Goal: Task Accomplishment & Management: Manage account settings

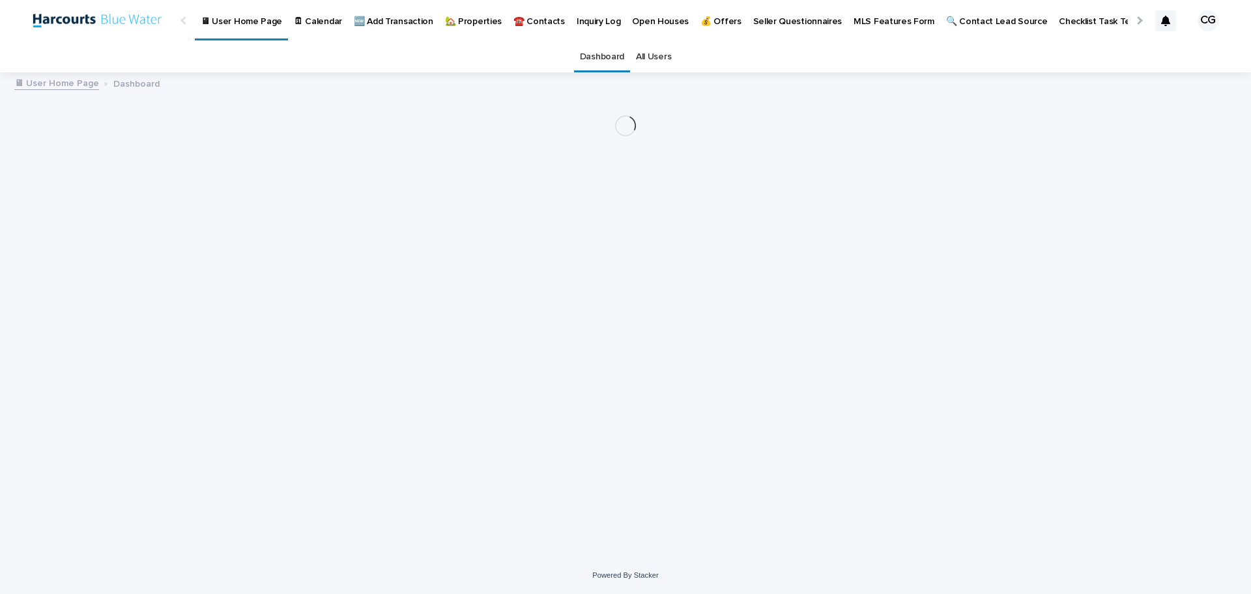
scroll to position [10, 0]
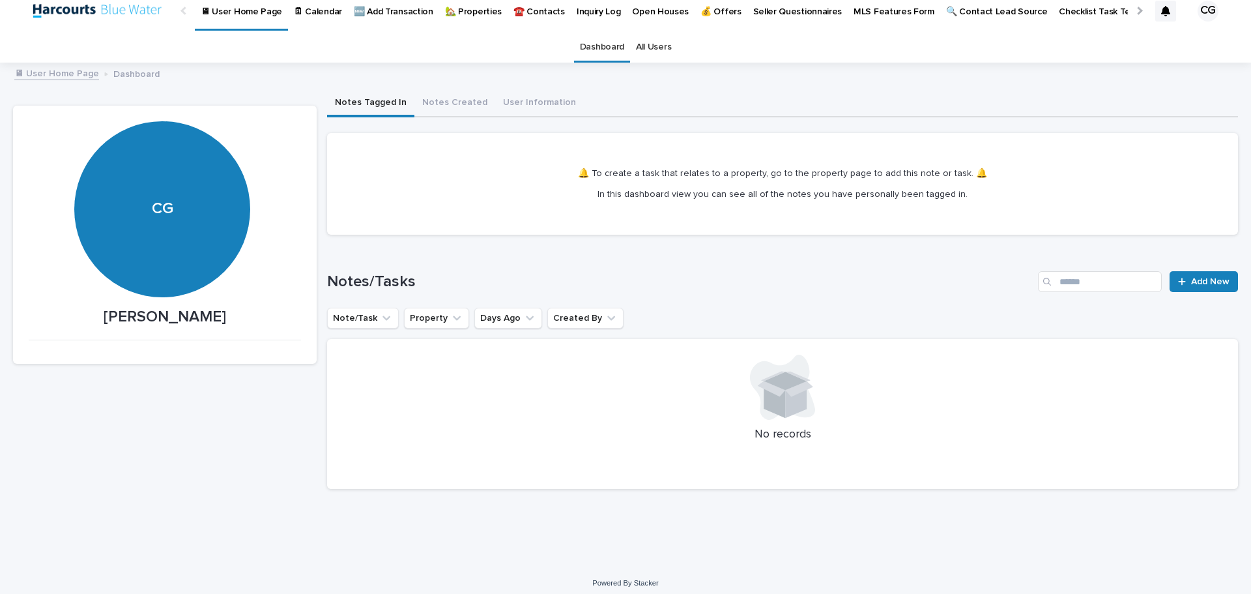
click at [459, 11] on p "🏡 Properties" at bounding box center [473, 3] width 57 height 27
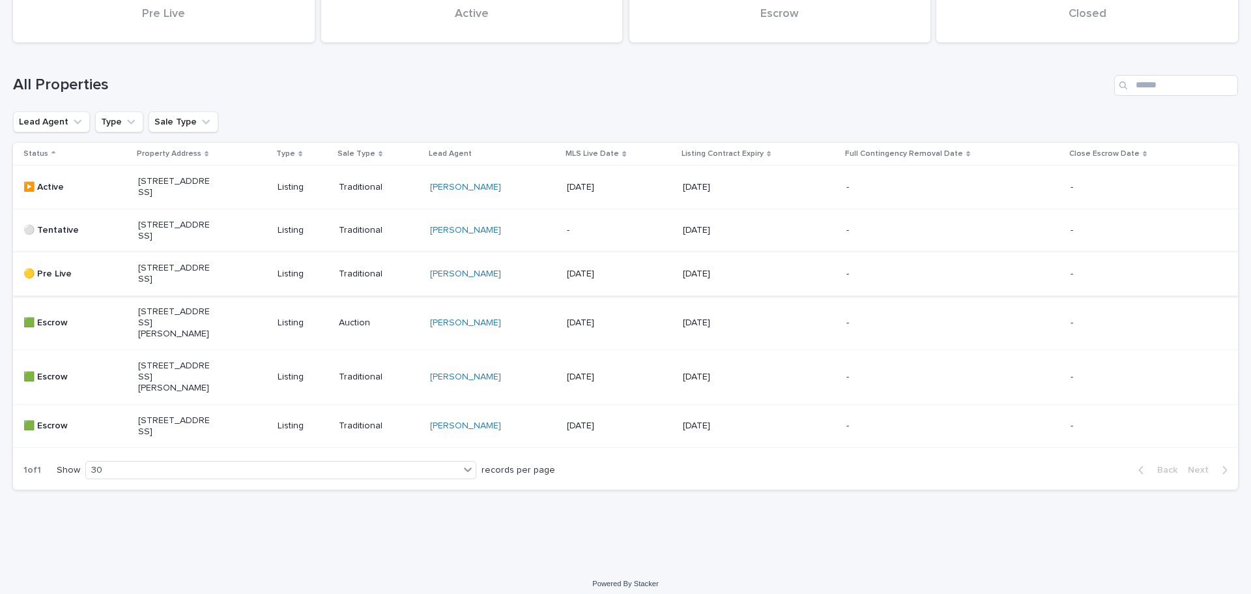
scroll to position [130, 0]
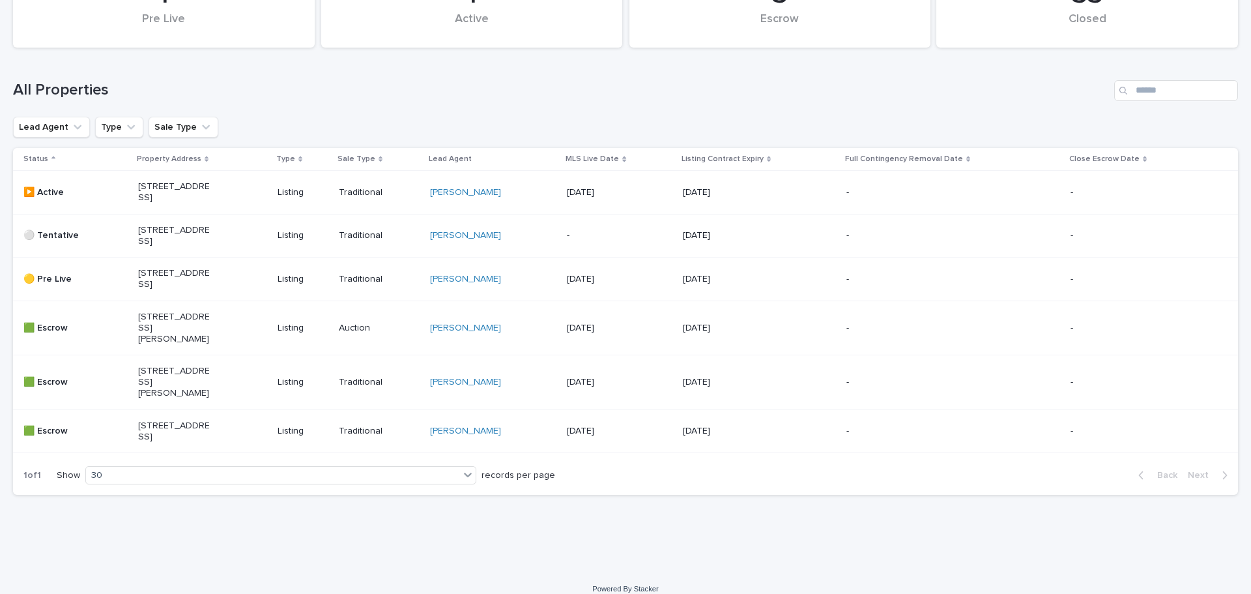
click at [194, 201] on p "[STREET_ADDRESS]" at bounding box center [174, 192] width 72 height 22
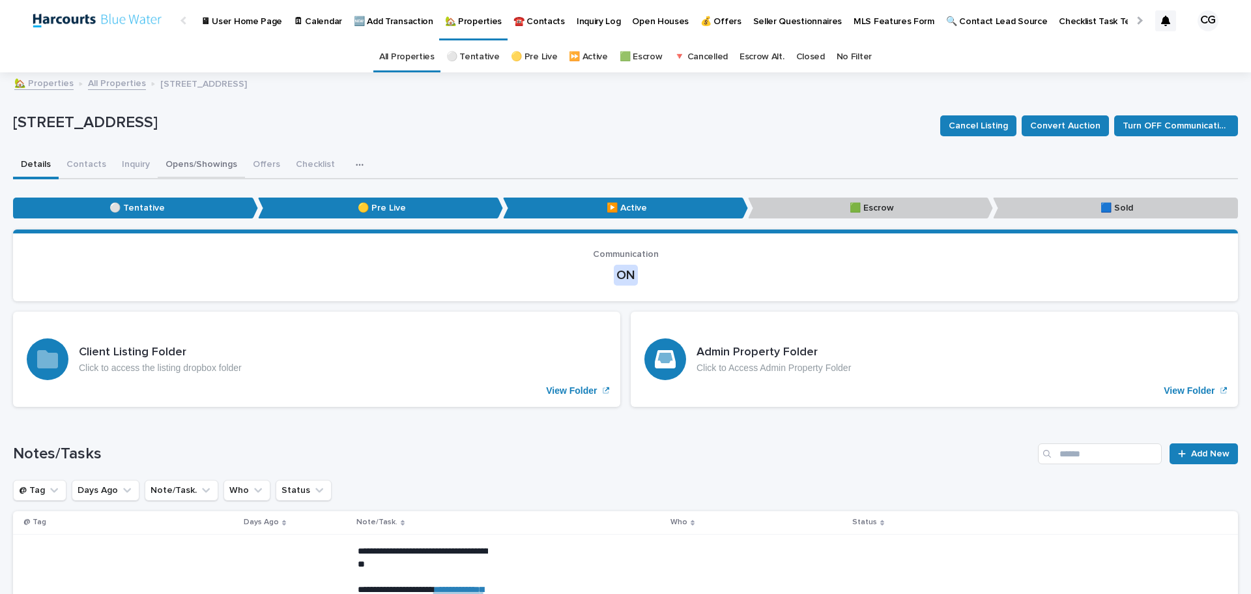
click at [187, 164] on button "Opens/Showings" at bounding box center [201, 165] width 87 height 27
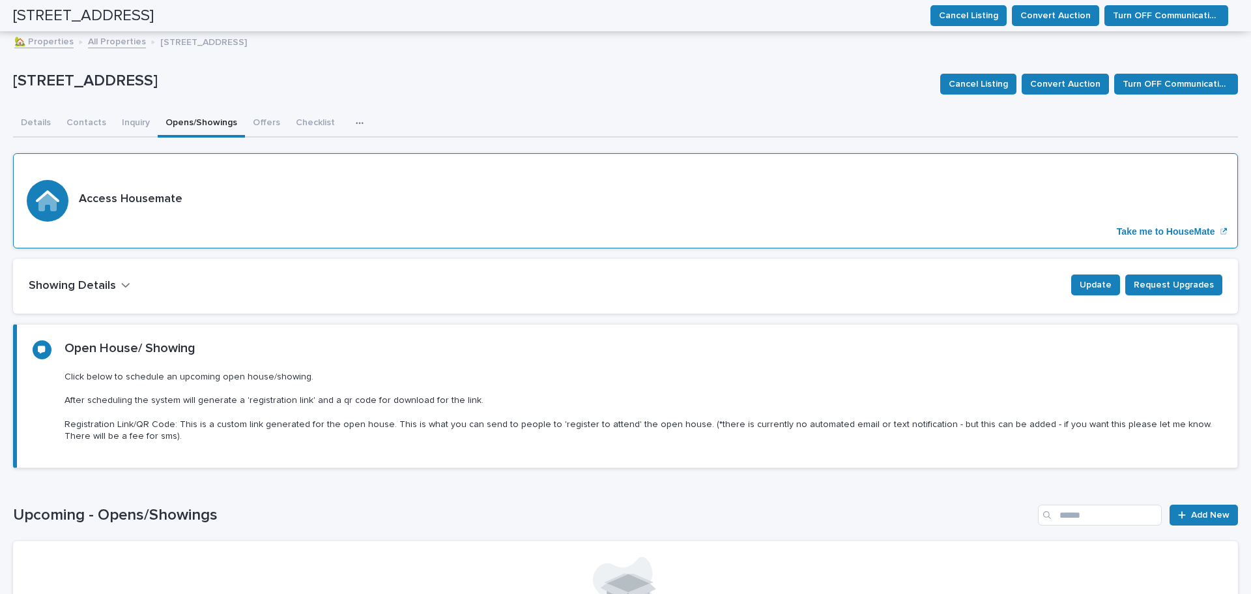
scroll to position [27, 0]
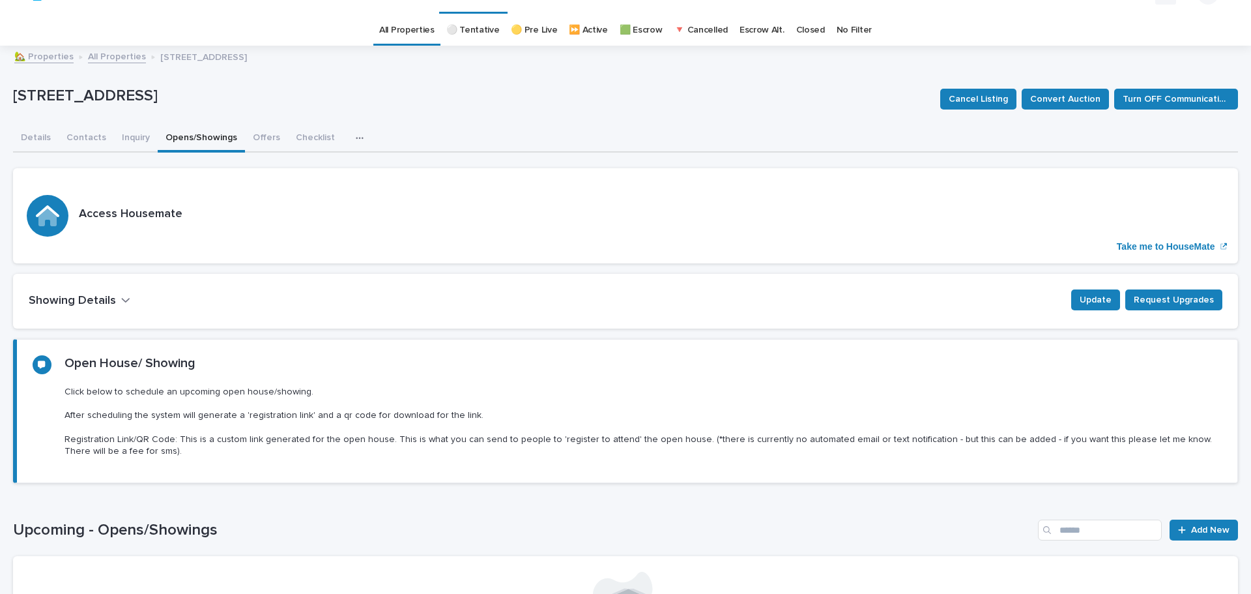
click at [96, 304] on h2 "Showing Details" at bounding box center [72, 301] width 87 height 14
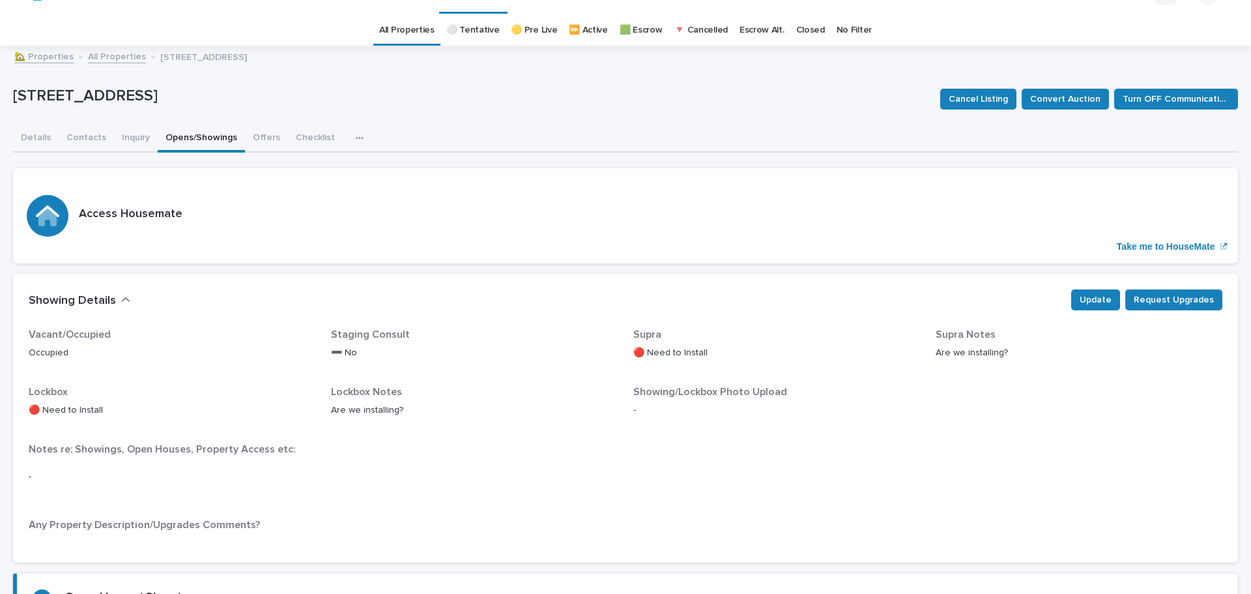
click at [96, 304] on h2 "Showing Details" at bounding box center [72, 301] width 87 height 14
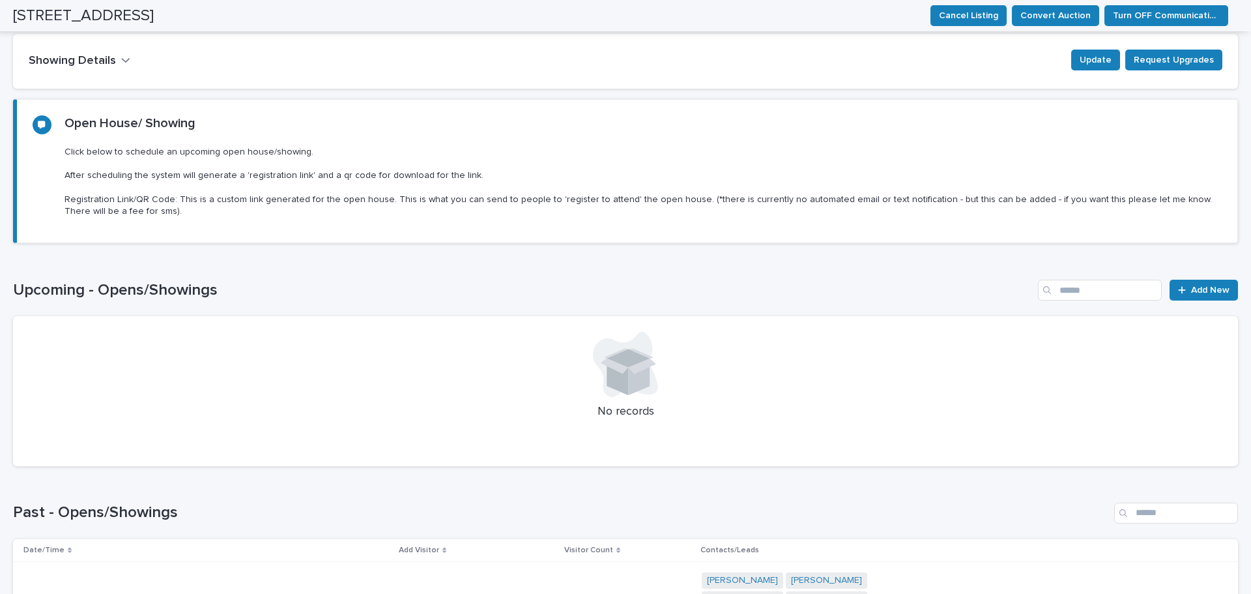
scroll to position [287, 0]
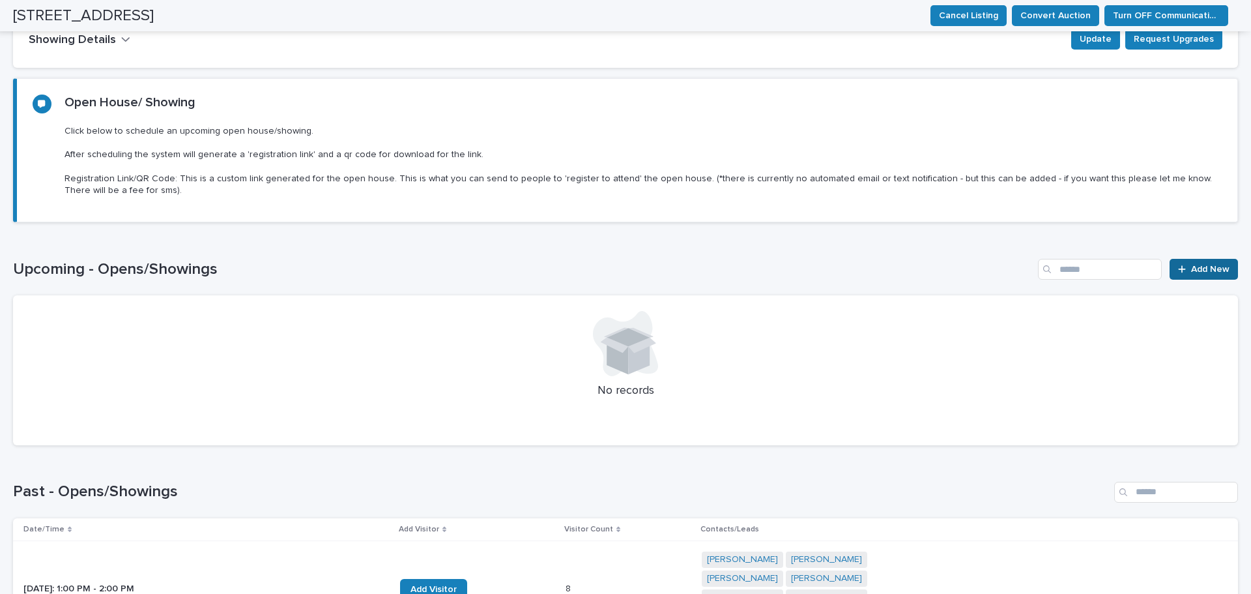
click at [1191, 272] on span "Add New" at bounding box center [1210, 269] width 38 height 18
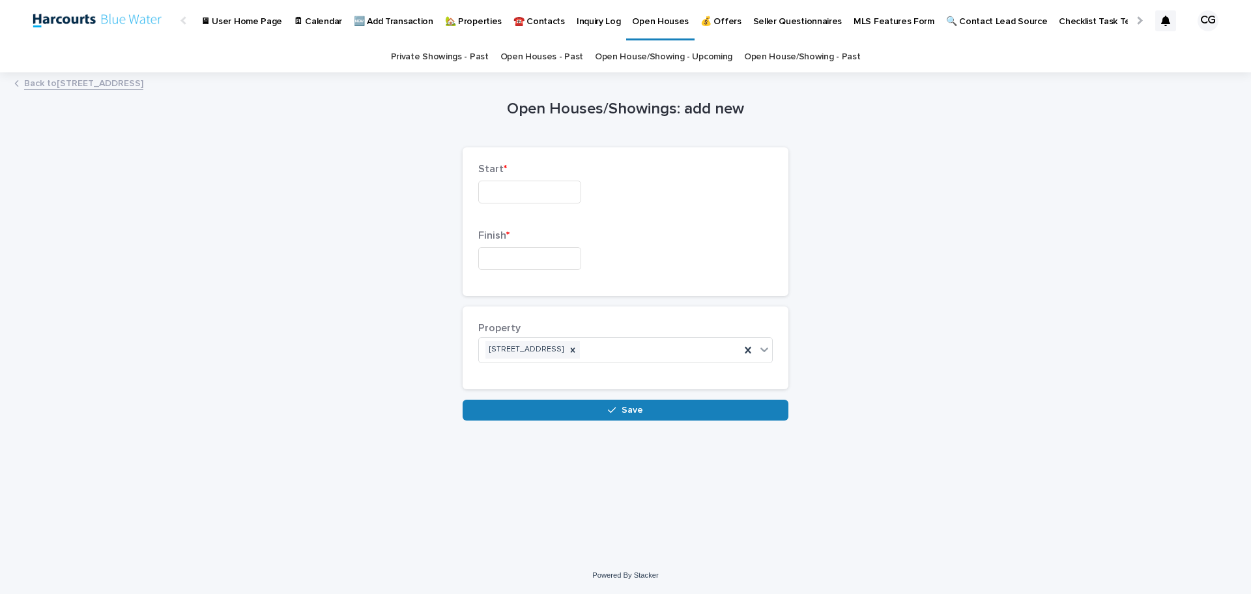
click at [525, 183] on input "text" at bounding box center [529, 191] width 103 height 23
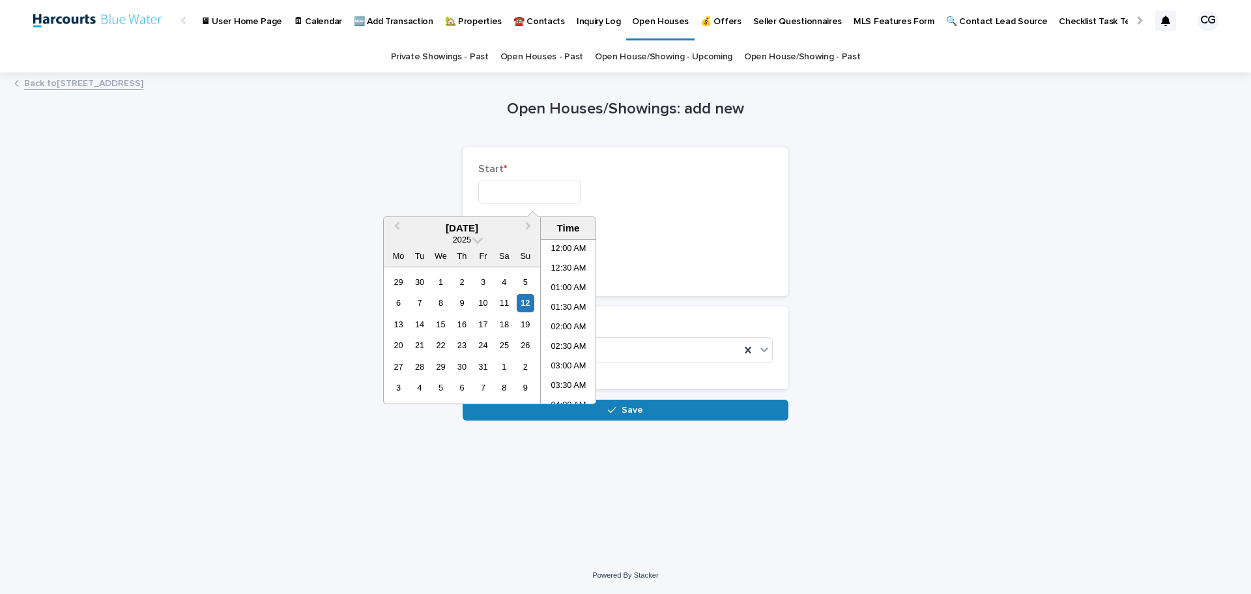
scroll to position [652, 0]
click at [504, 300] on div "11" at bounding box center [504, 303] width 18 height 18
click at [570, 303] on li "01:00 PM" at bounding box center [568, 302] width 55 height 20
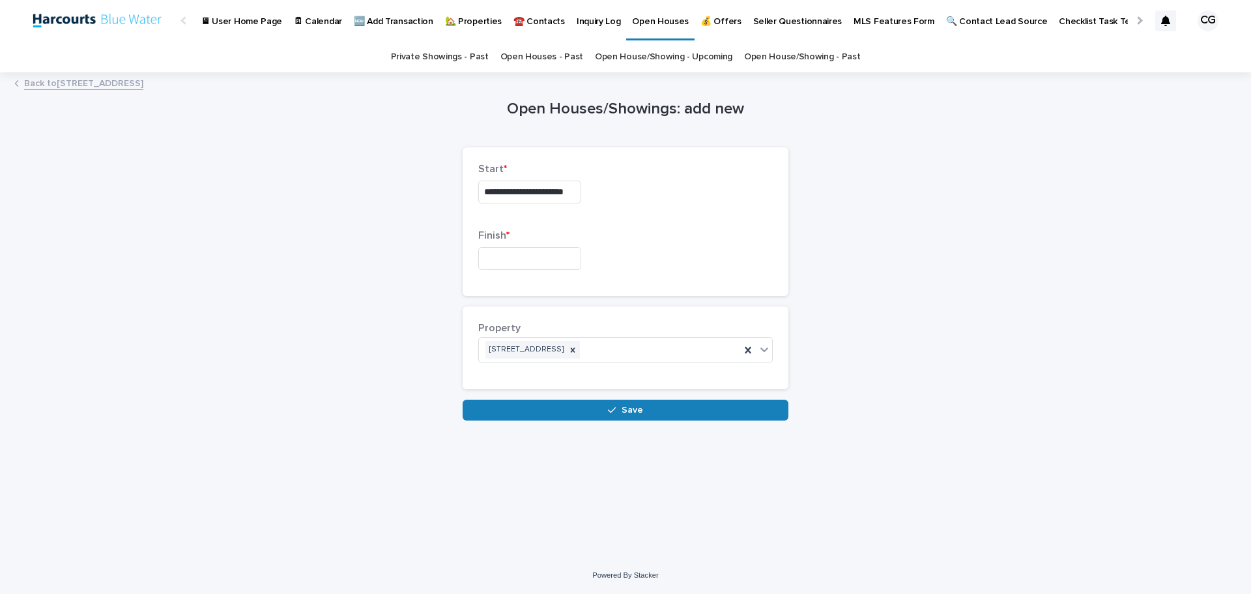
type input "**********"
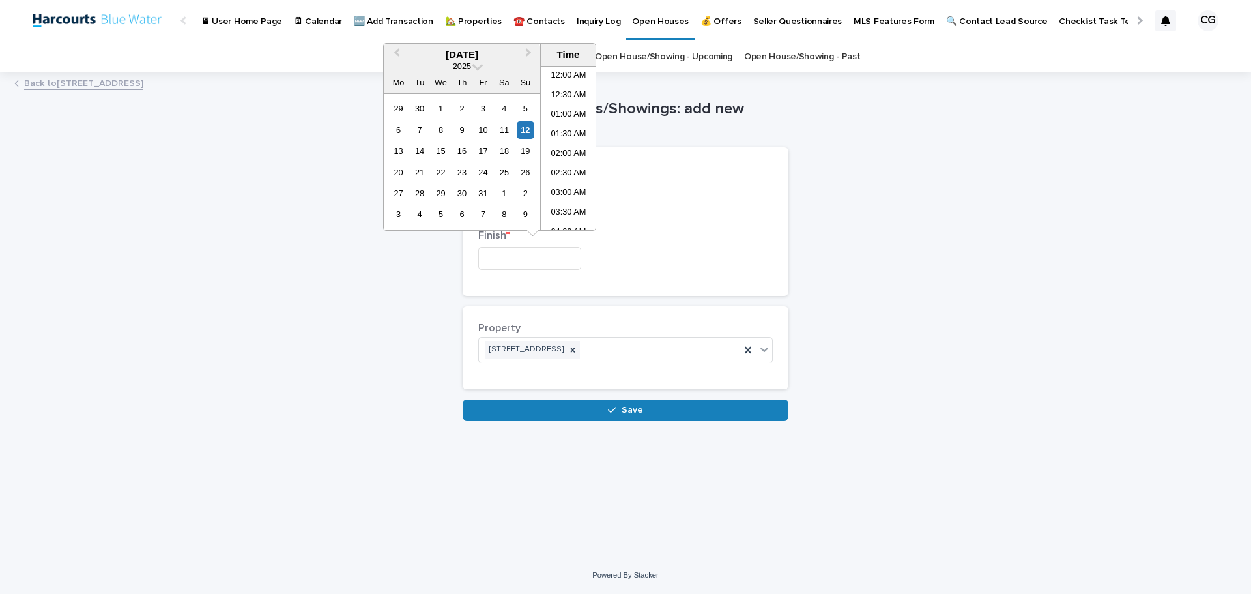
click at [564, 256] on input "text" at bounding box center [529, 258] width 103 height 23
click at [508, 129] on div "11" at bounding box center [504, 130] width 18 height 18
click at [572, 115] on li "04:00 PM" at bounding box center [568, 116] width 55 height 20
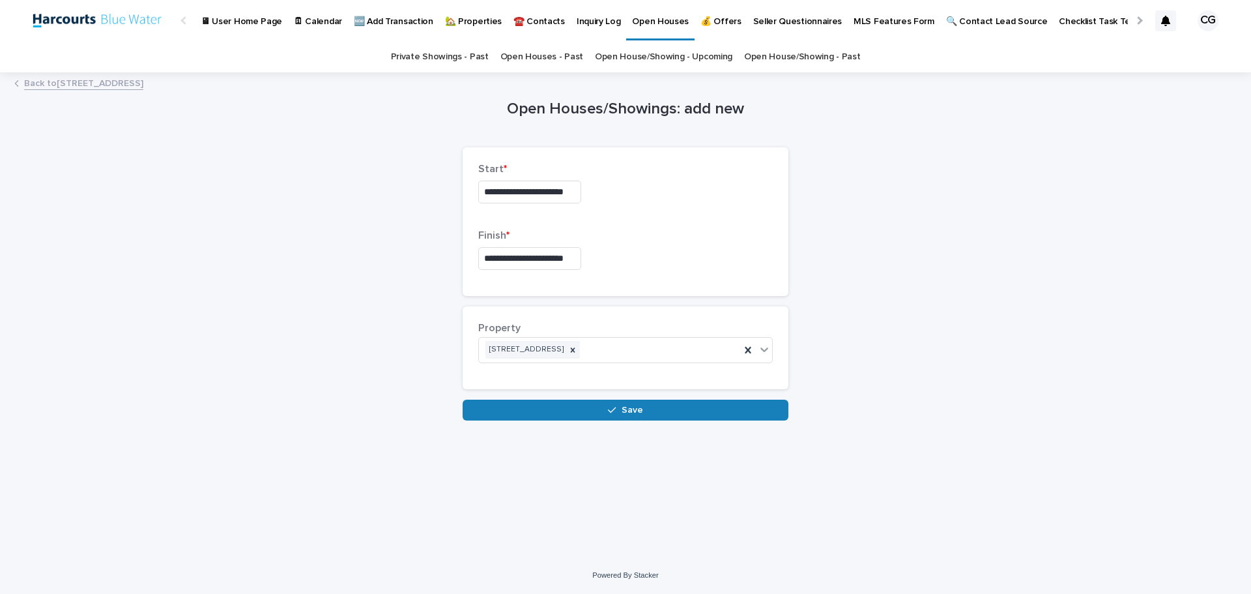
type input "**********"
click at [655, 411] on button "Save" at bounding box center [626, 409] width 326 height 21
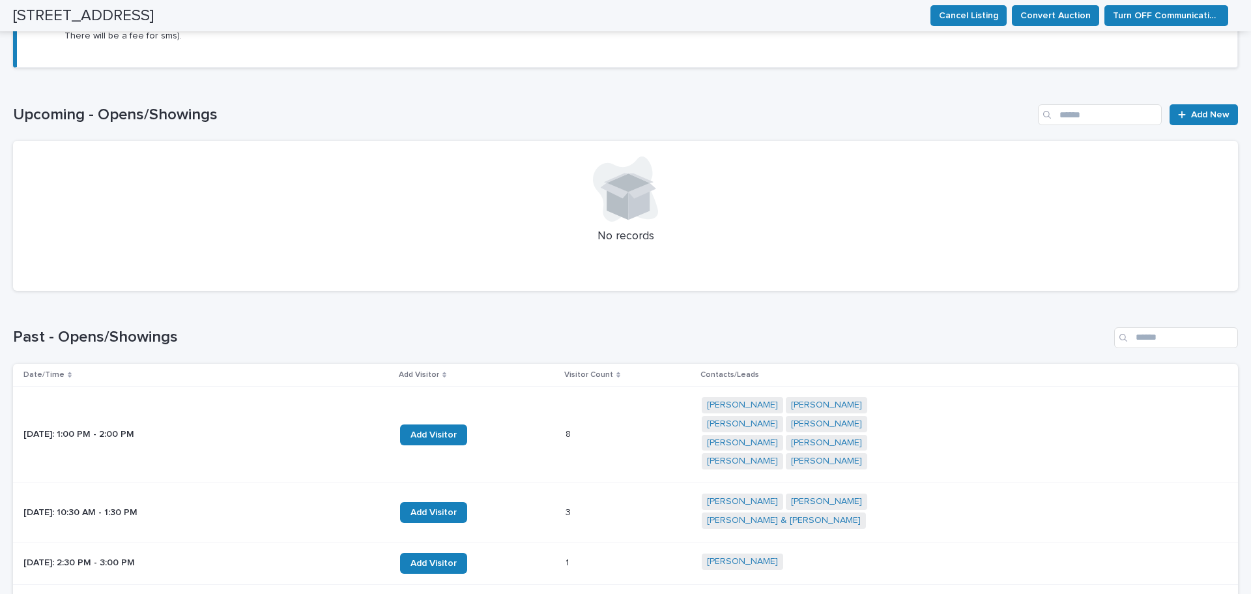
scroll to position [347, 0]
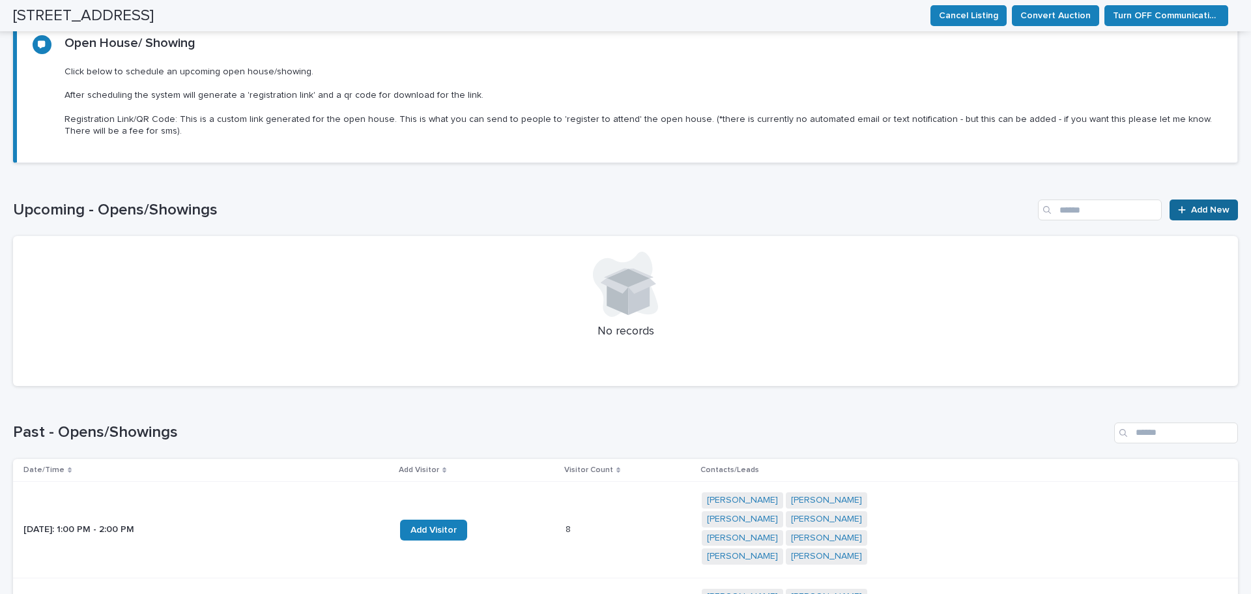
click at [1178, 212] on div at bounding box center [1184, 209] width 13 height 9
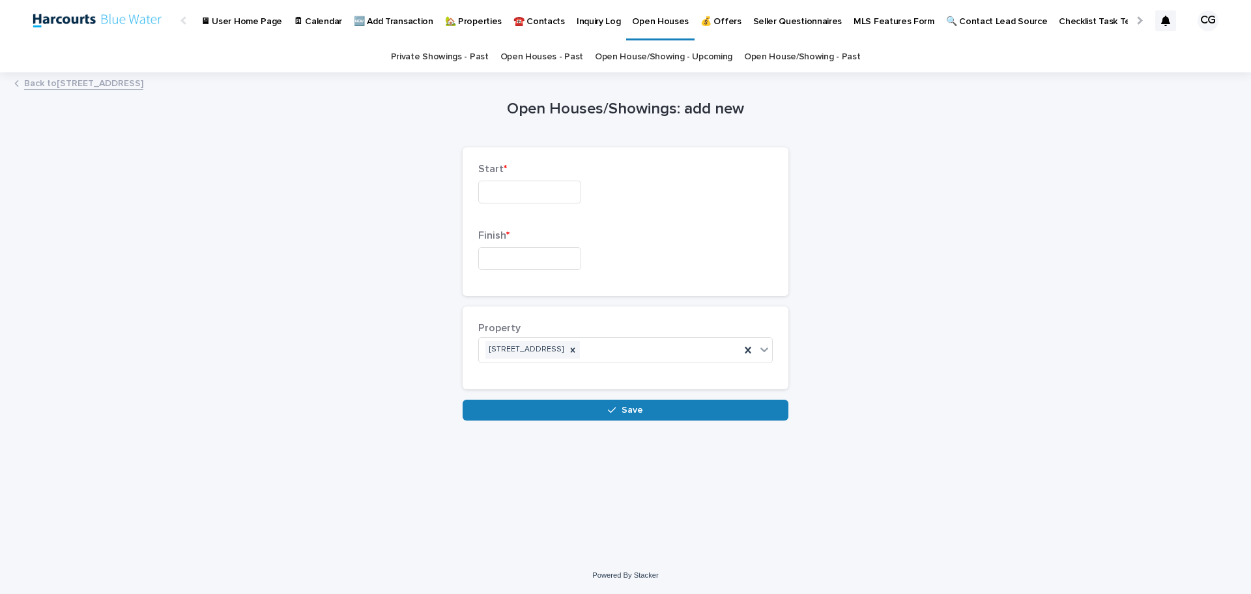
click at [564, 196] on input "text" at bounding box center [529, 191] width 103 height 23
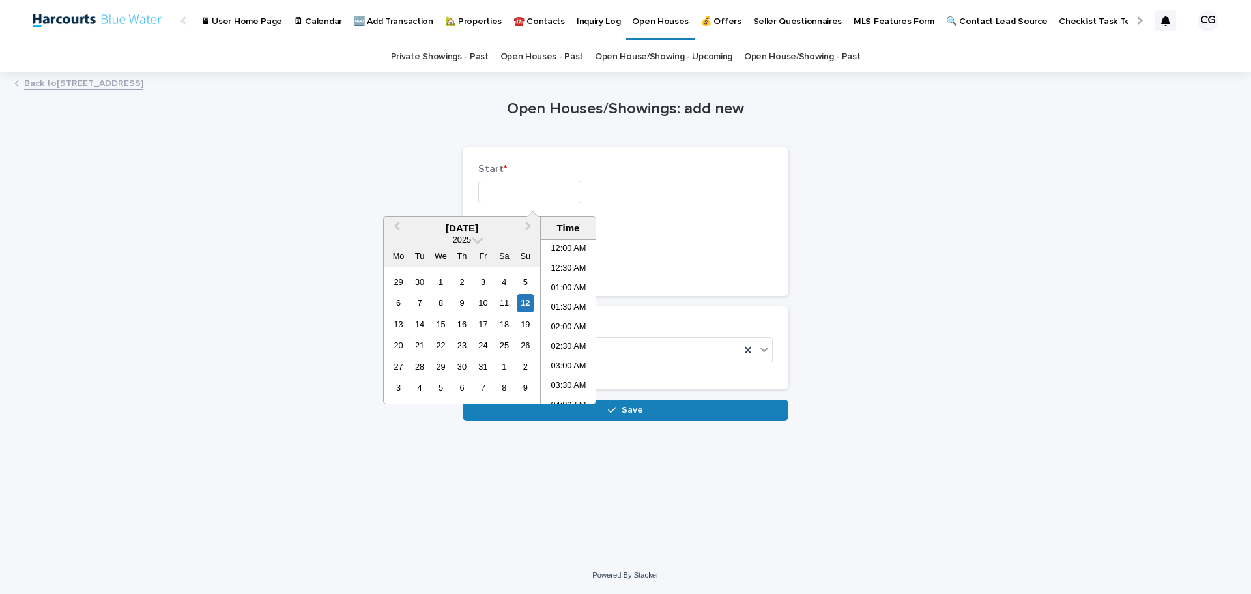
scroll to position [652, 0]
click at [530, 304] on div "12" at bounding box center [526, 303] width 18 height 18
click at [569, 300] on li "01:00 PM" at bounding box center [568, 302] width 55 height 20
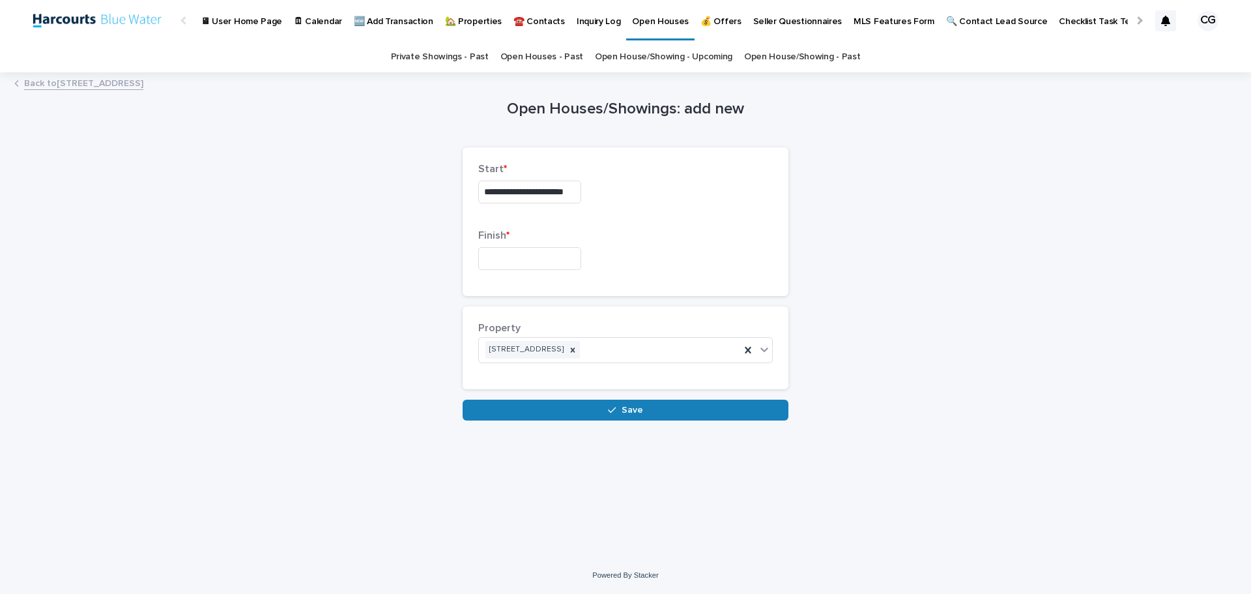
type input "**********"
click at [569, 259] on input "text" at bounding box center [529, 258] width 103 height 23
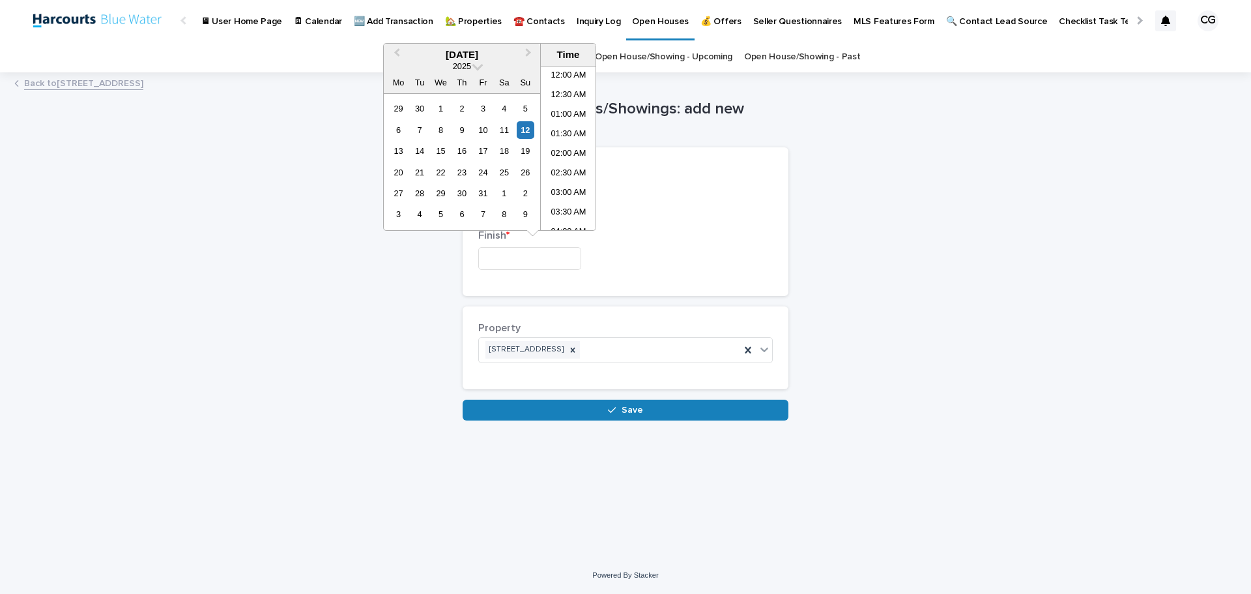
scroll to position [652, 0]
click at [530, 132] on div "12" at bounding box center [526, 130] width 18 height 18
click at [573, 109] on li "04:00 PM" at bounding box center [568, 116] width 55 height 20
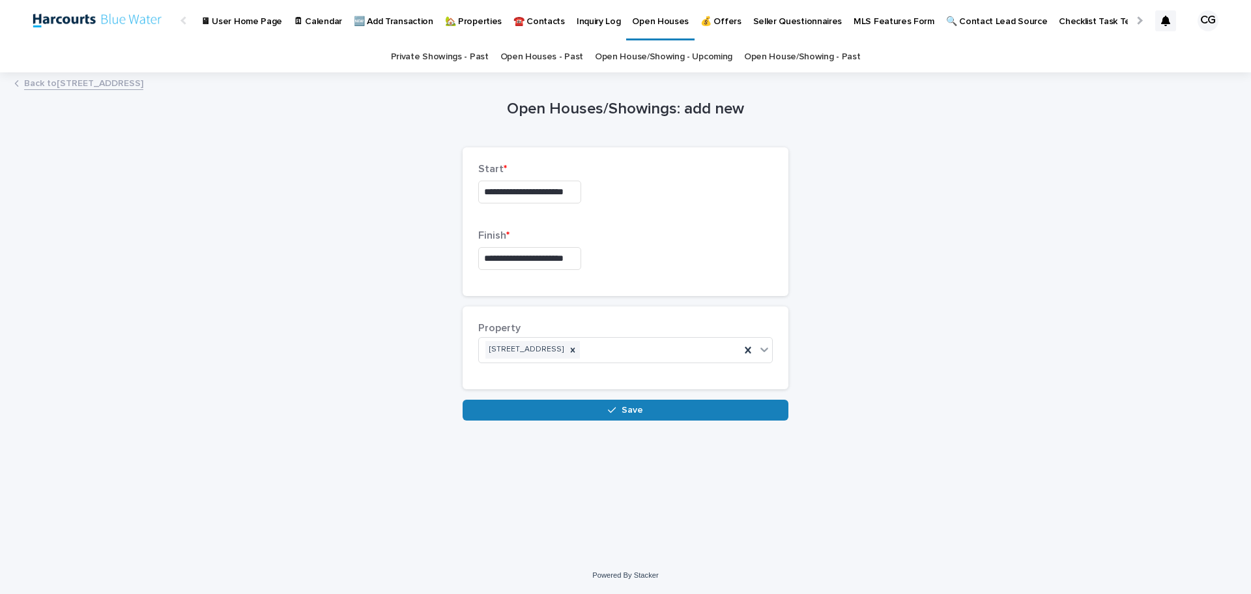
type input "**********"
click at [630, 412] on span "Save" at bounding box center [633, 410] width 22 height 18
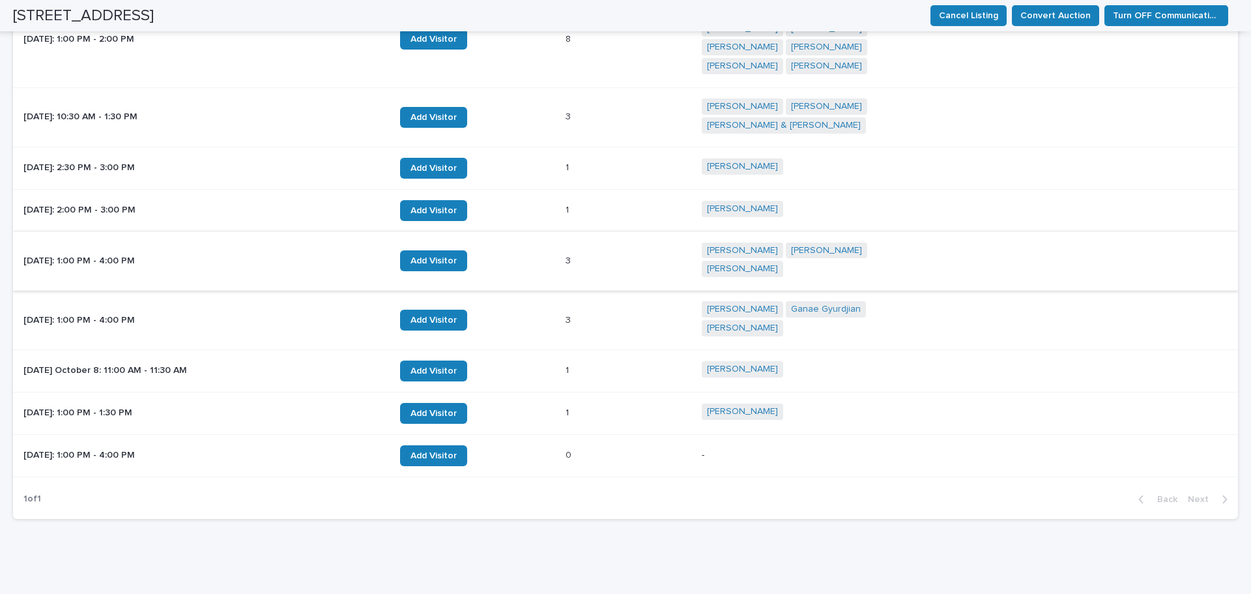
scroll to position [816, 0]
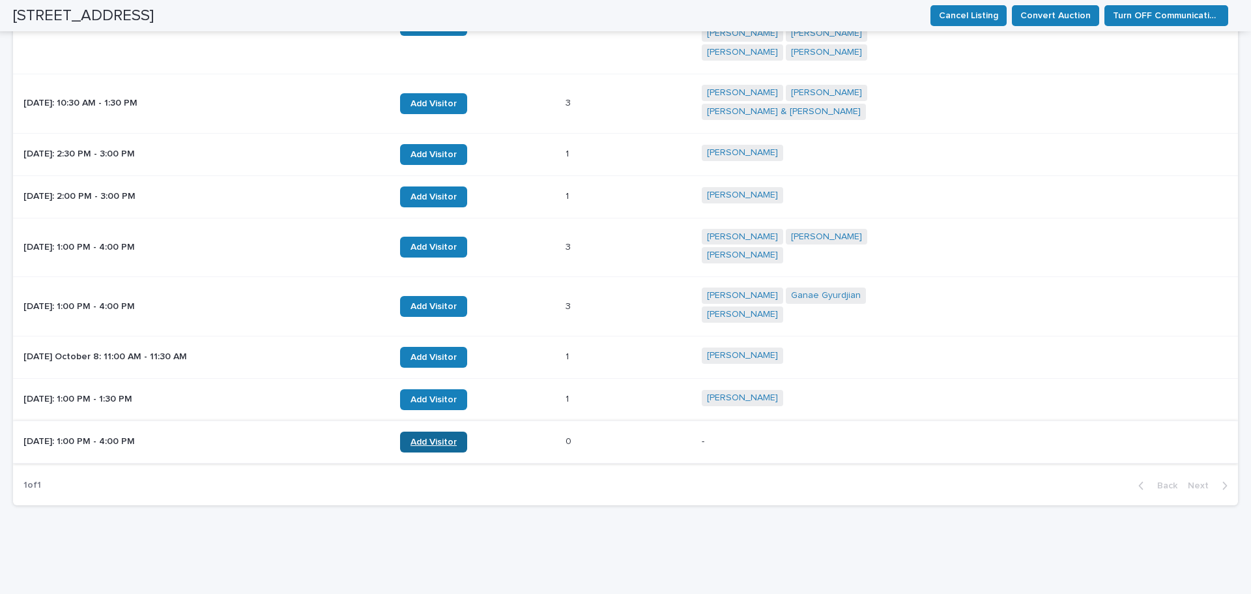
click at [444, 433] on span "Add Visitor" at bounding box center [434, 442] width 46 height 18
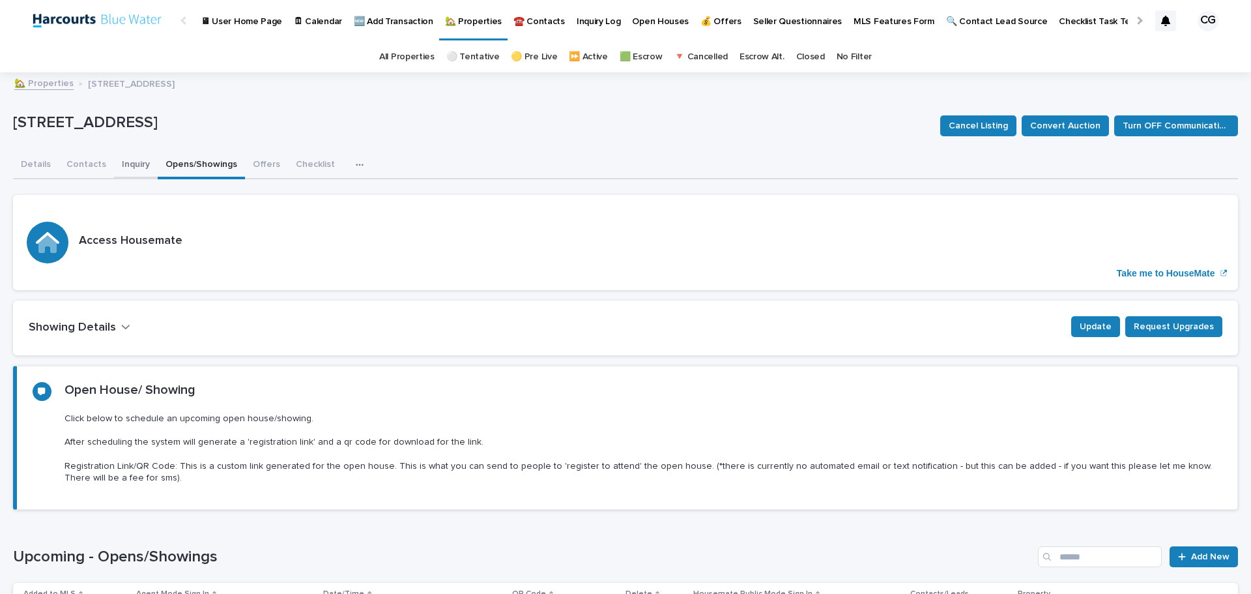
click at [124, 162] on button "Inquiry" at bounding box center [136, 165] width 44 height 27
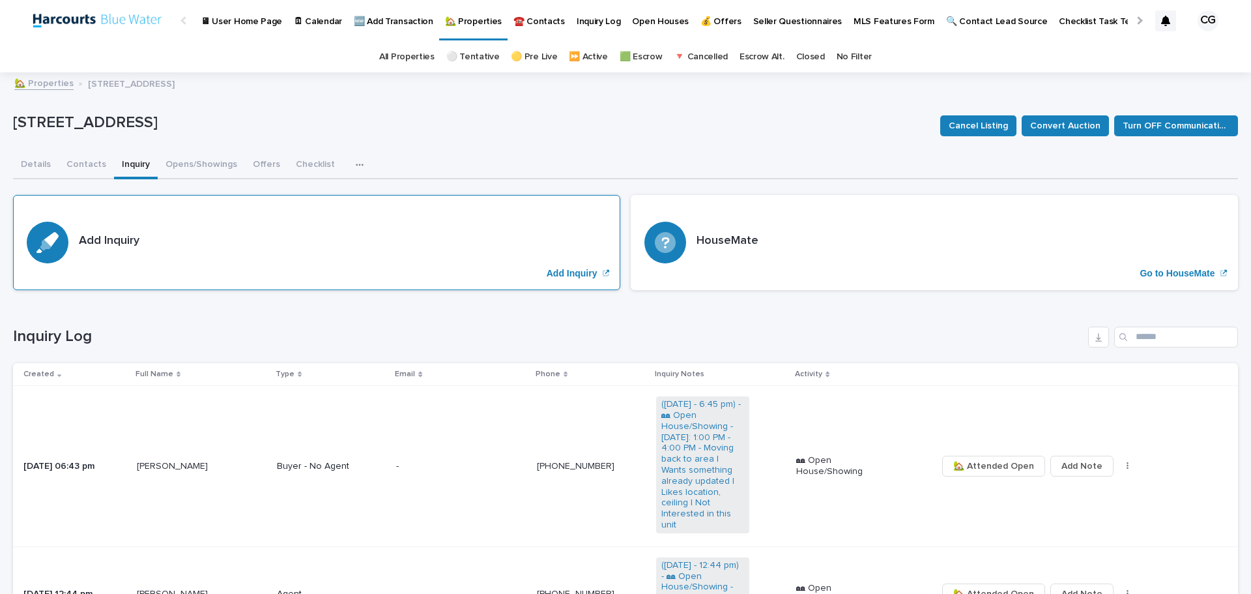
click at [380, 256] on div "Add Inquiry Add Inquiry" at bounding box center [316, 242] width 607 height 95
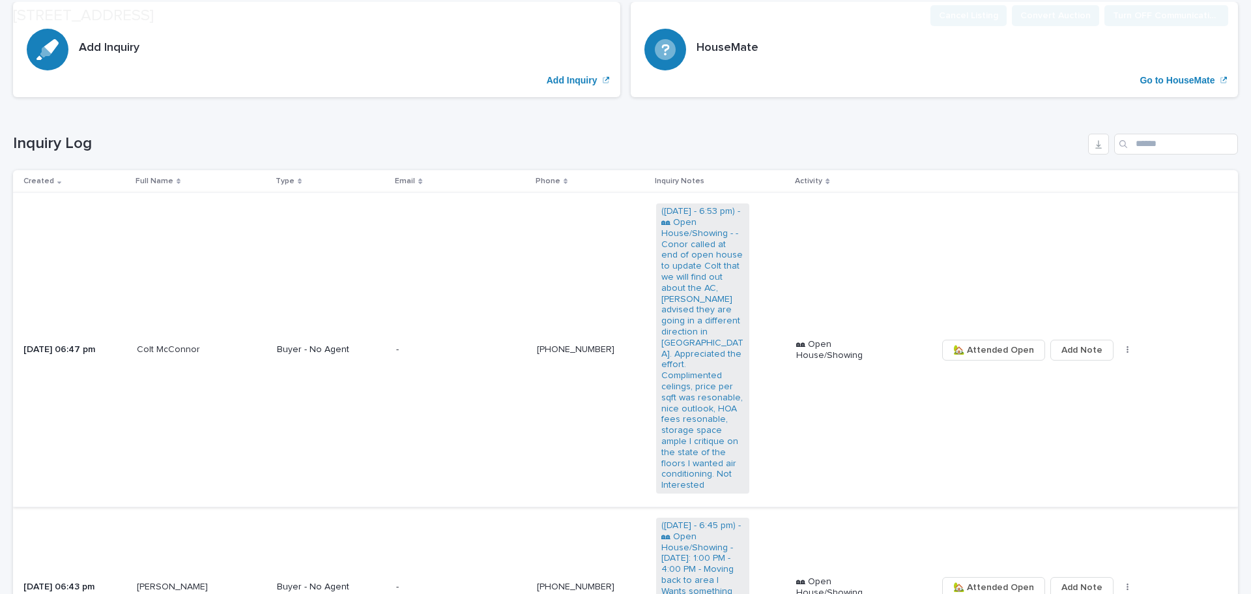
scroll to position [195, 0]
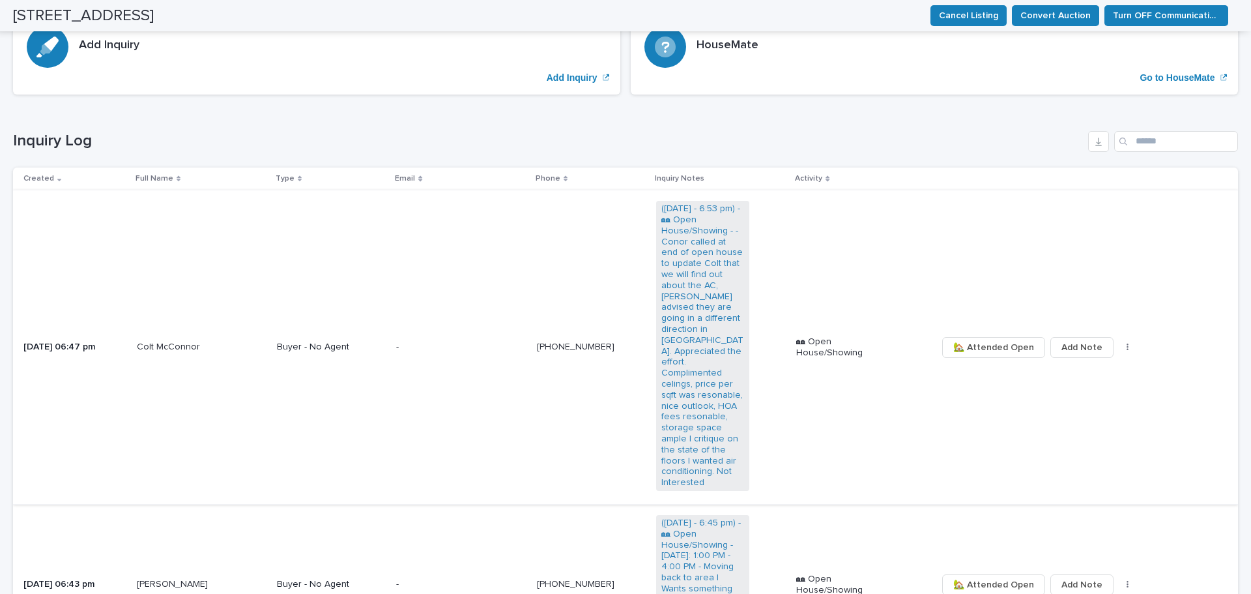
click at [989, 336] on span "🏡 Attended Open" at bounding box center [993, 347] width 81 height 22
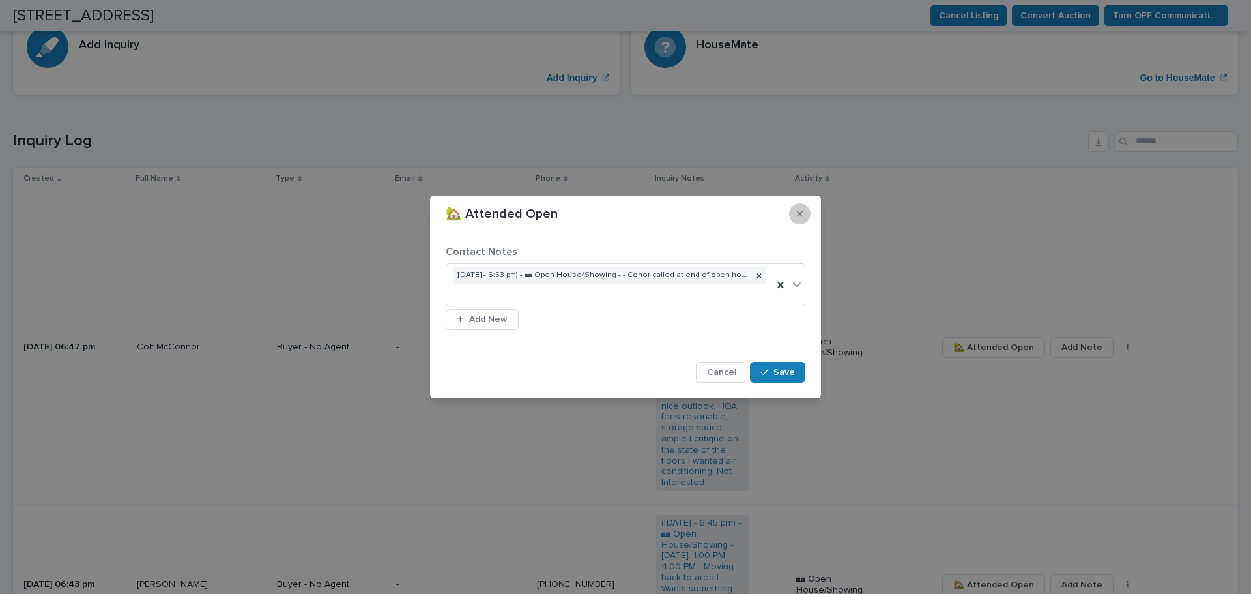
click at [800, 208] on button "button" at bounding box center [800, 213] width 22 height 21
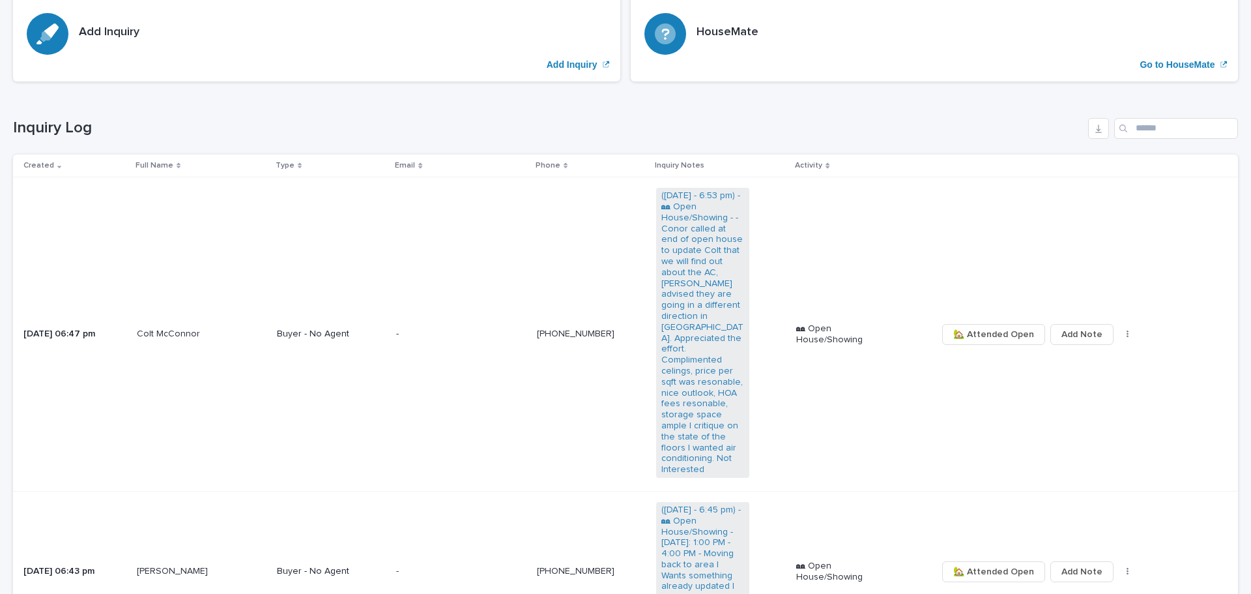
scroll to position [261, 0]
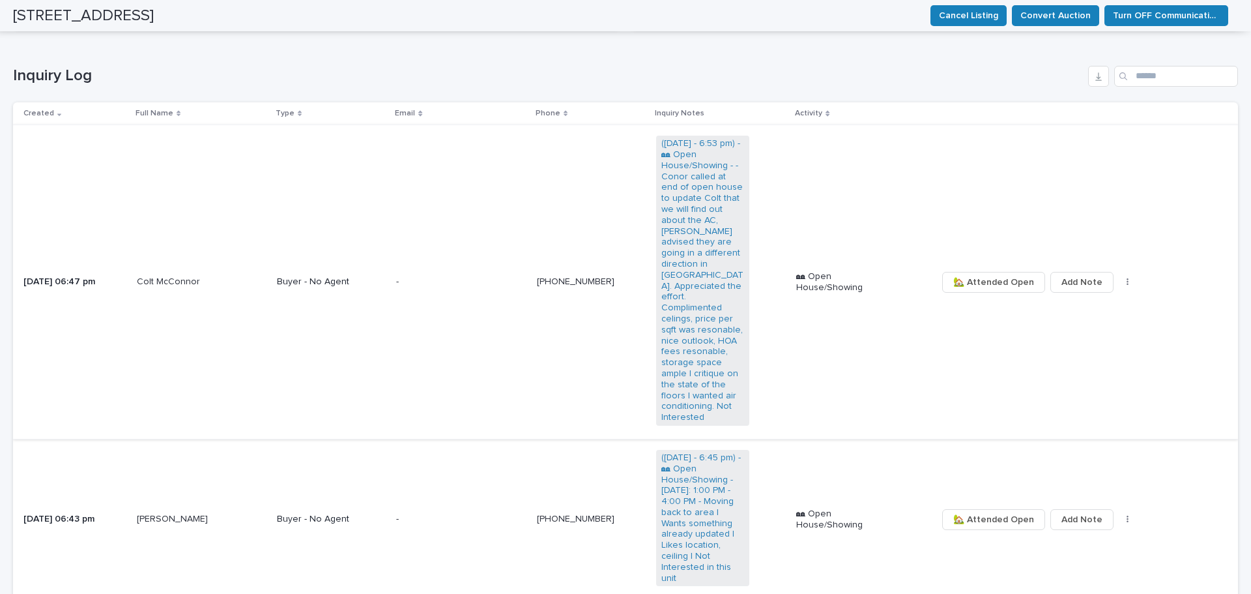
click at [978, 274] on span "🏡 Attended Open" at bounding box center [993, 282] width 81 height 22
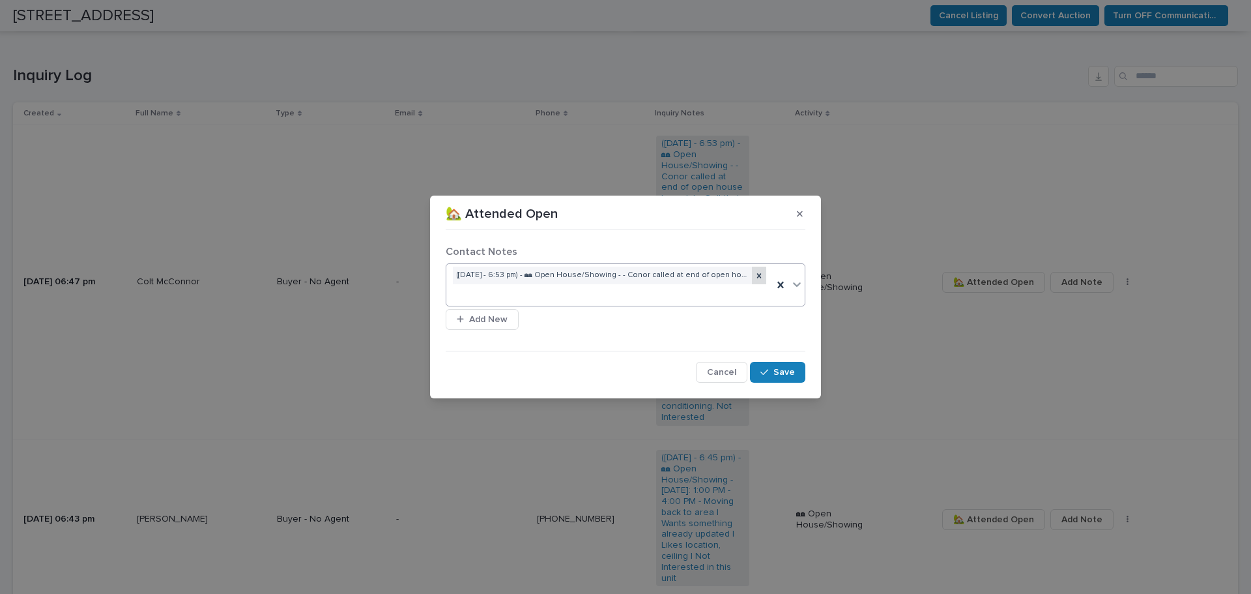
click at [757, 279] on icon at bounding box center [759, 275] width 9 height 9
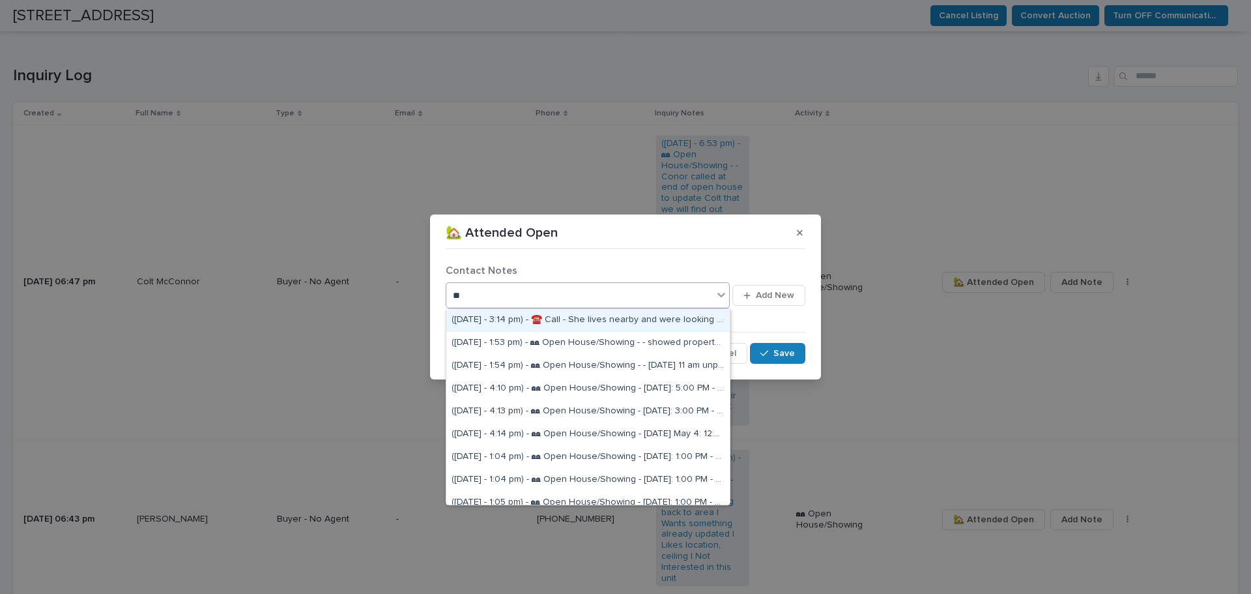
type input "*"
type input "******"
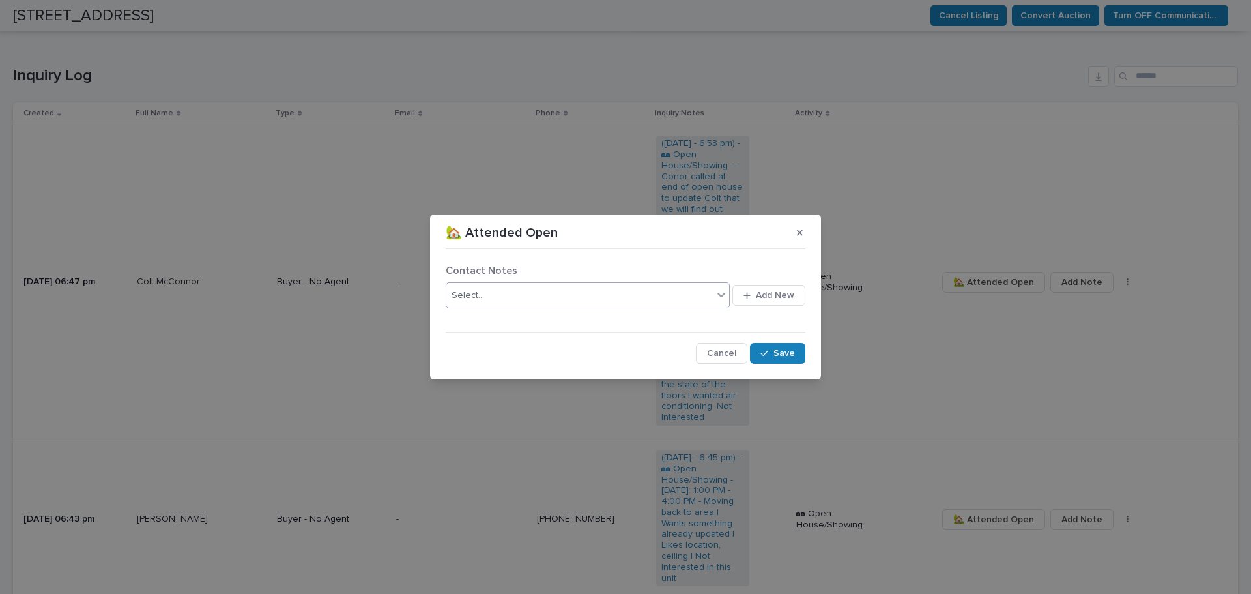
drag, startPoint x: 520, startPoint y: 293, endPoint x: 441, endPoint y: 293, distance: 78.8
click at [441, 293] on section "🏡 Attended Open Contact Notes 0 results available. Select is focused ,type to r…" at bounding box center [625, 296] width 391 height 165
click at [506, 303] on div "Select..." at bounding box center [579, 296] width 267 height 22
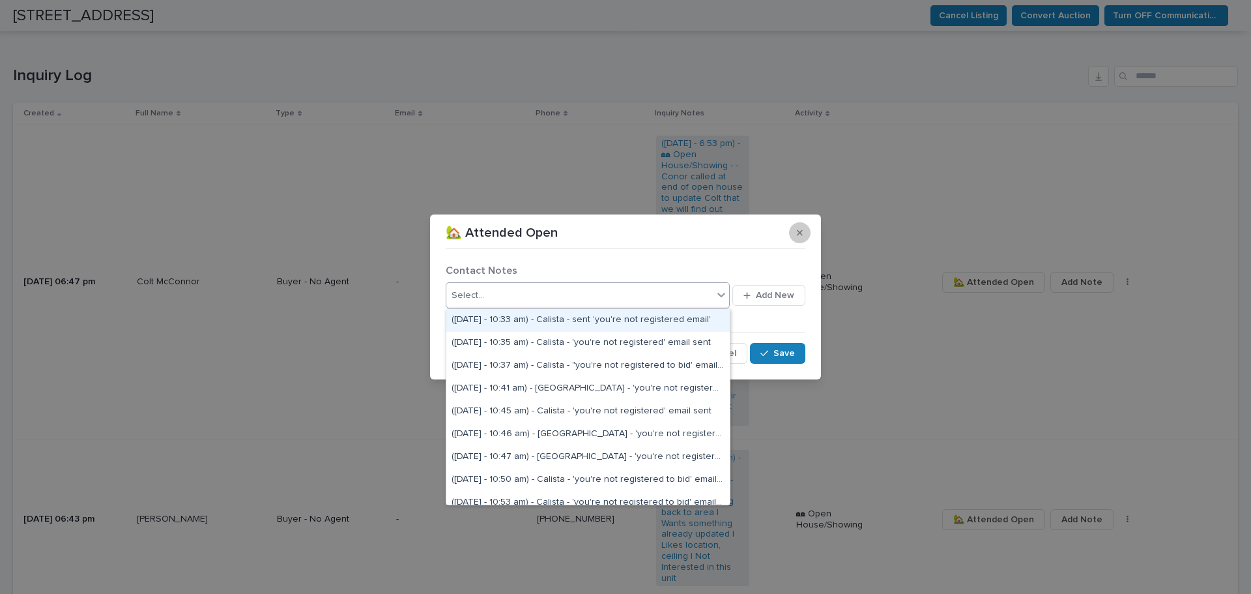
click at [801, 225] on button "button" at bounding box center [800, 232] width 22 height 21
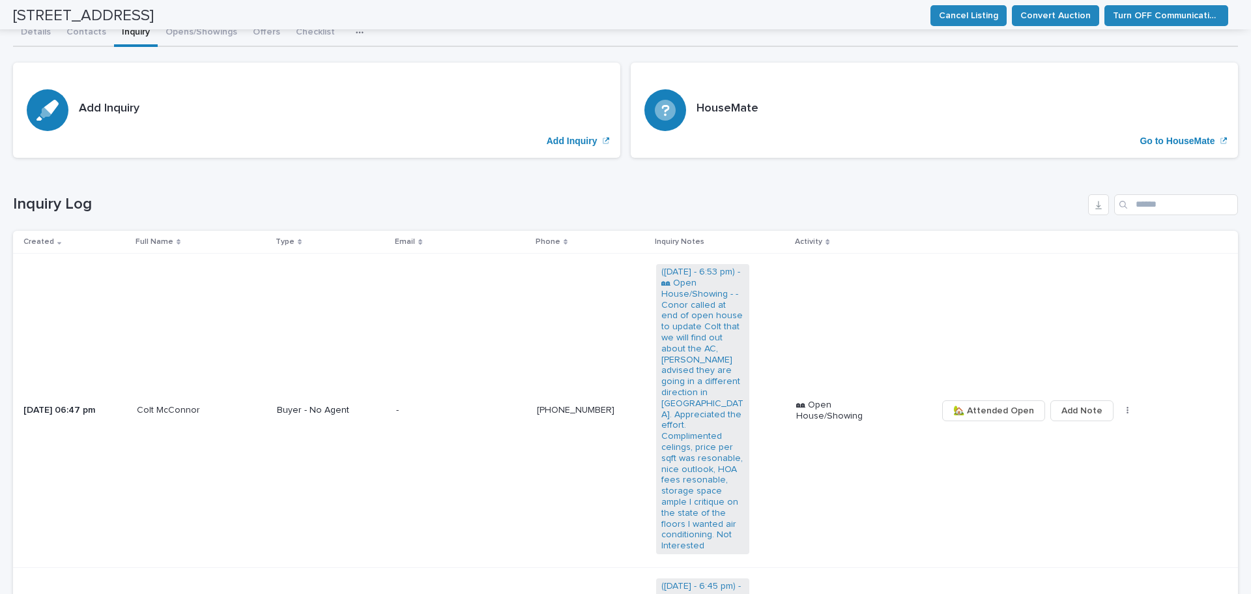
scroll to position [130, 0]
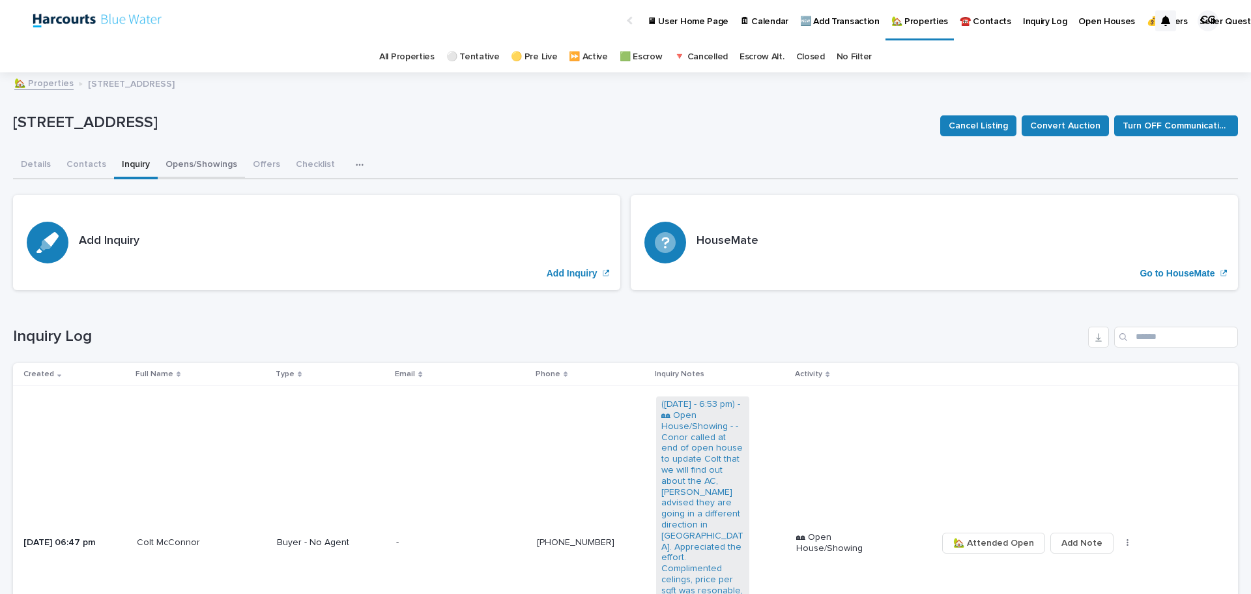
click at [181, 162] on button "Opens/Showings" at bounding box center [201, 165] width 87 height 27
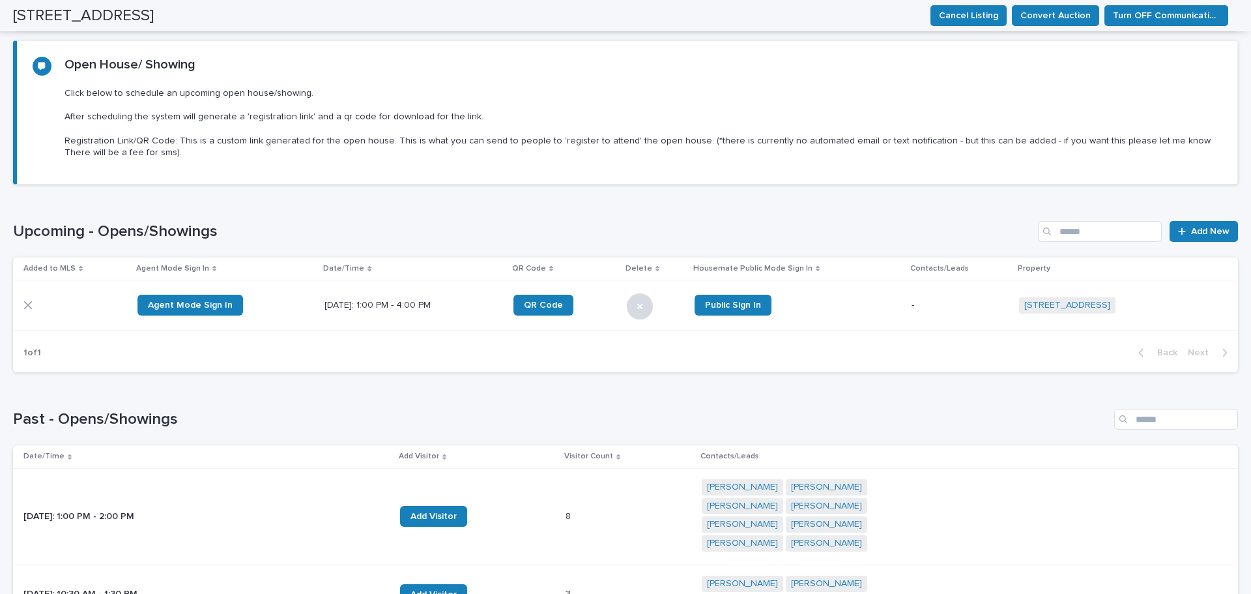
scroll to position [295, 0]
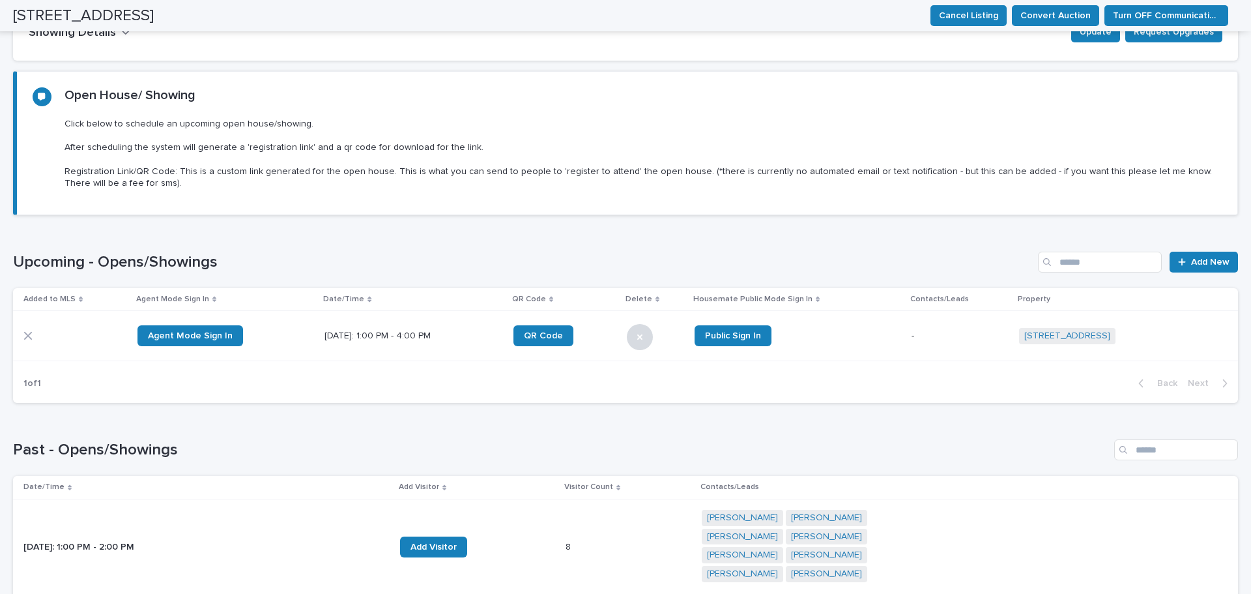
click at [345, 342] on div "[DATE]: 1:00 PM - 4:00 PM" at bounding box center [414, 336] width 178 height 22
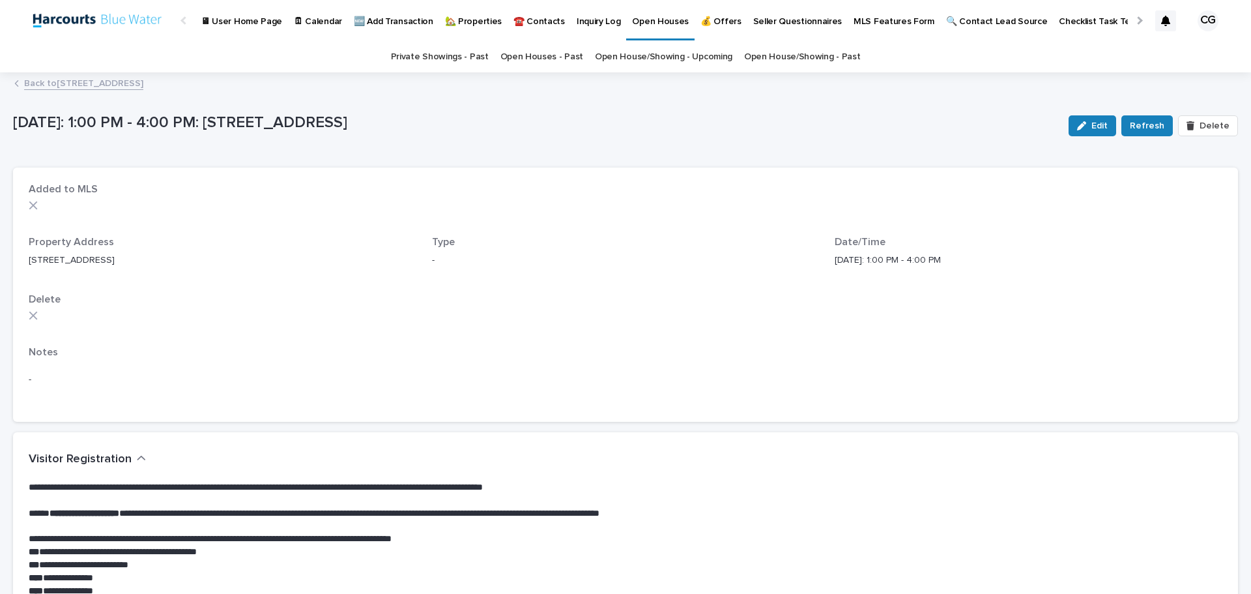
click at [143, 84] on link "Back to 430 Lake St #304, Huntington Beach, CA 92648" at bounding box center [83, 82] width 119 height 15
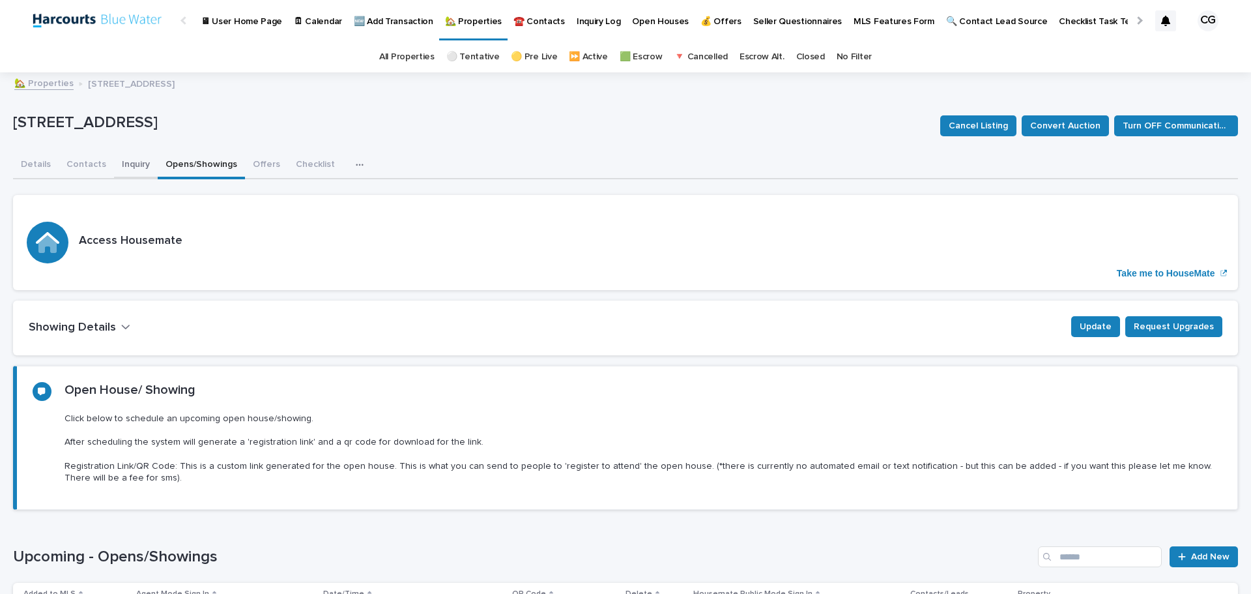
click at [117, 166] on button "Inquiry" at bounding box center [136, 165] width 44 height 27
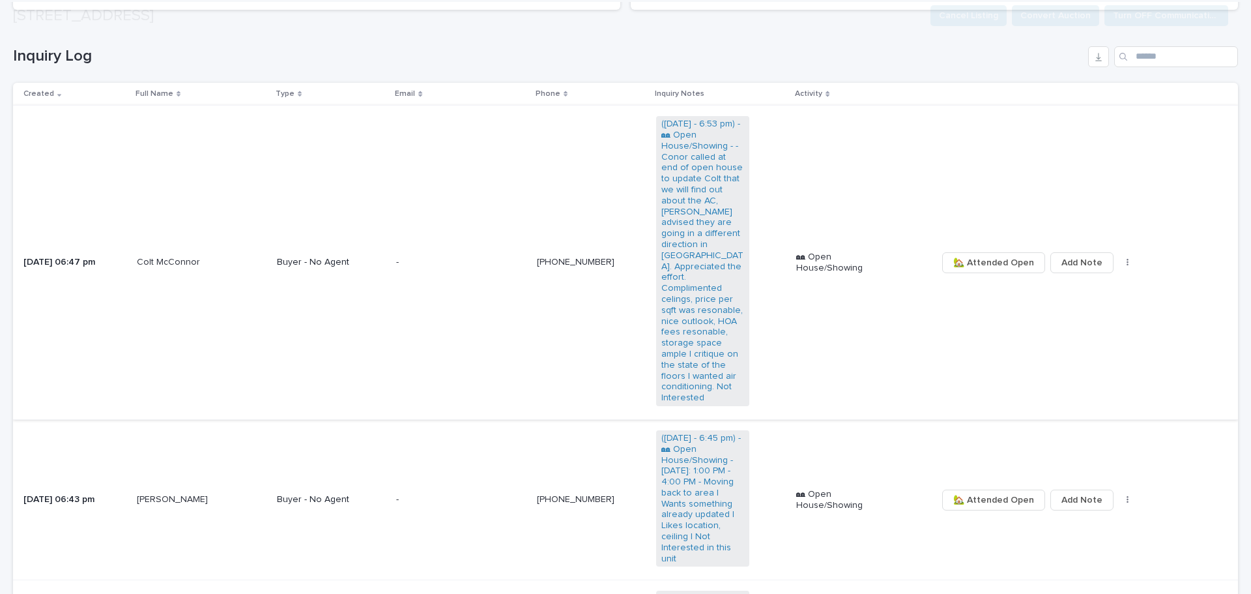
scroll to position [326, 0]
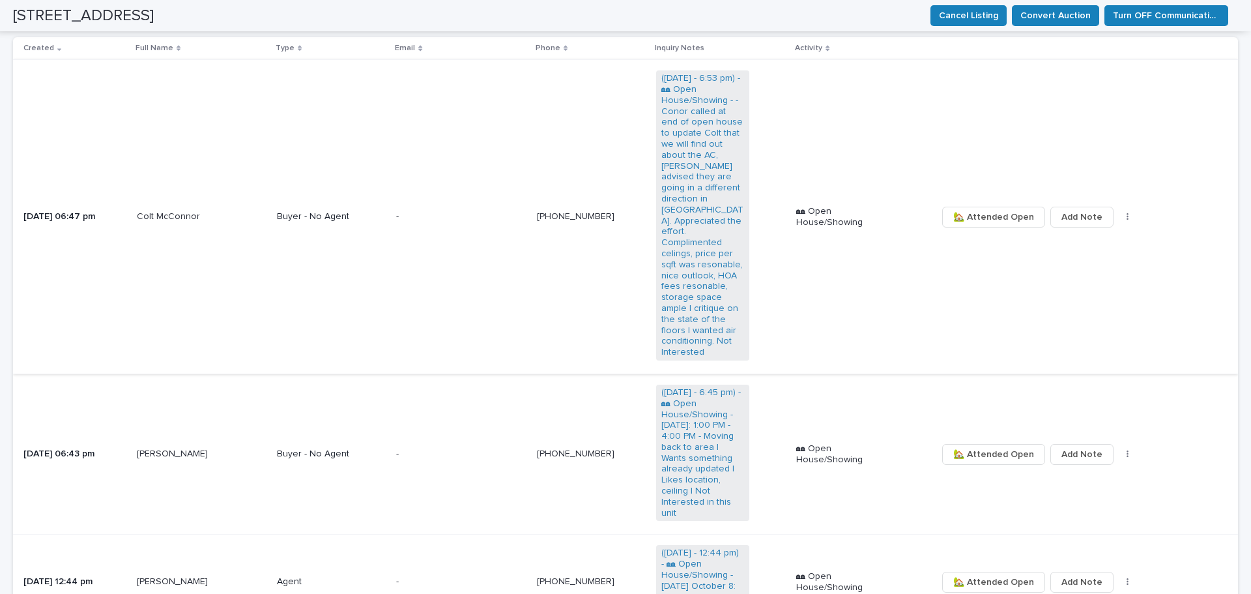
click at [968, 214] on span "🏡 Attended Open" at bounding box center [993, 217] width 81 height 22
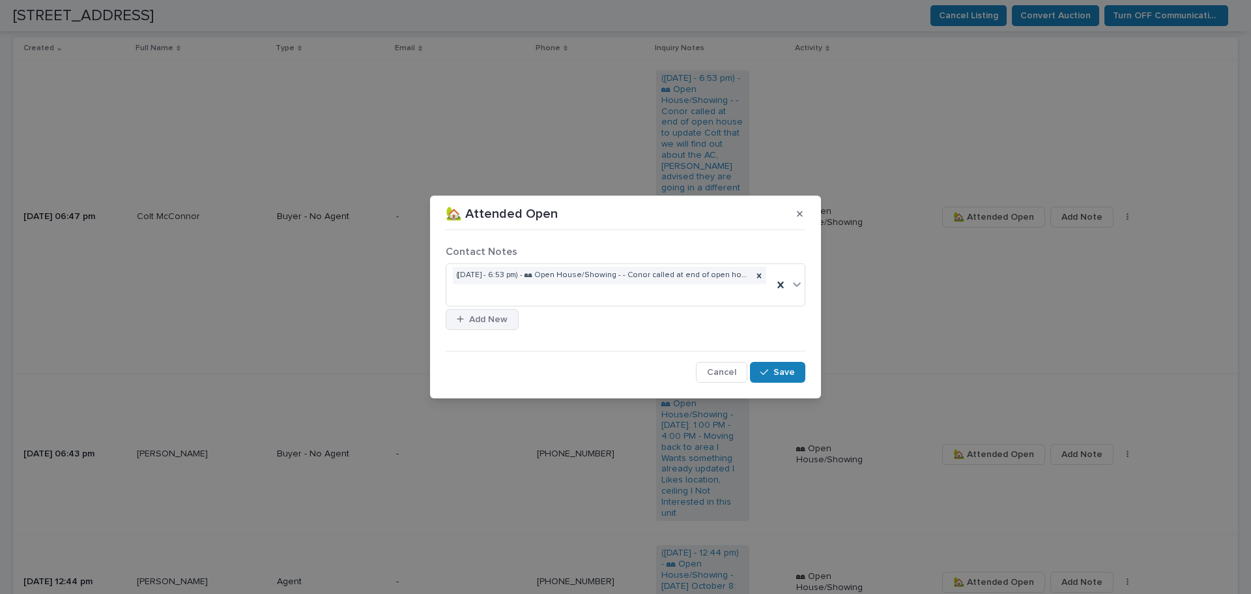
click at [463, 326] on button "Add New" at bounding box center [482, 319] width 73 height 21
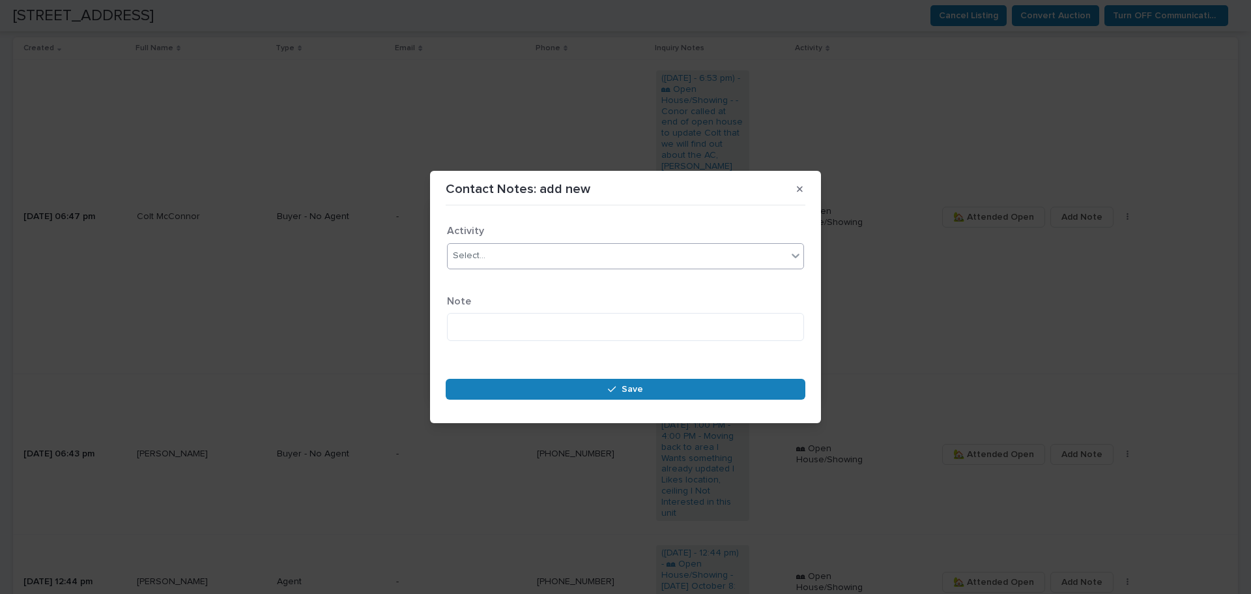
click at [550, 261] on div "Select..." at bounding box center [617, 256] width 339 height 22
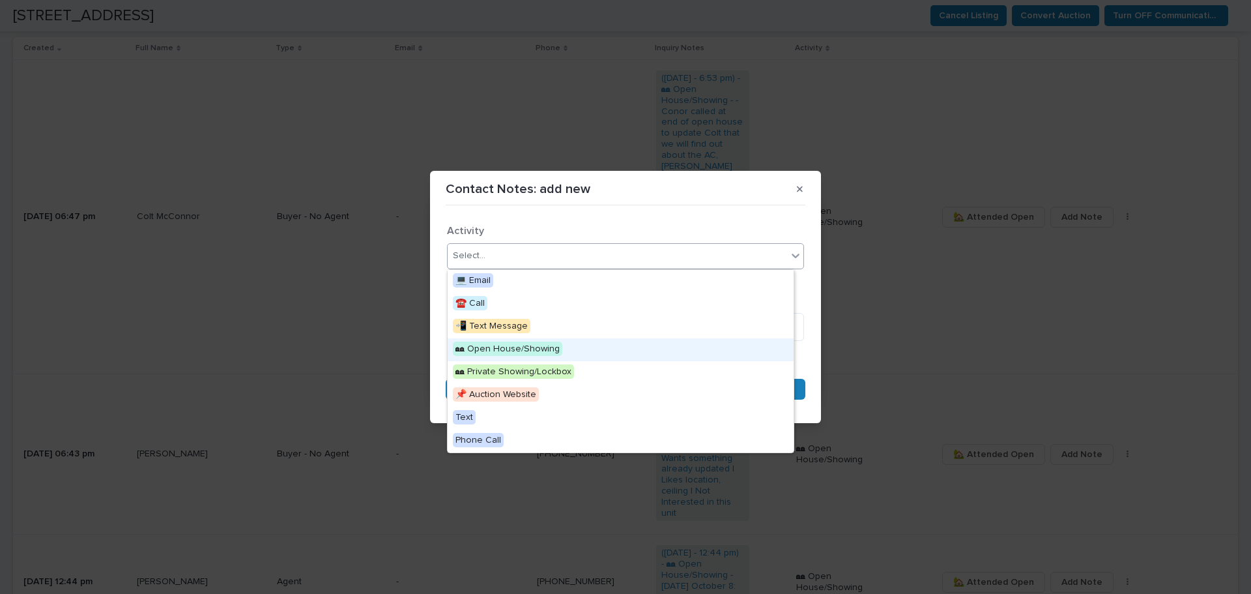
drag, startPoint x: 547, startPoint y: 361, endPoint x: 551, endPoint y: 347, distance: 14.2
click at [551, 347] on span "🏘 Open House/Showing" at bounding box center [507, 348] width 109 height 14
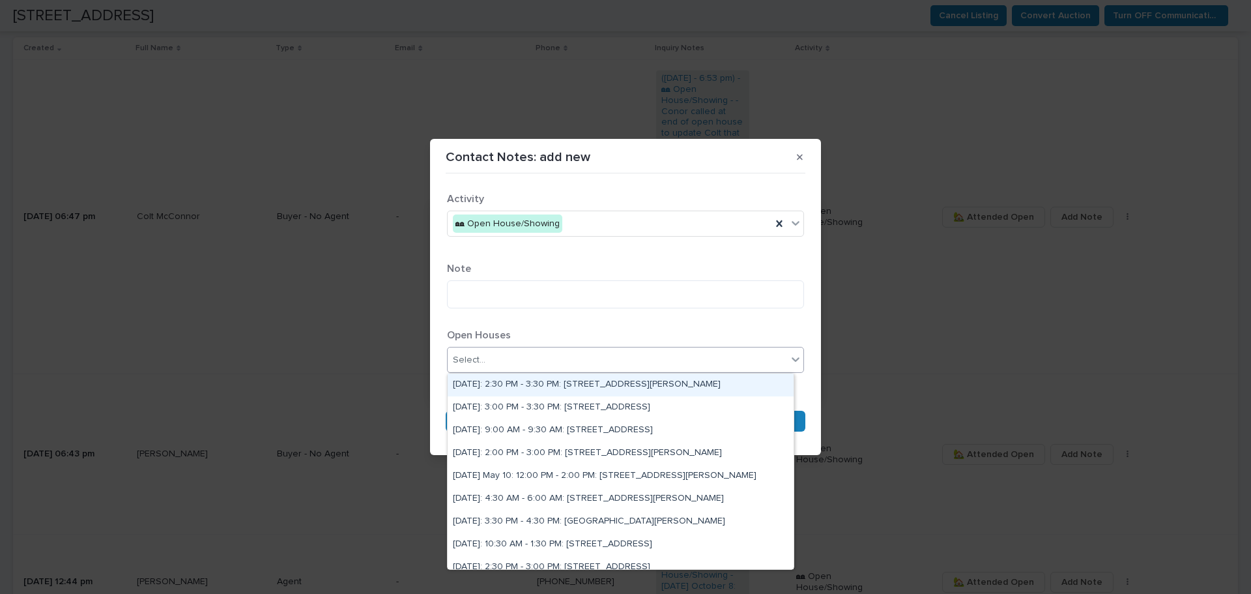
click at [526, 356] on div "Select..." at bounding box center [617, 360] width 339 height 22
type input "*********"
click at [556, 381] on div "Sunday October 12: 1:00 PM - 4:00 PM: 430 Lake St #304, Huntington Beach, CA 92…" at bounding box center [621, 384] width 346 height 23
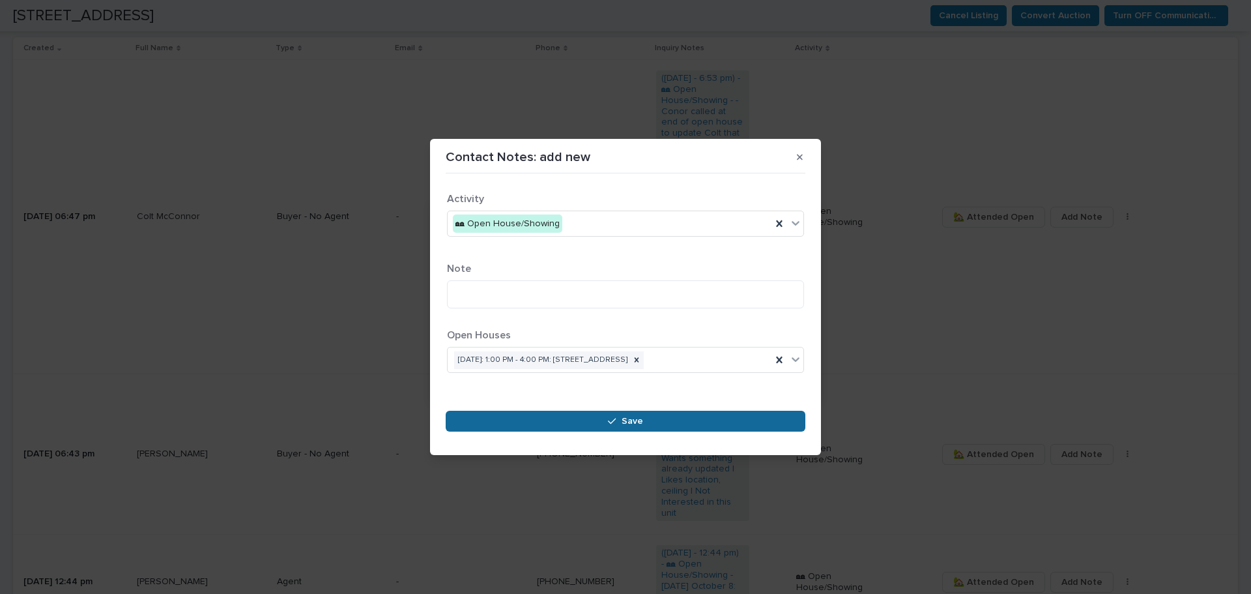
click at [604, 424] on button "Save" at bounding box center [626, 421] width 360 height 21
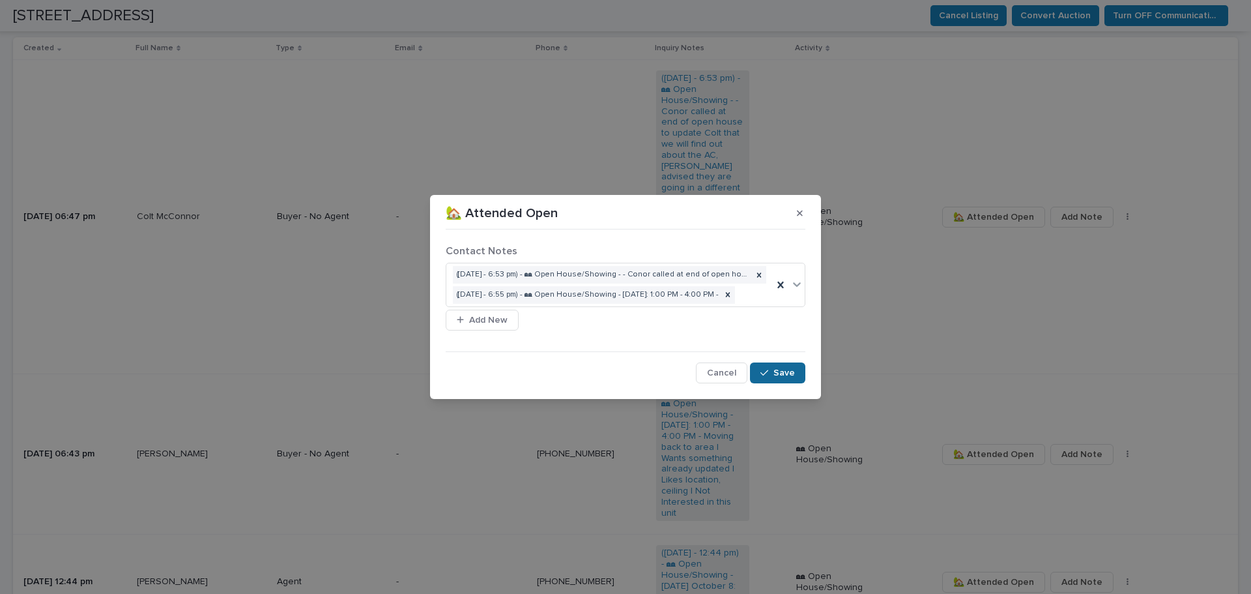
click at [779, 377] on span "Save" at bounding box center [784, 373] width 22 height 18
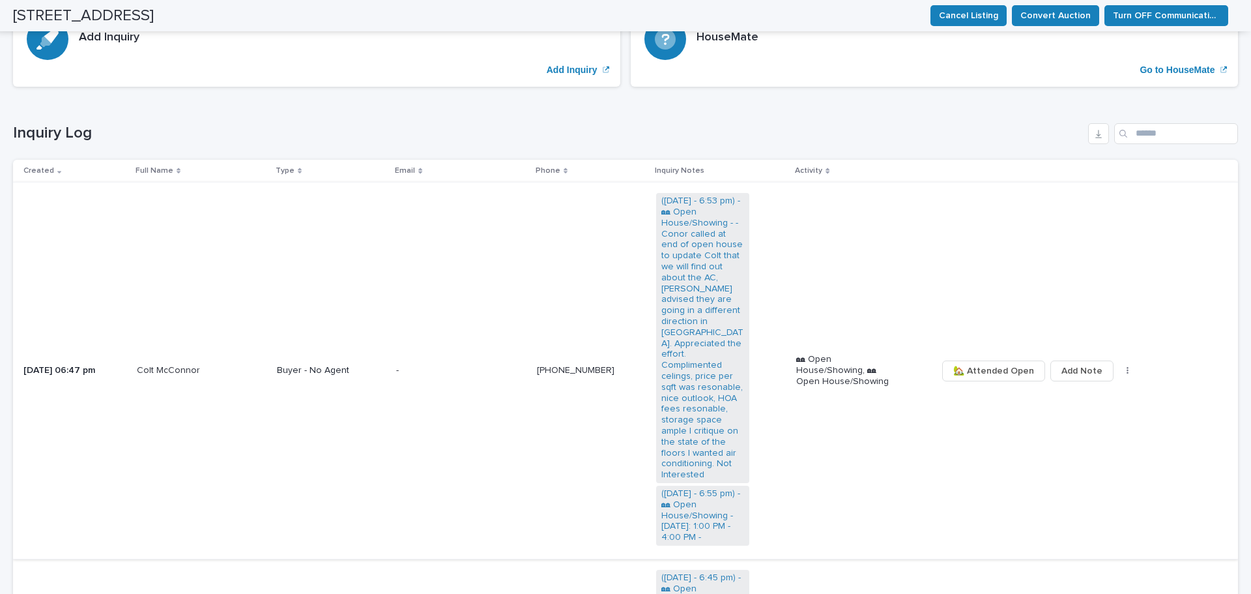
scroll to position [195, 0]
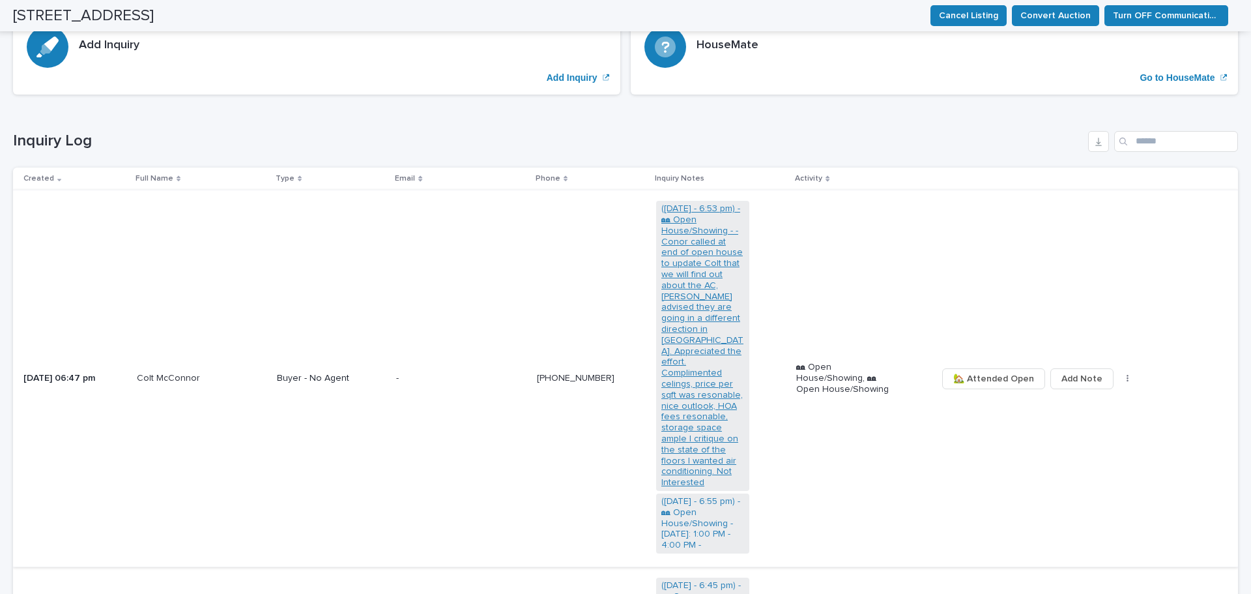
click at [705, 336] on link "([DATE] - 6:53 pm) - 🏘 Open House/Showing - - Conor called at end of open house…" at bounding box center [702, 345] width 83 height 285
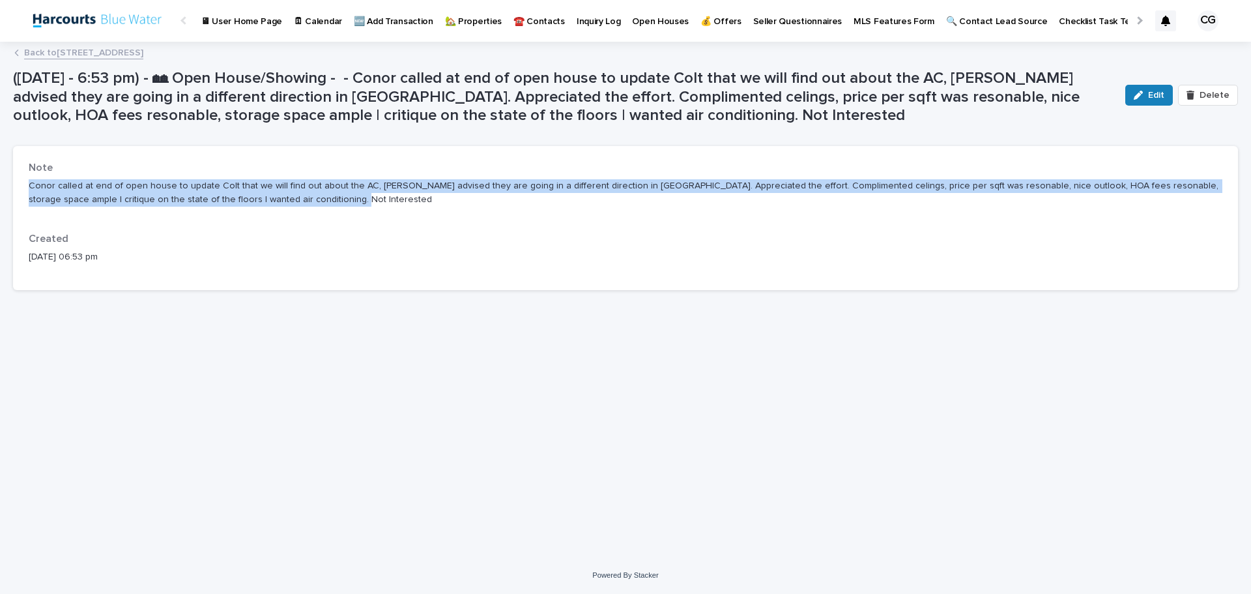
drag, startPoint x: 272, startPoint y: 194, endPoint x: 27, endPoint y: 190, distance: 245.0
click at [27, 190] on div "Note Conor called at end of open house to update Colt that we will find out abo…" at bounding box center [625, 218] width 1225 height 144
copy p "Conor called at end of open house to update Colt that we will find out about th…"
click at [38, 51] on link "Back to 430 Lake St #304, Huntington Beach, CA 92648" at bounding box center [83, 51] width 119 height 15
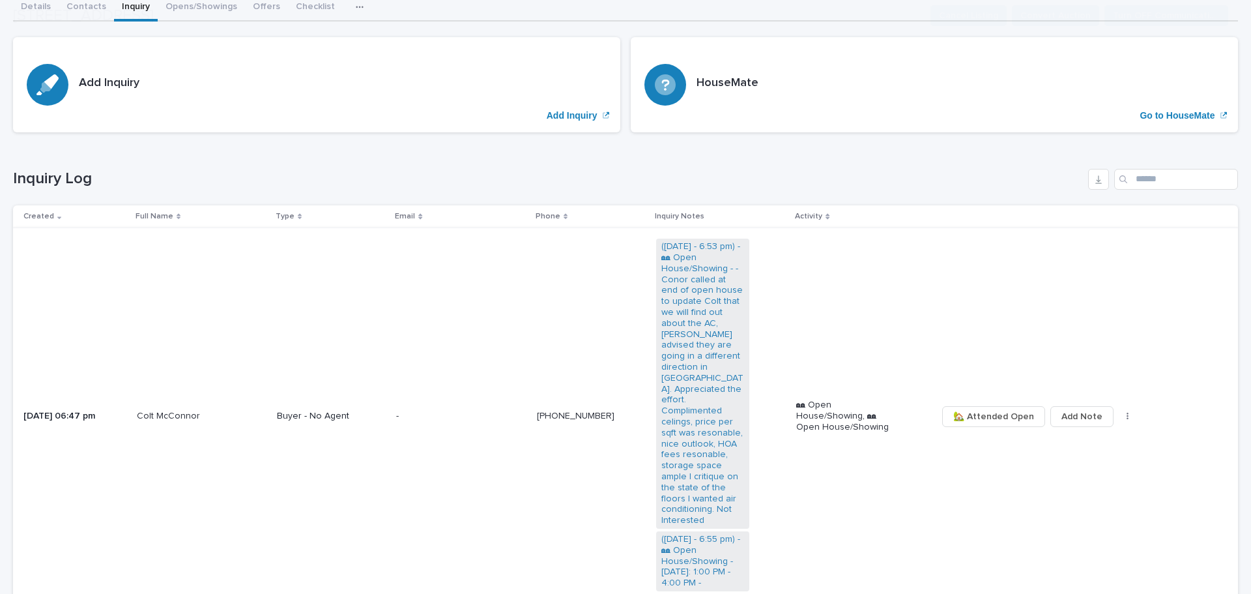
scroll to position [326, 0]
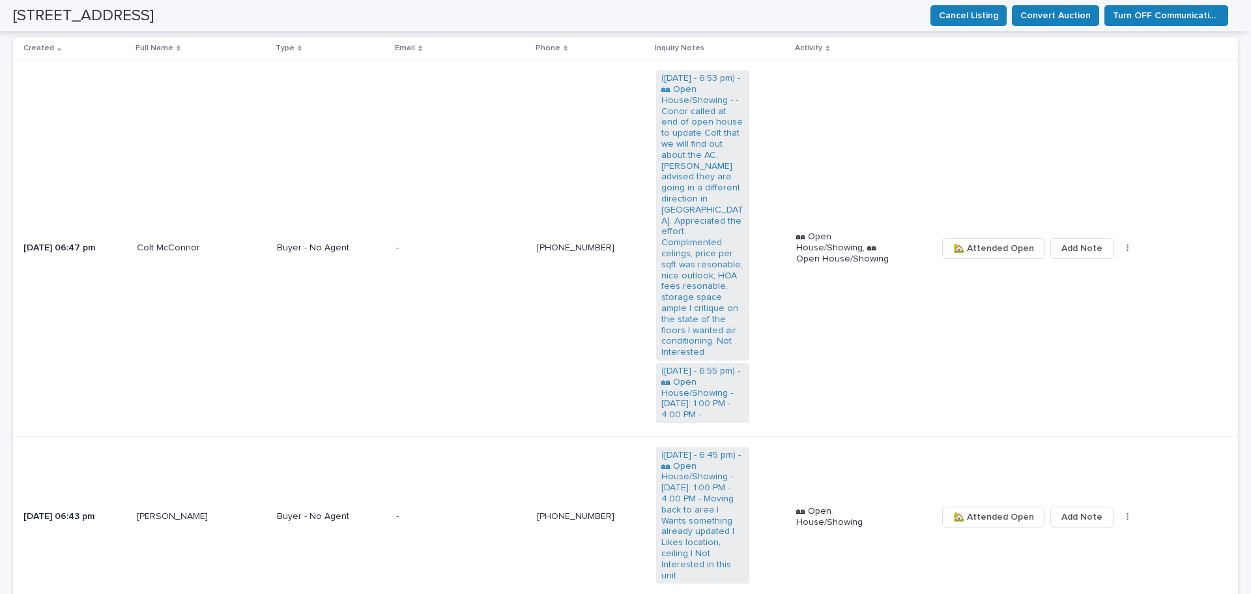
click at [710, 380] on link "(Sun 12 Oct - 6:55 pm) - 🏘 Open House/Showing - Sunday October 12: 1:00 PM - 4:…" at bounding box center [702, 393] width 83 height 55
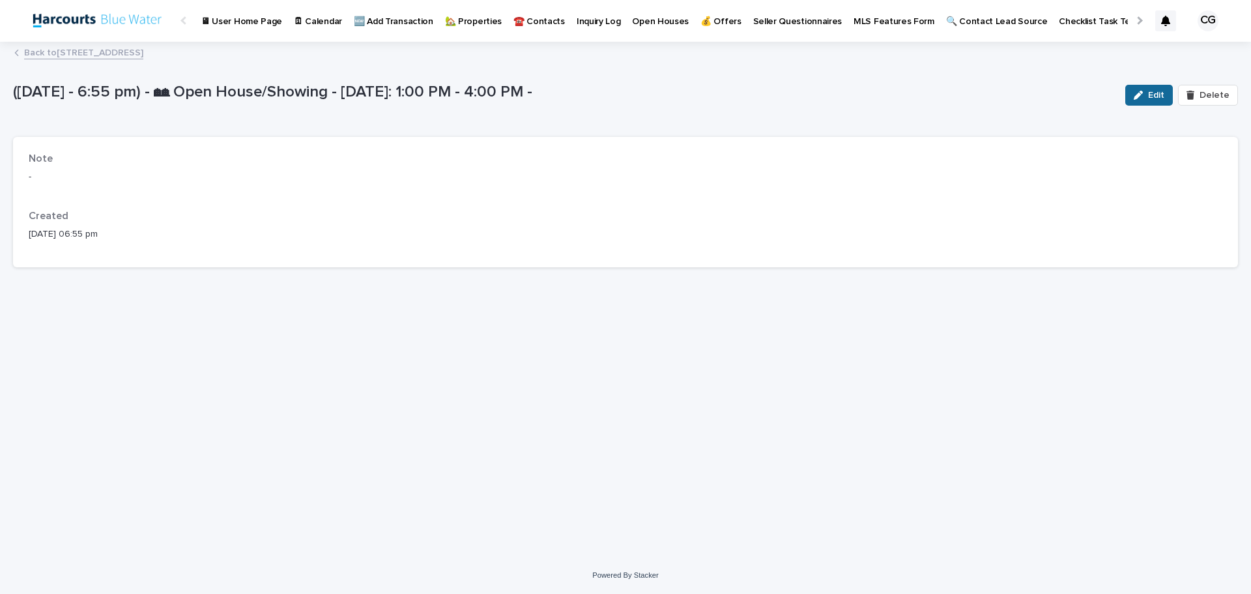
click at [1149, 87] on span "Edit" at bounding box center [1156, 95] width 16 height 18
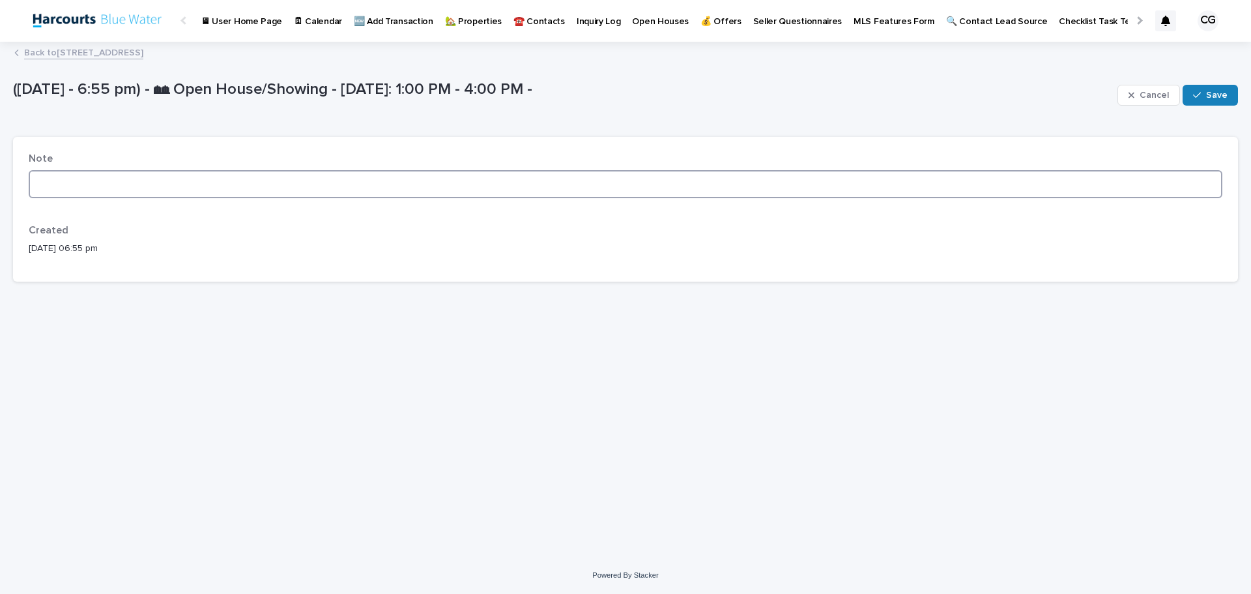
click at [117, 190] on textarea at bounding box center [626, 184] width 1194 height 28
paste textarea "**********"
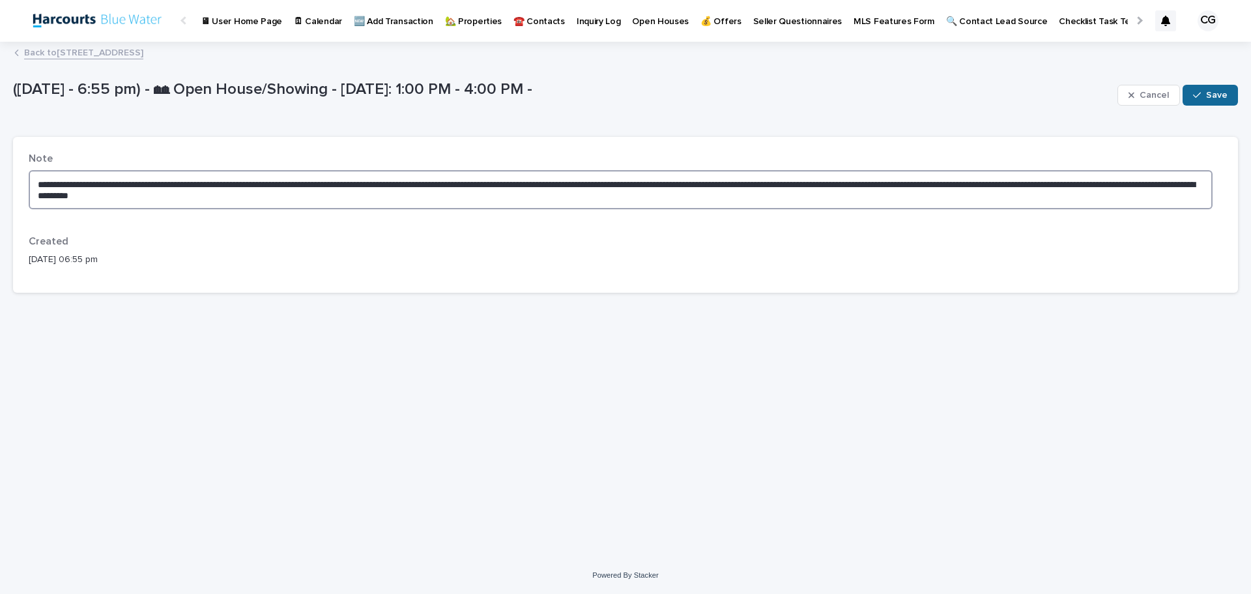
type textarea "**********"
click at [1209, 97] on span "Save" at bounding box center [1217, 95] width 22 height 18
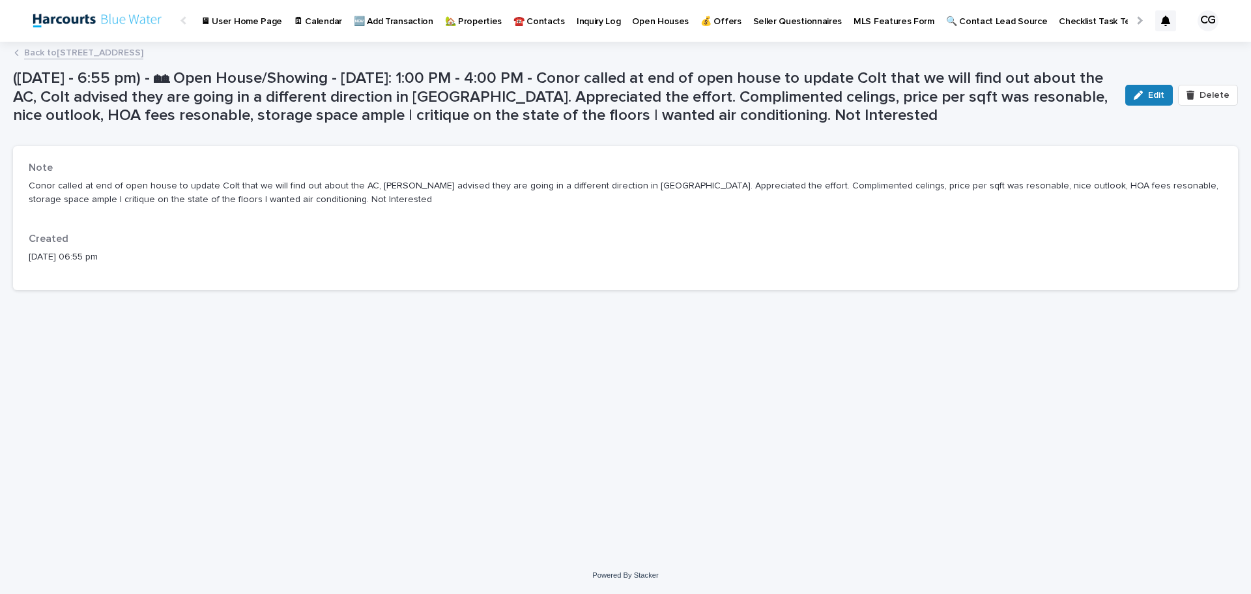
click at [130, 51] on link "Back to 430 Lake St #304, Huntington Beach, CA 92648" at bounding box center [83, 51] width 119 height 15
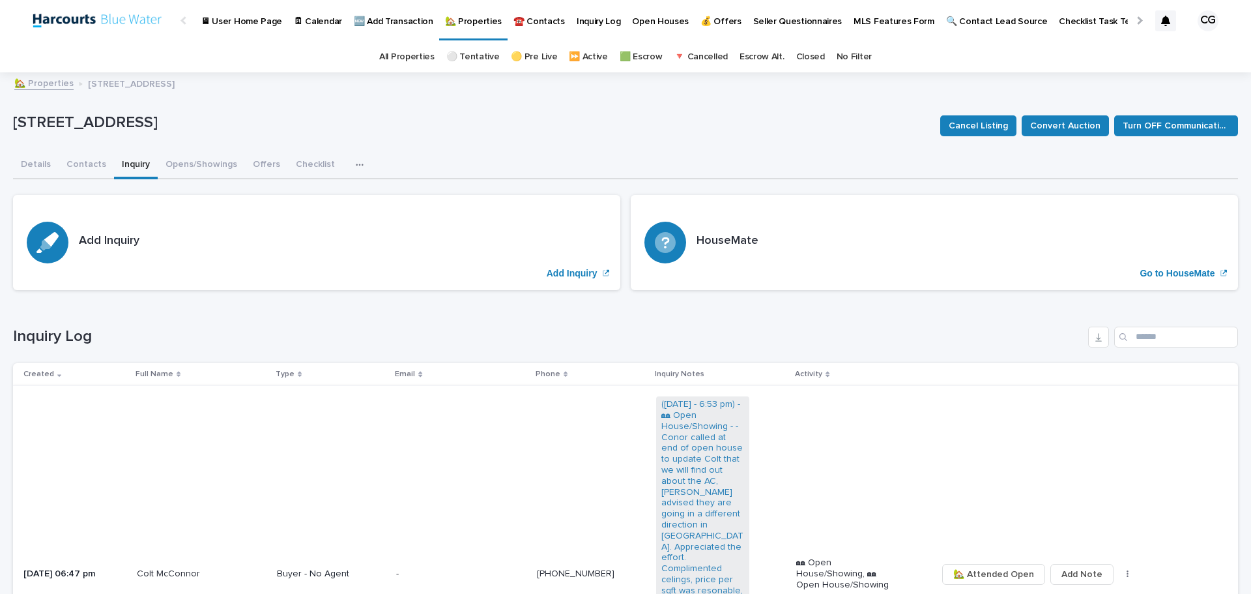
scroll to position [261, 0]
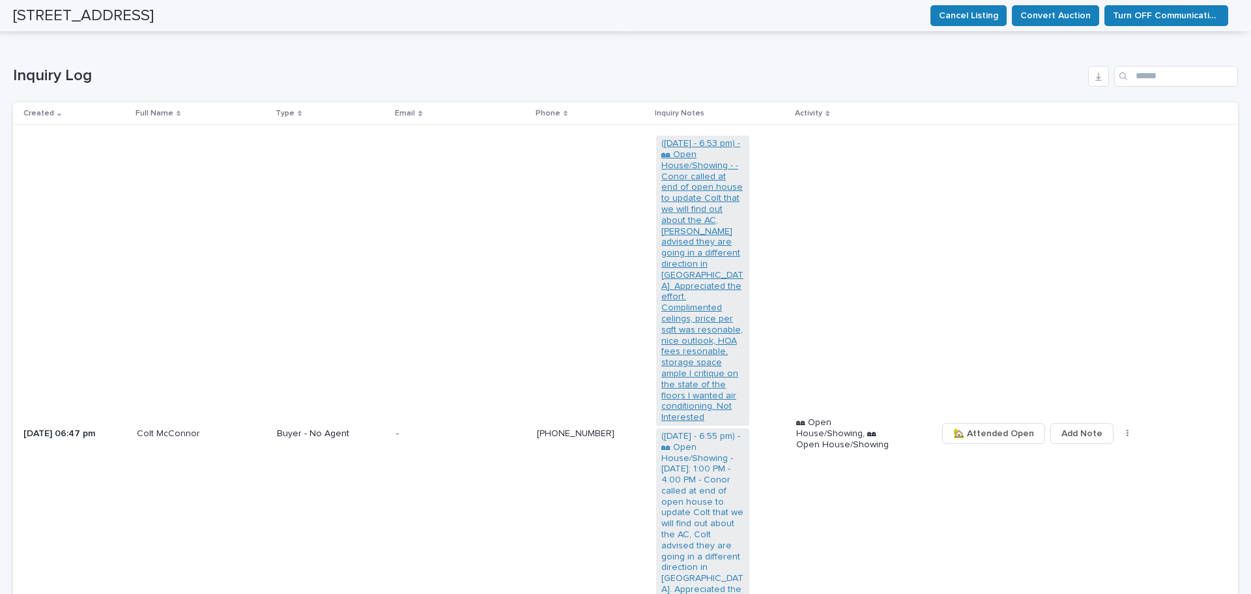
click at [688, 292] on link "([DATE] - 6:53 pm) - 🏘 Open House/Showing - - Conor called at end of open house…" at bounding box center [702, 280] width 83 height 285
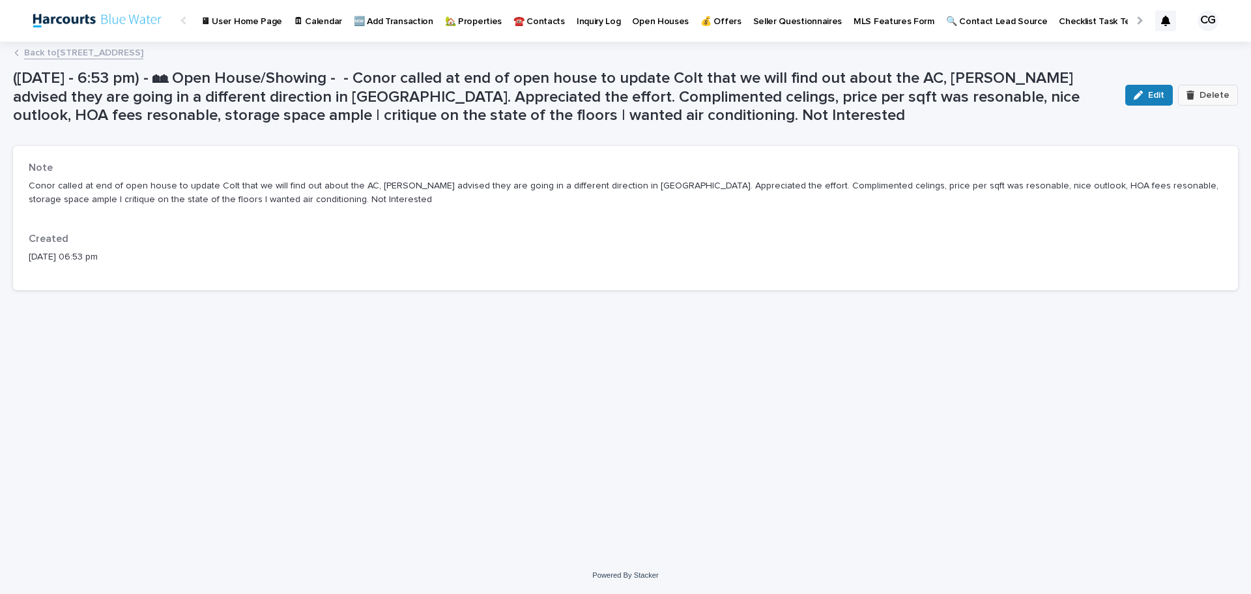
click at [1202, 94] on span "Delete" at bounding box center [1215, 95] width 30 height 18
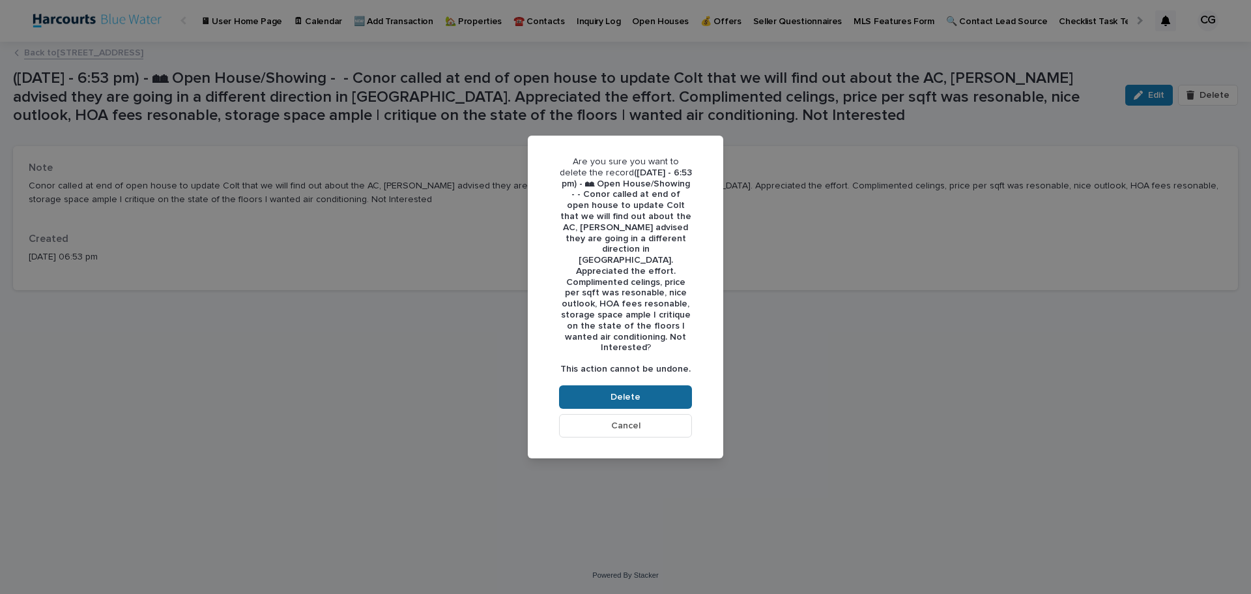
click at [631, 388] on span "Delete" at bounding box center [626, 397] width 30 height 18
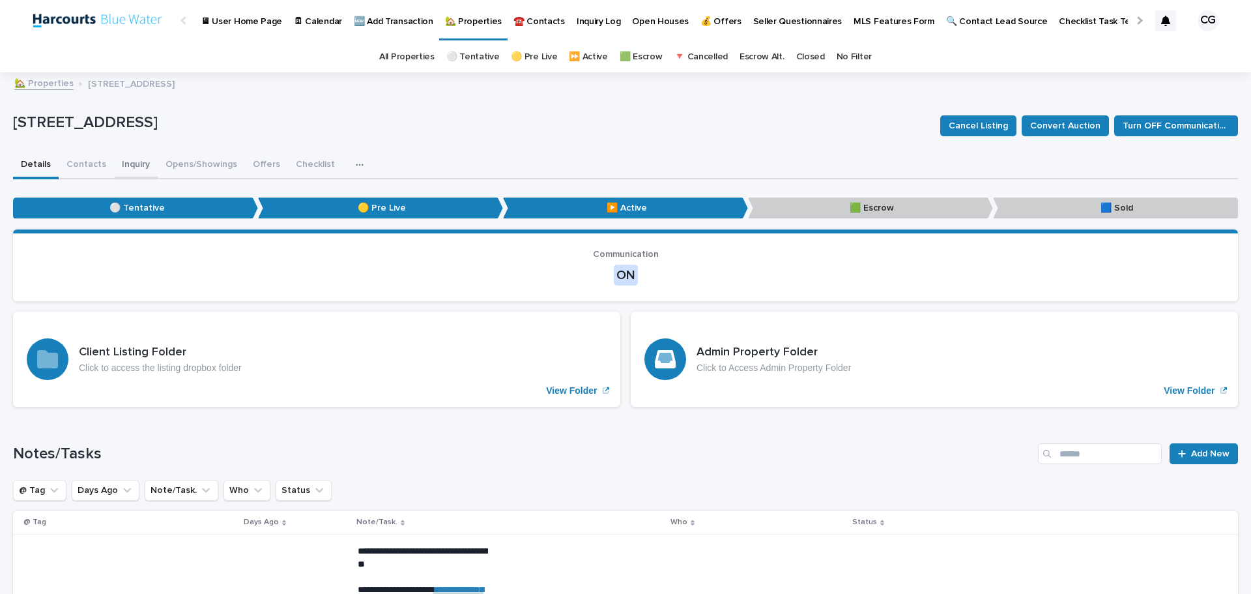
click at [124, 171] on button "Inquiry" at bounding box center [136, 165] width 44 height 27
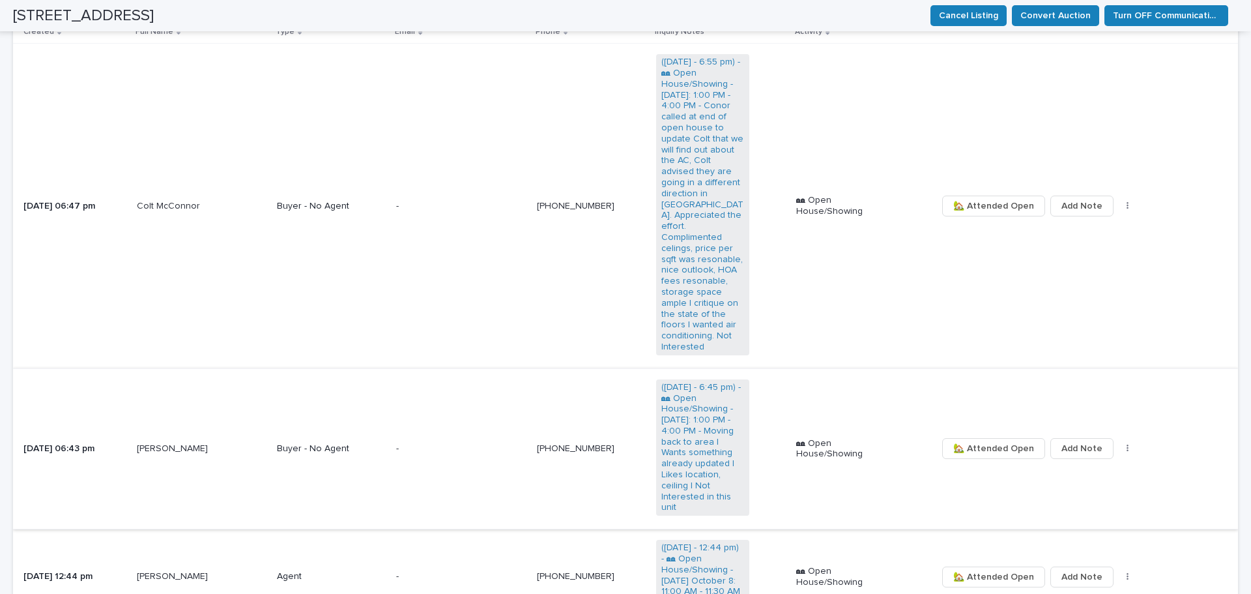
scroll to position [511, 0]
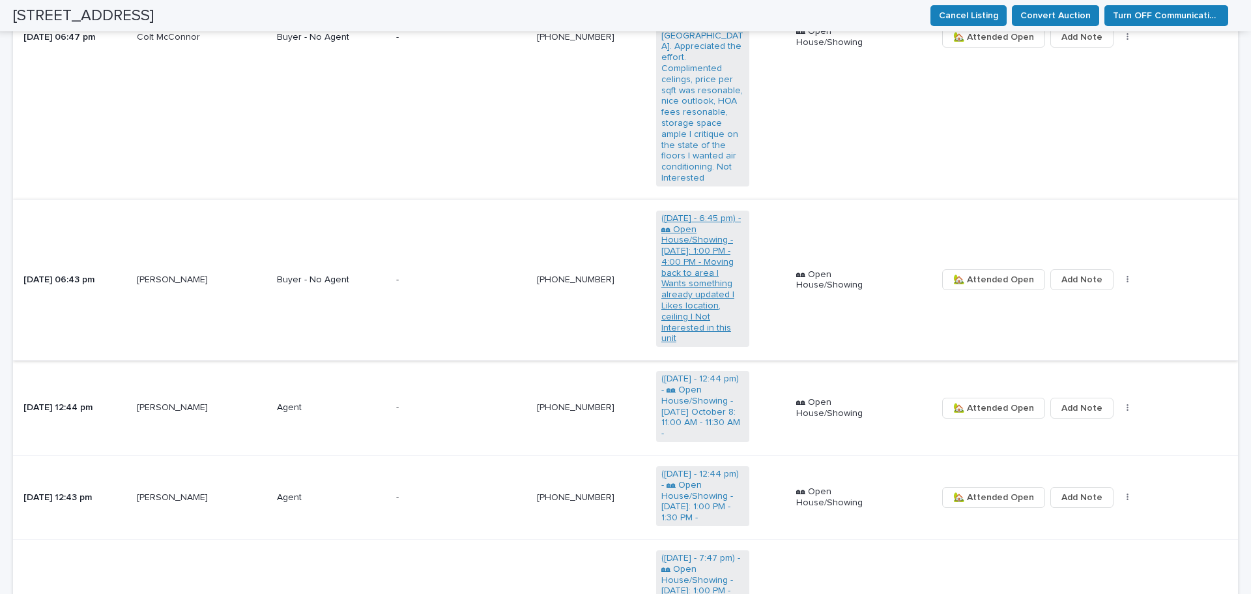
click at [686, 282] on link "([DATE] - 6:45 pm) - 🏘 Open House/Showing - [DATE]: 1:00 PM - 4:00 PM - Moving …" at bounding box center [702, 279] width 83 height 132
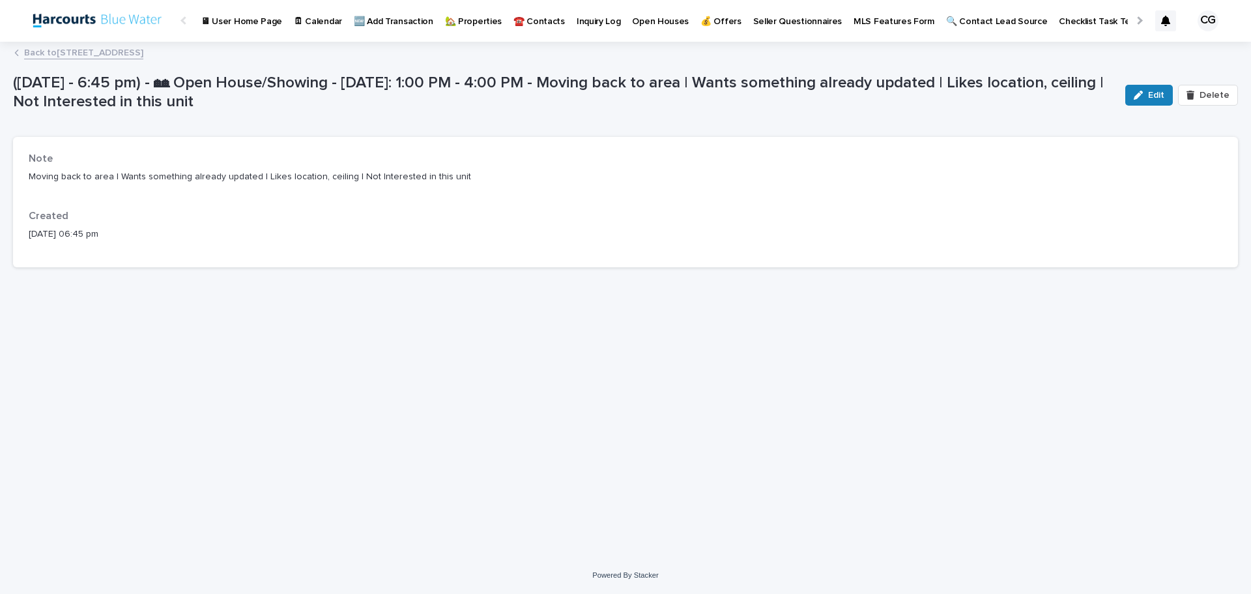
click at [317, 176] on p "Moving back to area | Wants something already updated | Likes location, ceiling…" at bounding box center [626, 177] width 1194 height 14
click at [314, 176] on p "Moving back to area | Wants something already updated | Likes location, ceiling…" at bounding box center [626, 177] width 1194 height 14
click at [323, 176] on p "Moving back to area | Wants something already updated | Likes location, ceiling…" at bounding box center [626, 177] width 1194 height 14
click at [320, 176] on p "Moving back to area | Wants something already updated | Likes location, ceiling…" at bounding box center [626, 177] width 1194 height 14
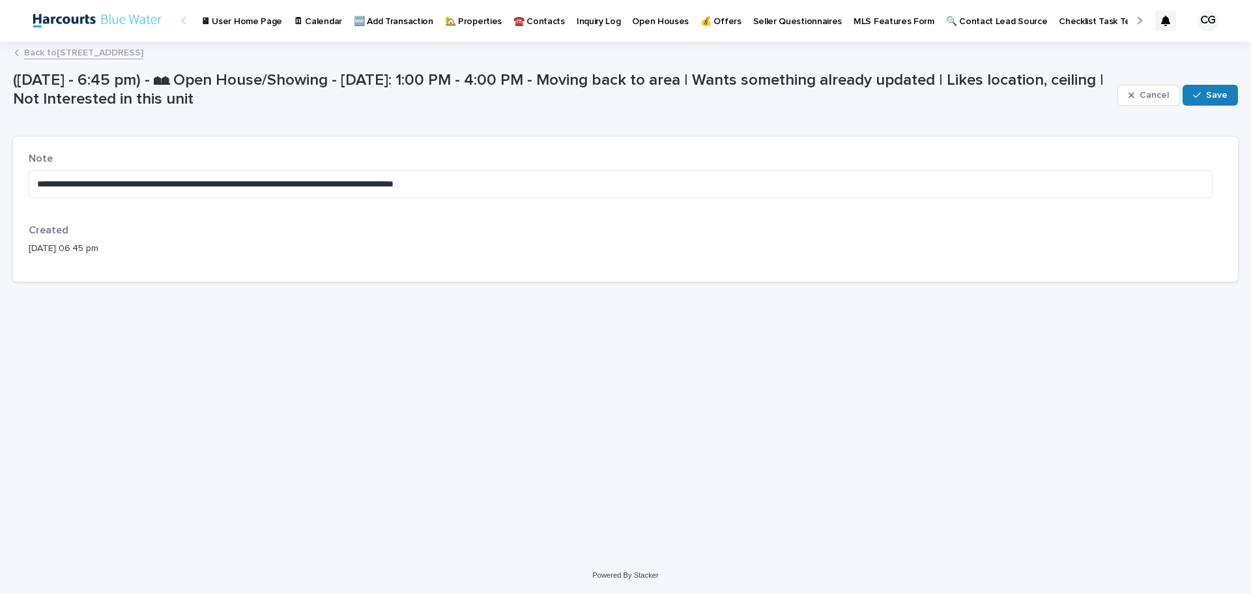
scroll to position [10, 0]
click at [330, 177] on textarea "**********" at bounding box center [621, 184] width 1184 height 28
click at [355, 170] on textarea "**********" at bounding box center [621, 184] width 1184 height 28
click at [329, 177] on textarea "**********" at bounding box center [621, 184] width 1184 height 28
click at [373, 174] on textarea "**********" at bounding box center [621, 184] width 1184 height 28
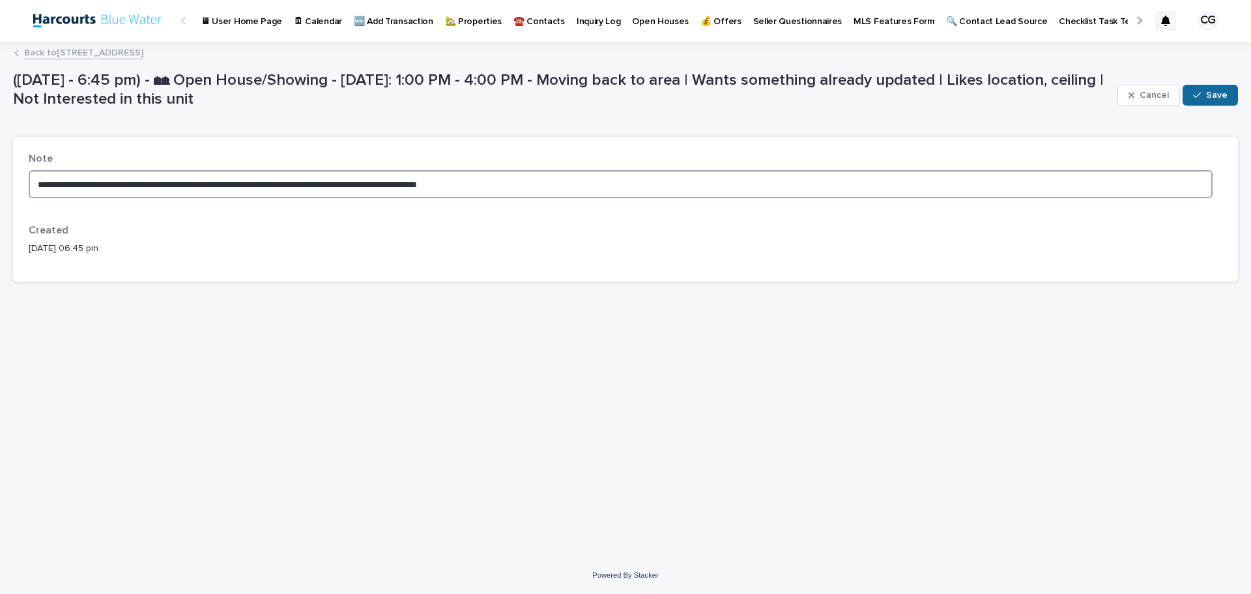
type textarea "**********"
drag, startPoint x: 1209, startPoint y: 89, endPoint x: 1111, endPoint y: 86, distance: 98.4
click at [1209, 88] on span "Save" at bounding box center [1217, 95] width 22 height 18
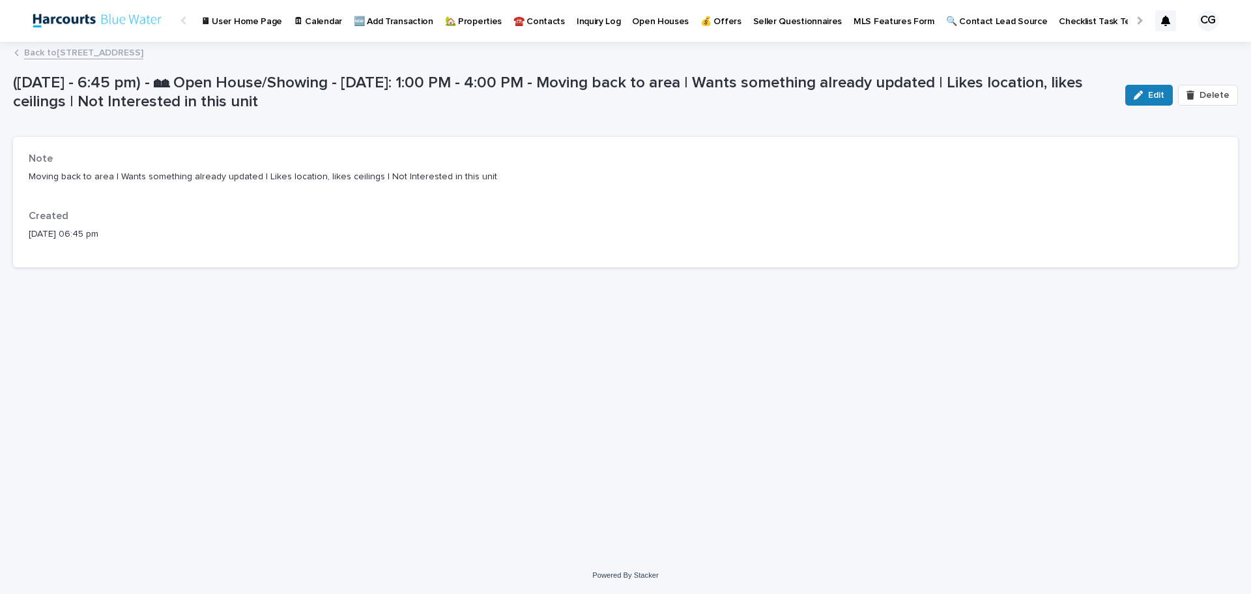
click at [135, 44] on link "Back to 430 Lake St #304, Huntington Beach, CA 92648" at bounding box center [83, 51] width 119 height 15
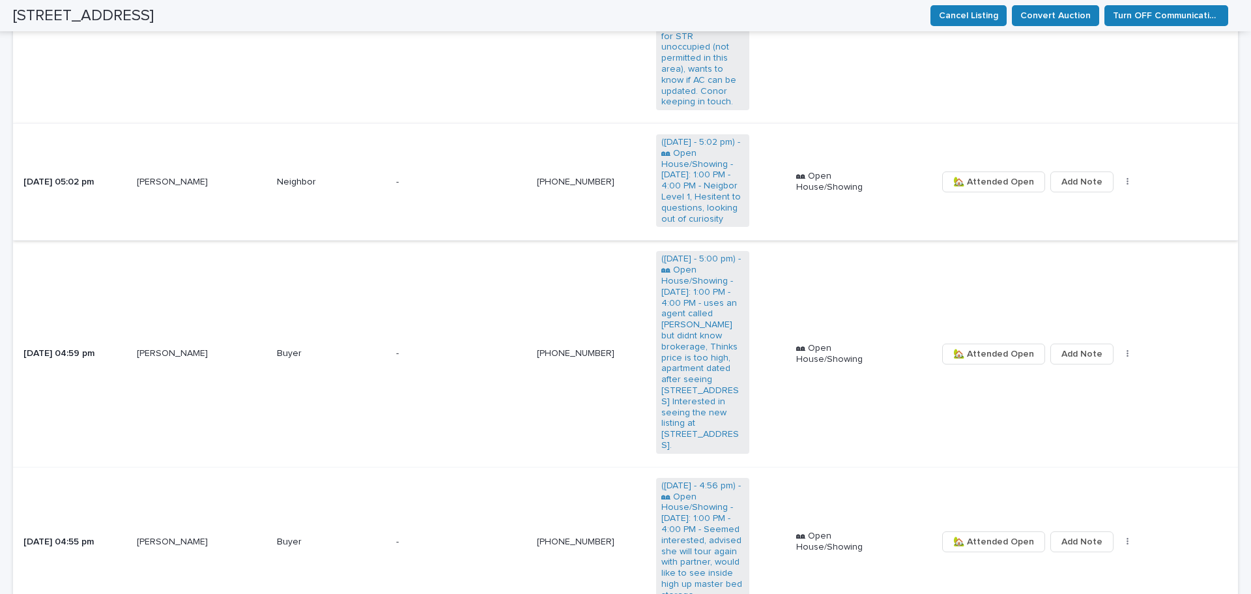
scroll to position [1499, 0]
click at [975, 340] on span "🏡 Attended Open" at bounding box center [993, 351] width 81 height 22
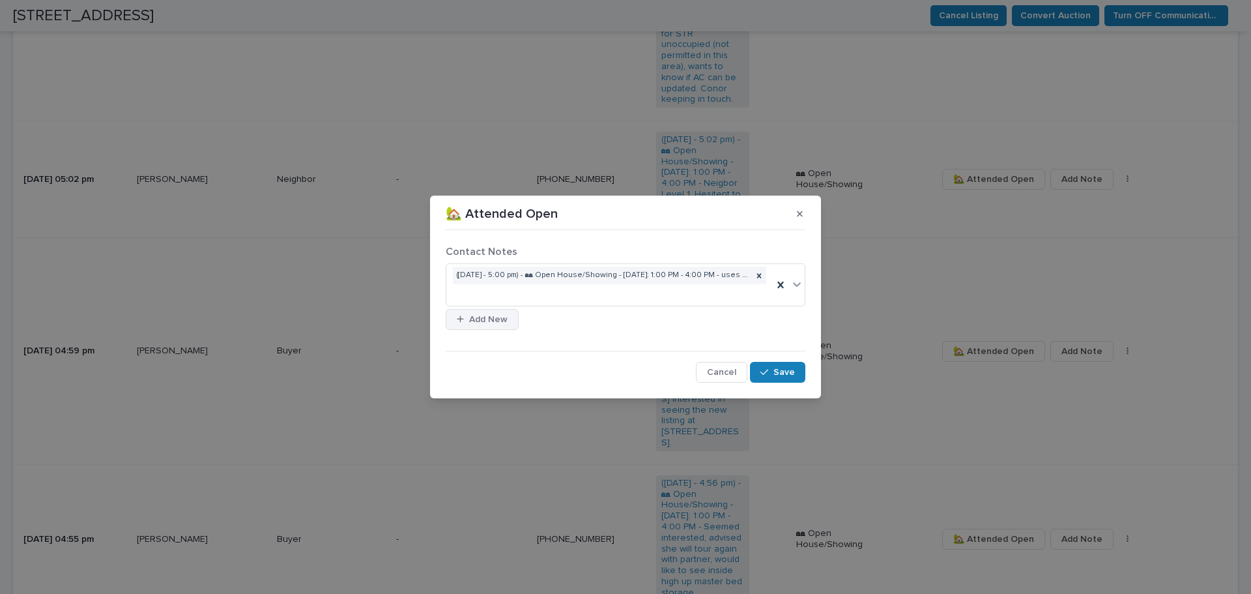
click at [502, 315] on span "Add New" at bounding box center [488, 319] width 38 height 18
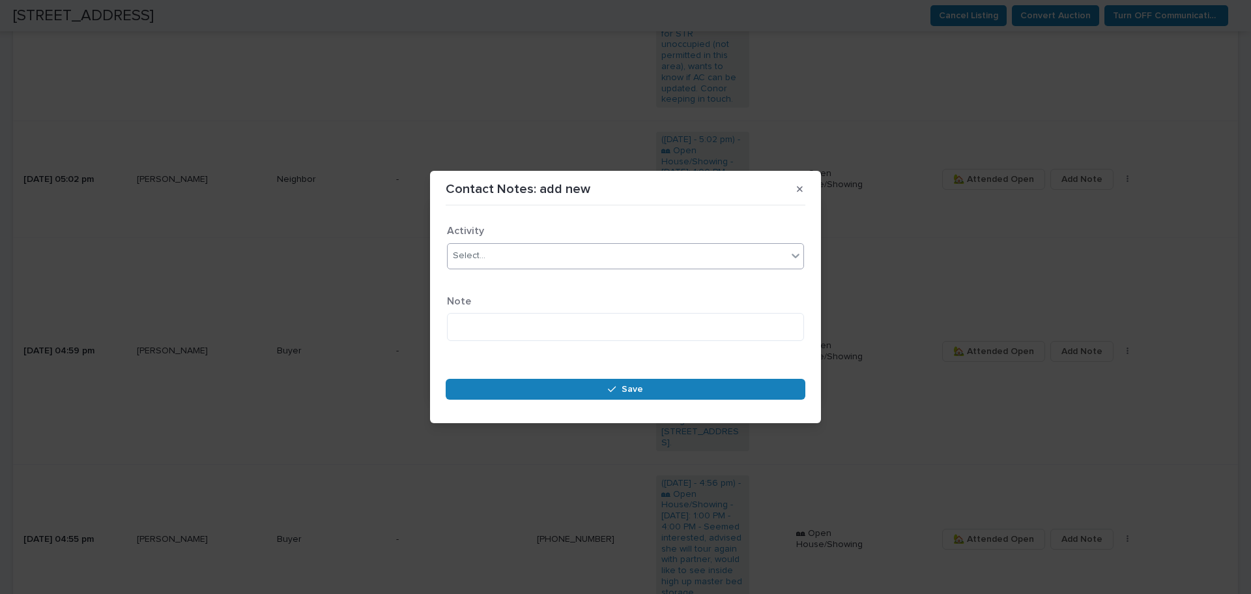
click at [546, 255] on div "Select..." at bounding box center [617, 256] width 339 height 22
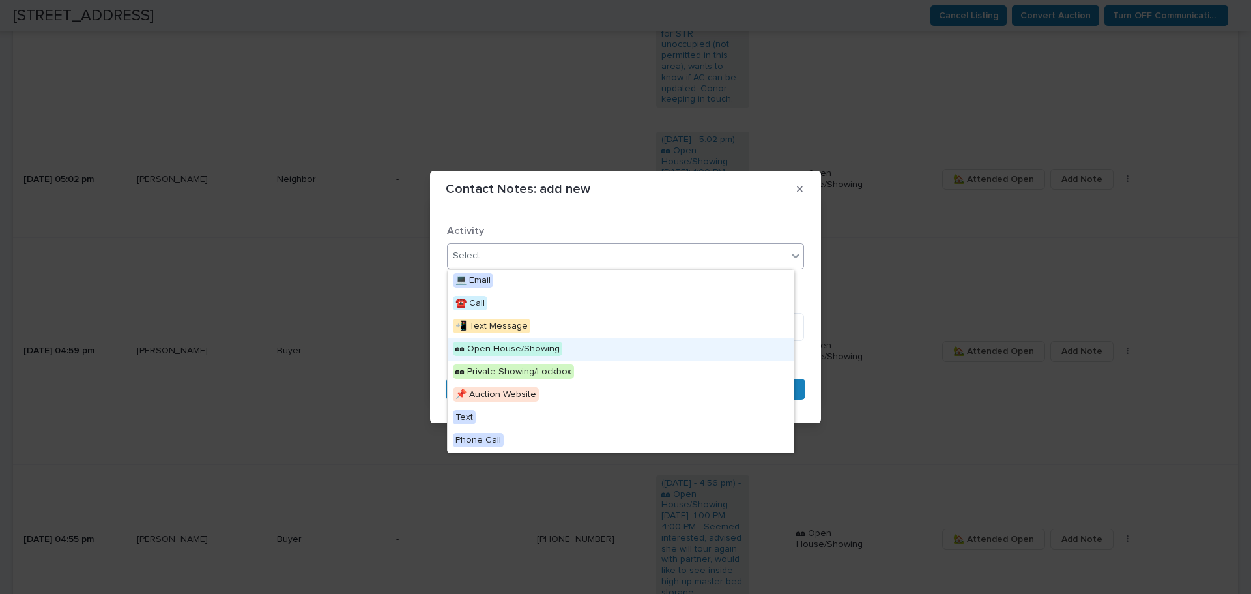
click at [525, 348] on span "🏘 Open House/Showing" at bounding box center [507, 348] width 109 height 14
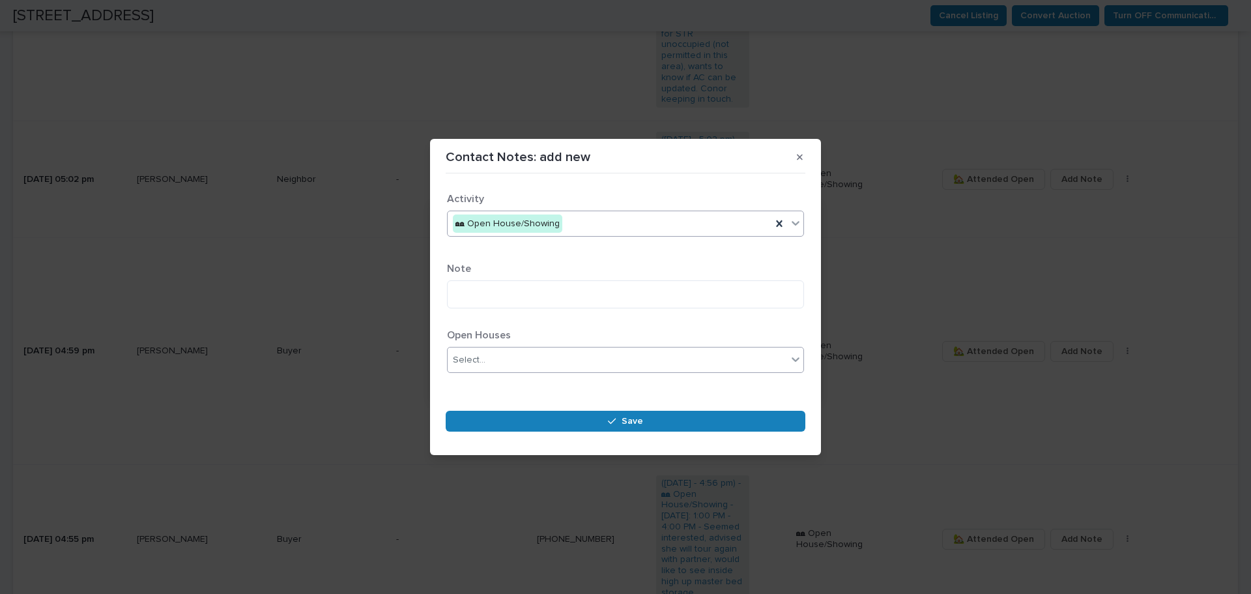
click at [513, 354] on div "Select..." at bounding box center [617, 360] width 339 height 22
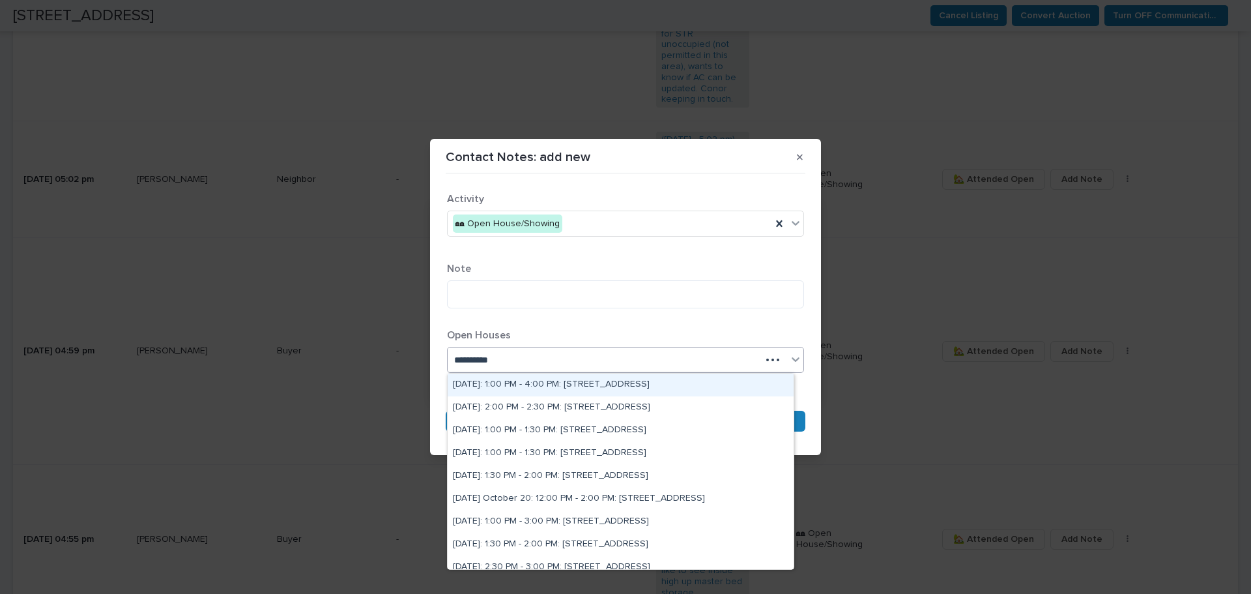
type input "**********"
click at [546, 388] on div "Sunday October 12: 1:00 PM - 4:00 PM: 430 Lake St #304, Huntington Beach, CA 92…" at bounding box center [621, 384] width 346 height 23
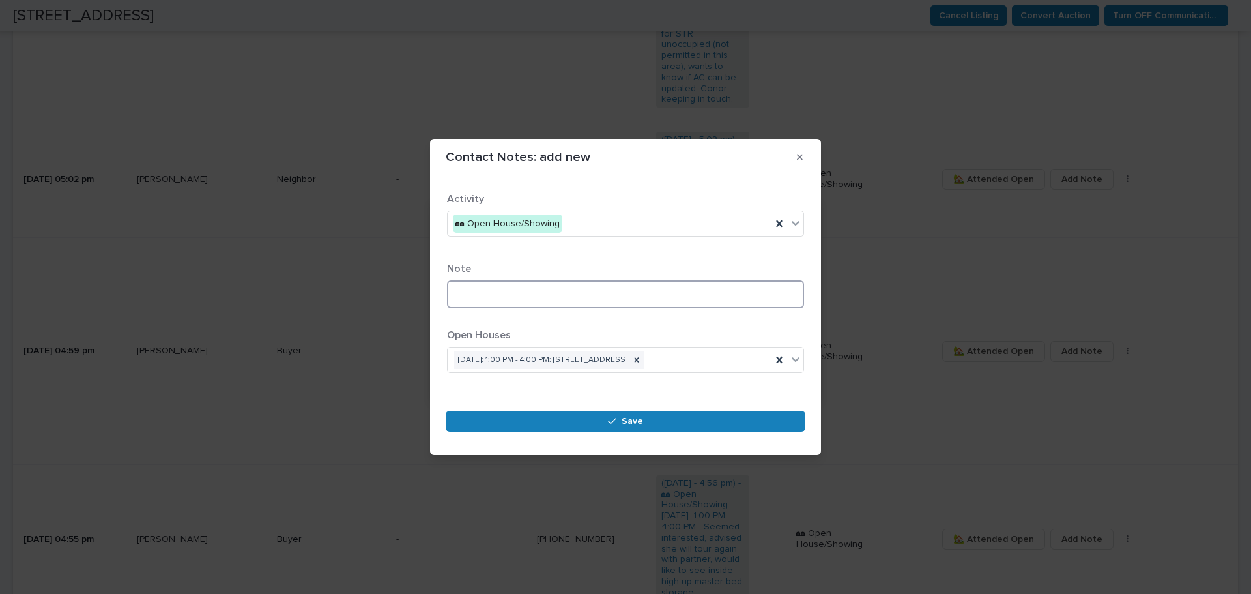
click at [566, 284] on textarea at bounding box center [625, 294] width 357 height 28
drag, startPoint x: 665, startPoint y: 140, endPoint x: 444, endPoint y: 152, distance: 221.2
click at [444, 152] on section "**********" at bounding box center [625, 297] width 391 height 317
click at [653, 156] on div "Contact Notes: add new" at bounding box center [626, 157] width 360 height 21
drag, startPoint x: 697, startPoint y: 152, endPoint x: 703, endPoint y: 152, distance: 6.5
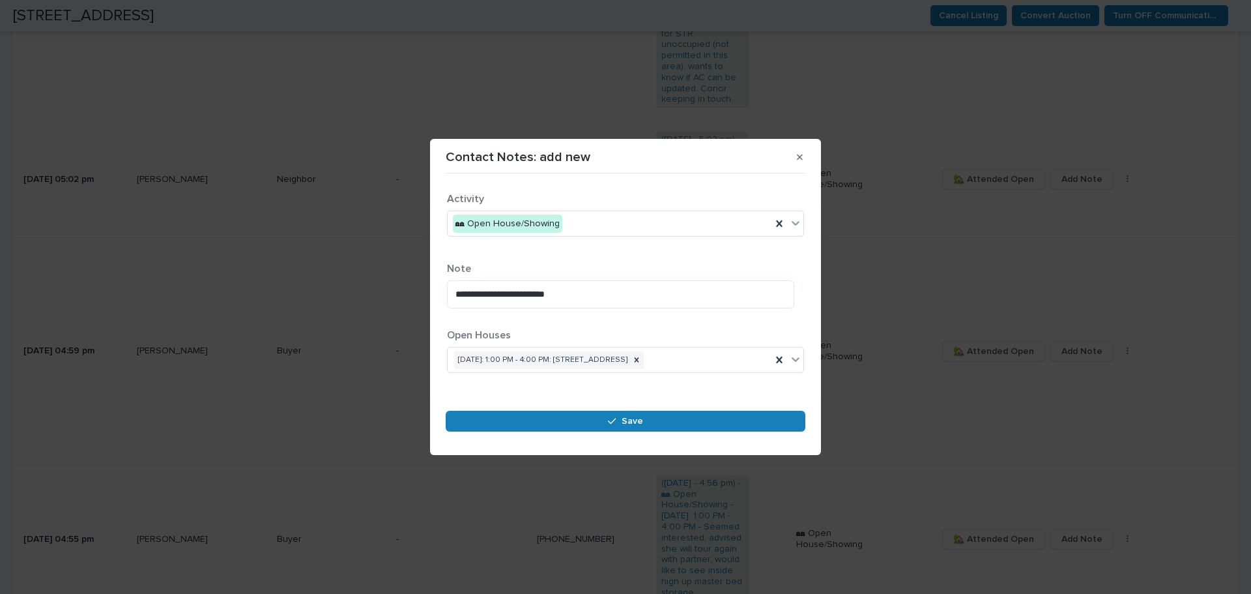
click at [703, 152] on div "Contact Notes: add new" at bounding box center [626, 157] width 360 height 21
click at [583, 289] on textarea "**********" at bounding box center [620, 294] width 347 height 28
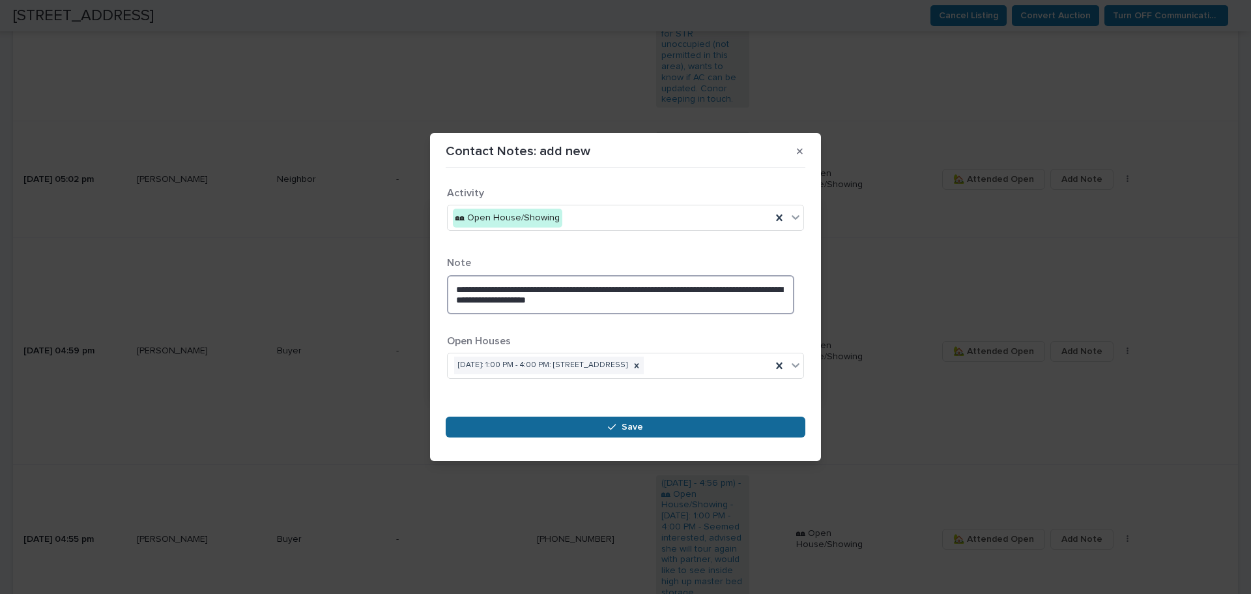
type textarea "**********"
click at [645, 432] on button "Save" at bounding box center [626, 426] width 360 height 21
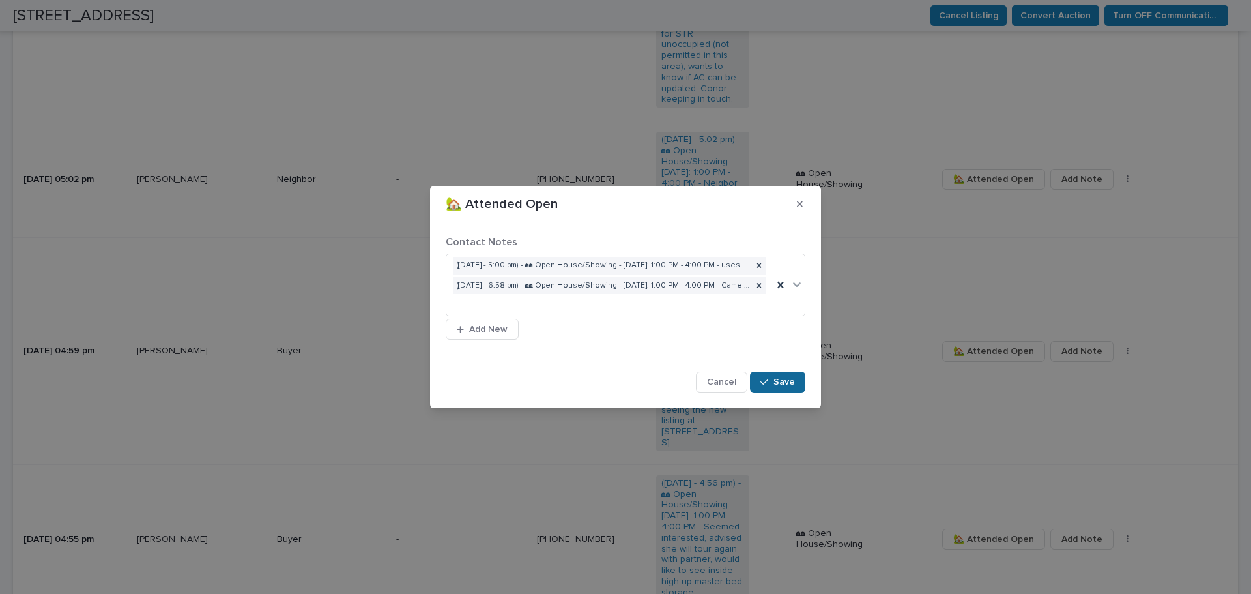
click at [787, 378] on span "Save" at bounding box center [784, 382] width 22 height 18
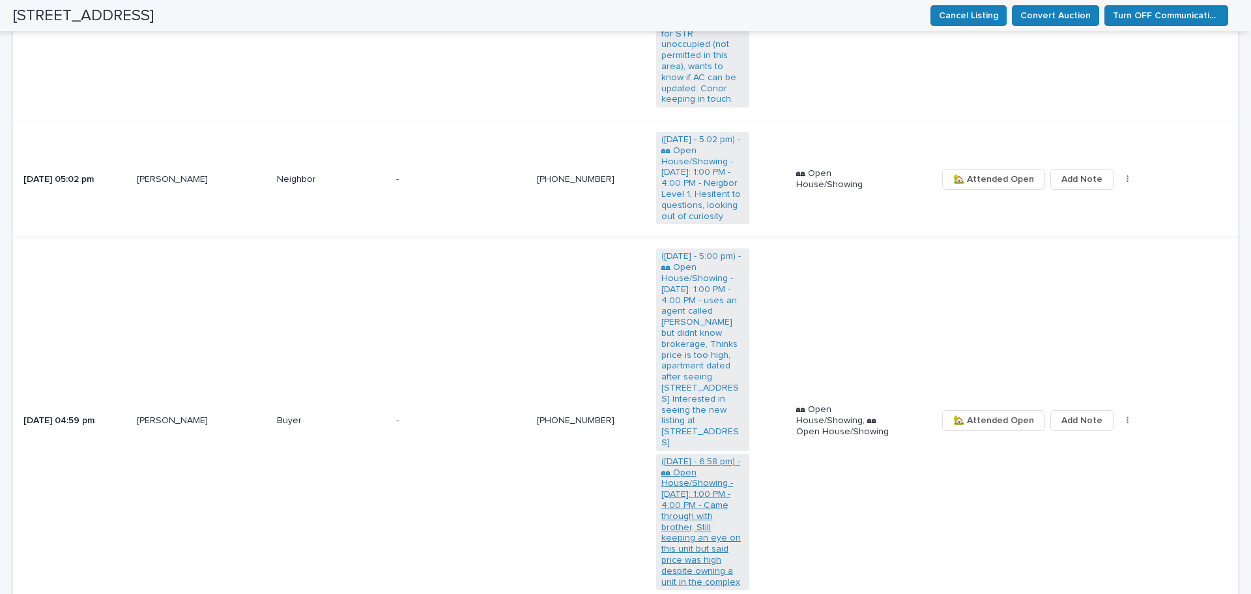
click at [713, 456] on link "(Sun 12 Oct - 6:58 pm) - 🏘 Open House/Showing - Sunday October 12: 1:00 PM - 4:…" at bounding box center [702, 522] width 83 height 132
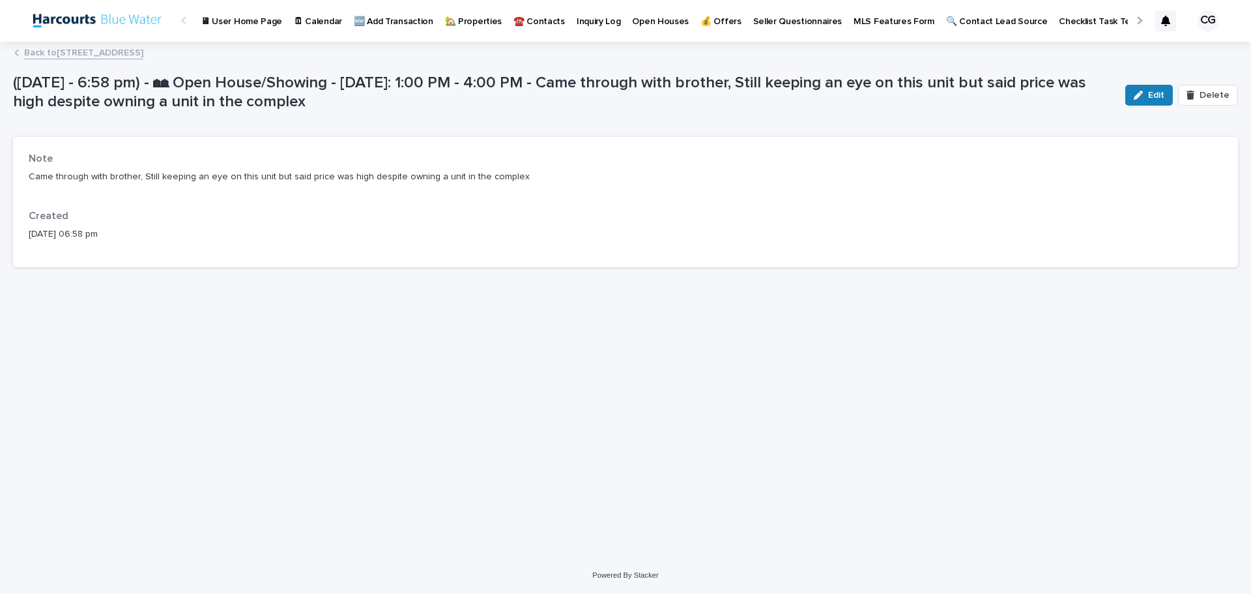
click at [285, 173] on p "Came through with brother, Still keeping an eye on this unit but said price was…" at bounding box center [626, 177] width 1194 height 14
click at [1148, 94] on span "Edit" at bounding box center [1156, 95] width 16 height 18
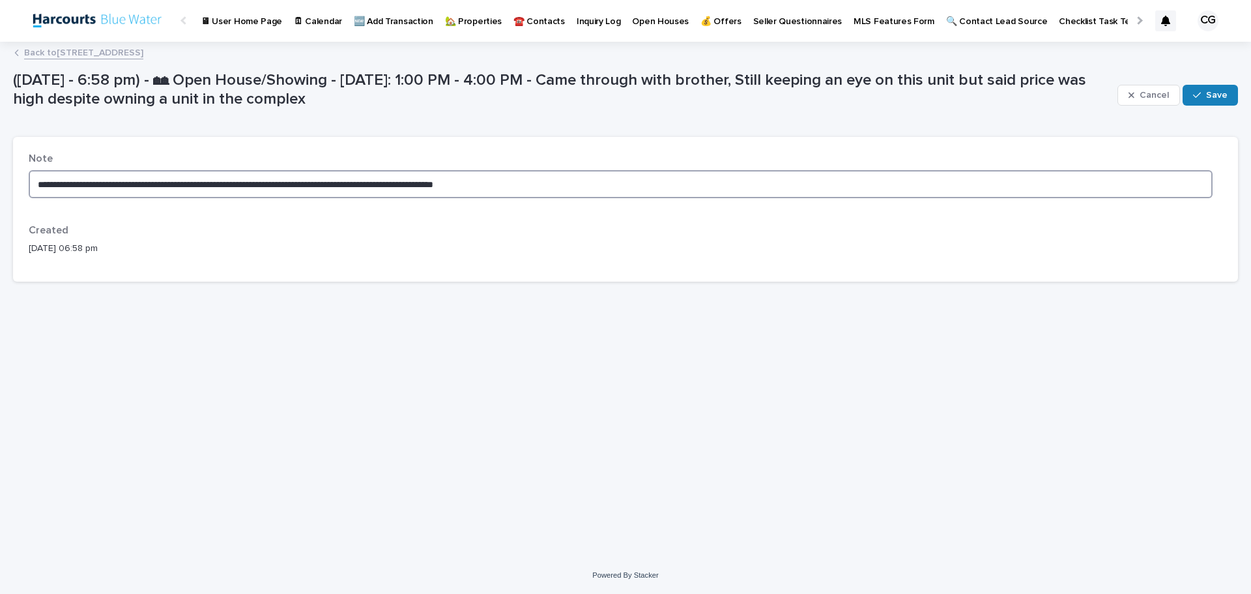
drag, startPoint x: 530, startPoint y: 179, endPoint x: 369, endPoint y: 184, distance: 160.4
click at [369, 184] on textarea "**********" at bounding box center [621, 184] width 1184 height 28
type textarea "**********"
click at [1206, 94] on span "Save" at bounding box center [1217, 95] width 22 height 18
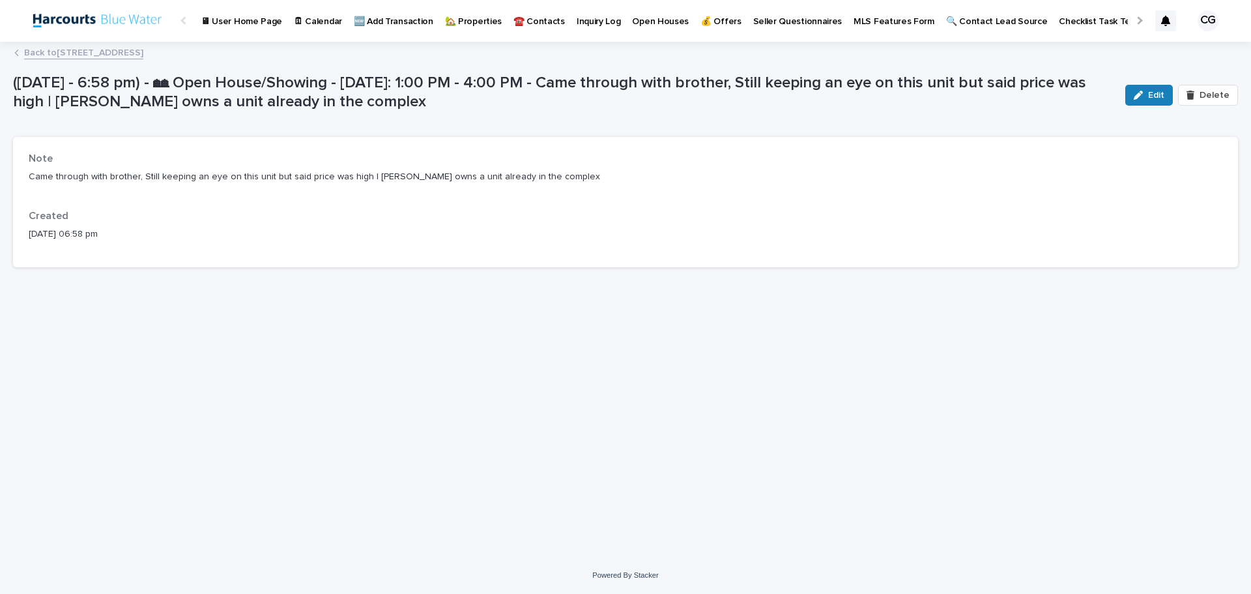
click at [143, 56] on link "Back to 430 Lake St #304, Huntington Beach, CA 92648" at bounding box center [83, 51] width 119 height 15
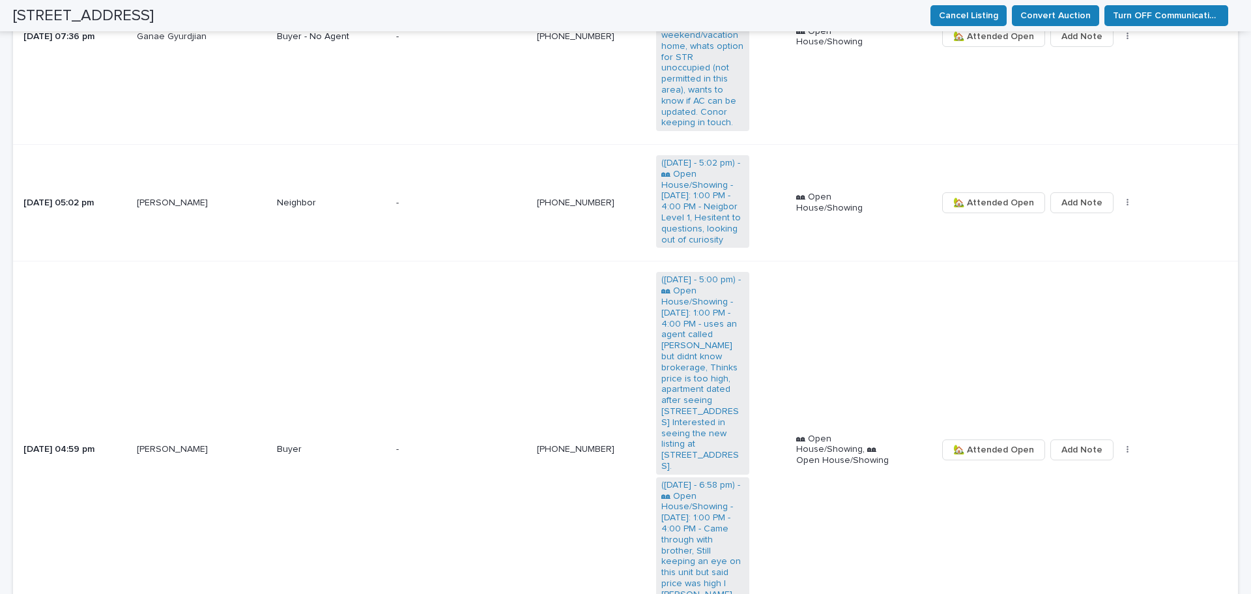
scroll to position [1499, 0]
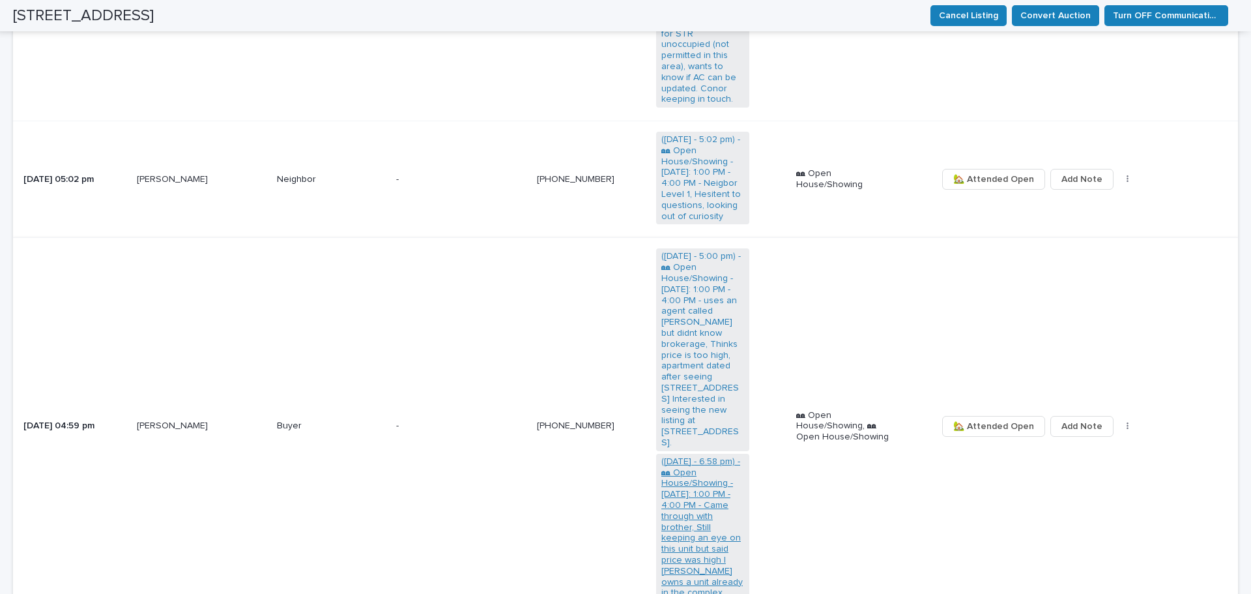
click at [718, 496] on link "(Sun 12 Oct - 6:58 pm) - 🏘 Open House/Showing - Sunday October 12: 1:00 PM - 4:…" at bounding box center [702, 527] width 83 height 142
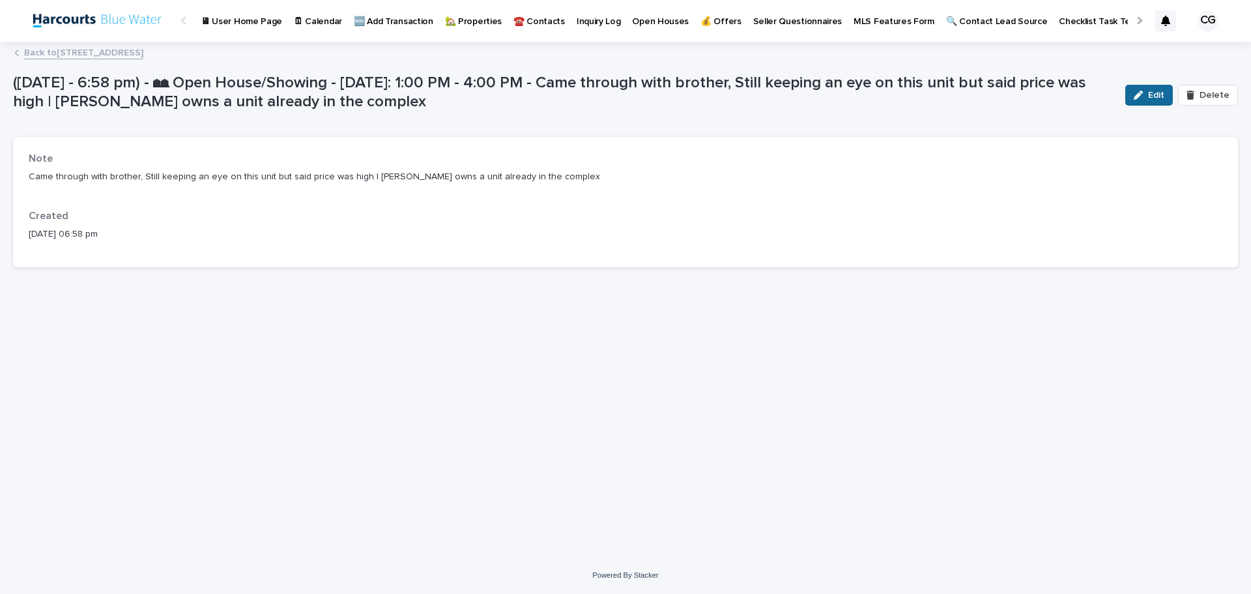
click at [1125, 92] on button "Edit" at bounding box center [1149, 95] width 48 height 21
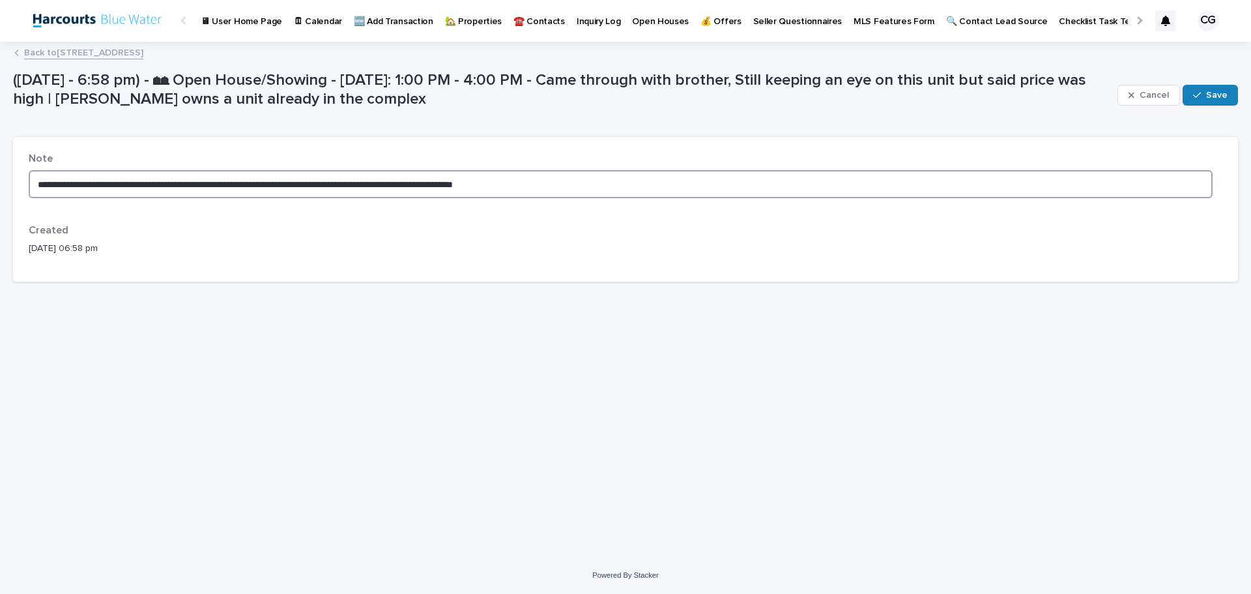
click at [443, 182] on textarea "**********" at bounding box center [621, 184] width 1184 height 28
click at [395, 186] on textarea "**********" at bounding box center [621, 184] width 1184 height 28
drag, startPoint x: 494, startPoint y: 181, endPoint x: 416, endPoint y: 184, distance: 77.6
click at [416, 184] on textarea "**********" at bounding box center [621, 184] width 1184 height 28
type textarea "**********"
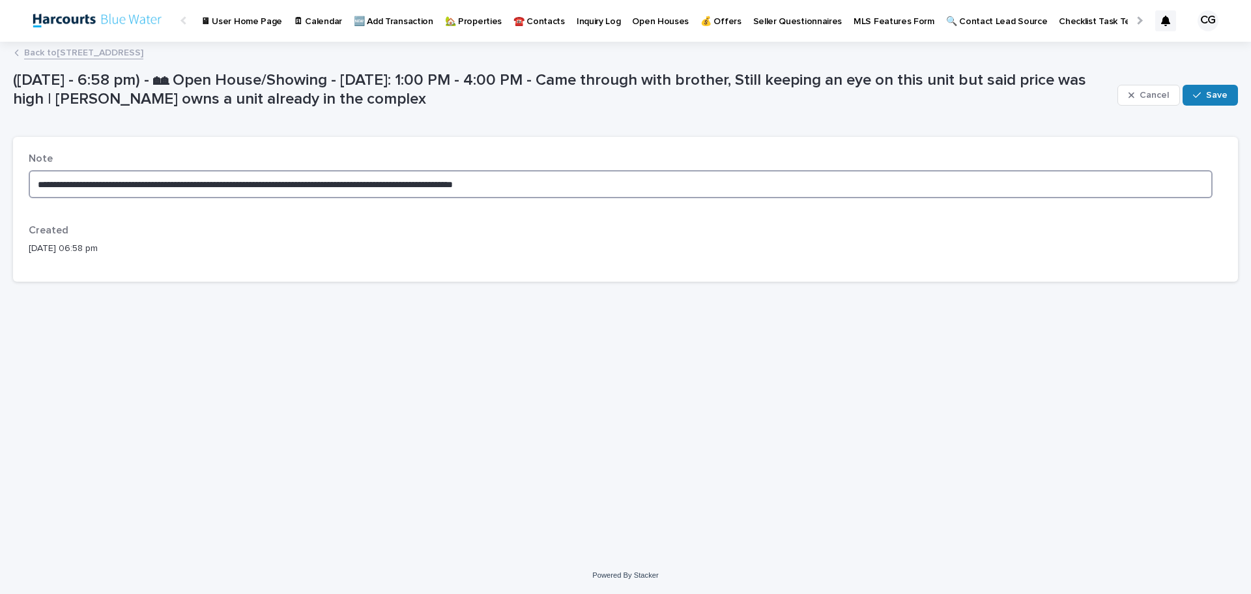
click at [562, 182] on textarea "**********" at bounding box center [621, 184] width 1184 height 28
click at [72, 50] on link "Back to 430 Lake St #304, Huntington Beach, CA 92648" at bounding box center [83, 51] width 119 height 15
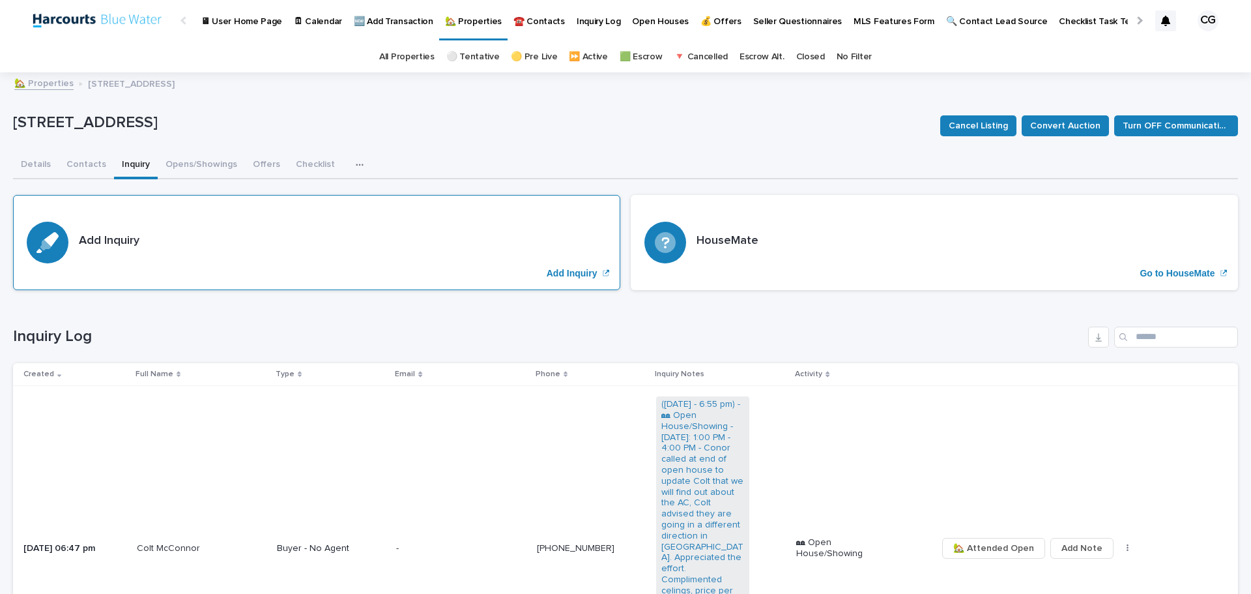
click at [341, 218] on div "Add Inquiry Add Inquiry" at bounding box center [316, 242] width 607 height 95
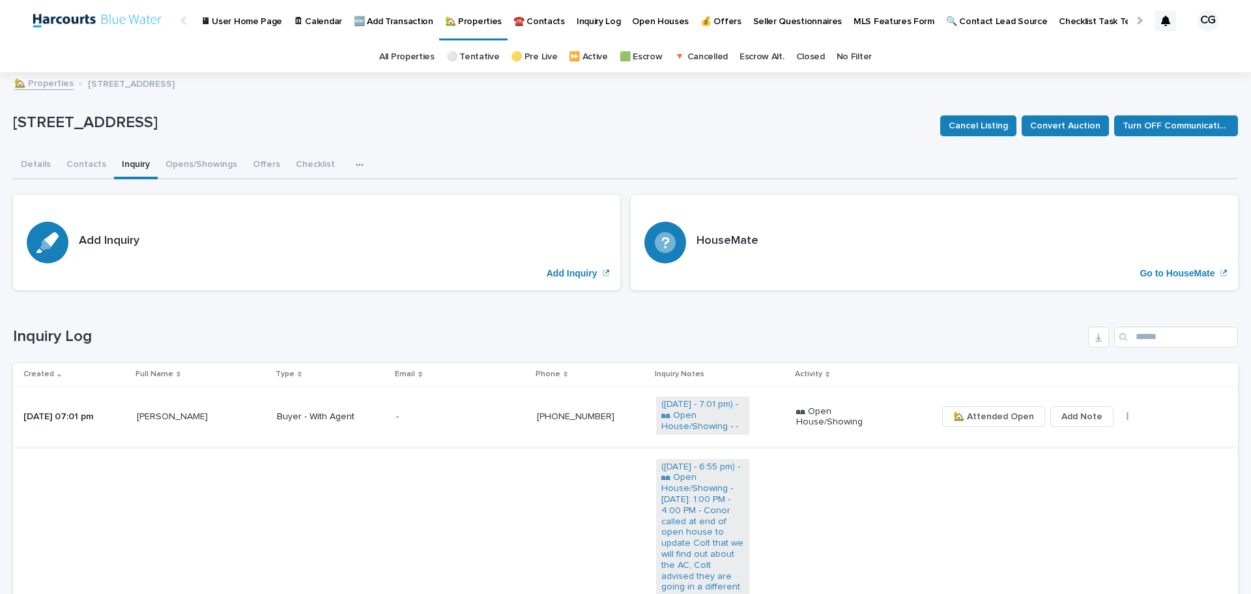
scroll to position [130, 0]
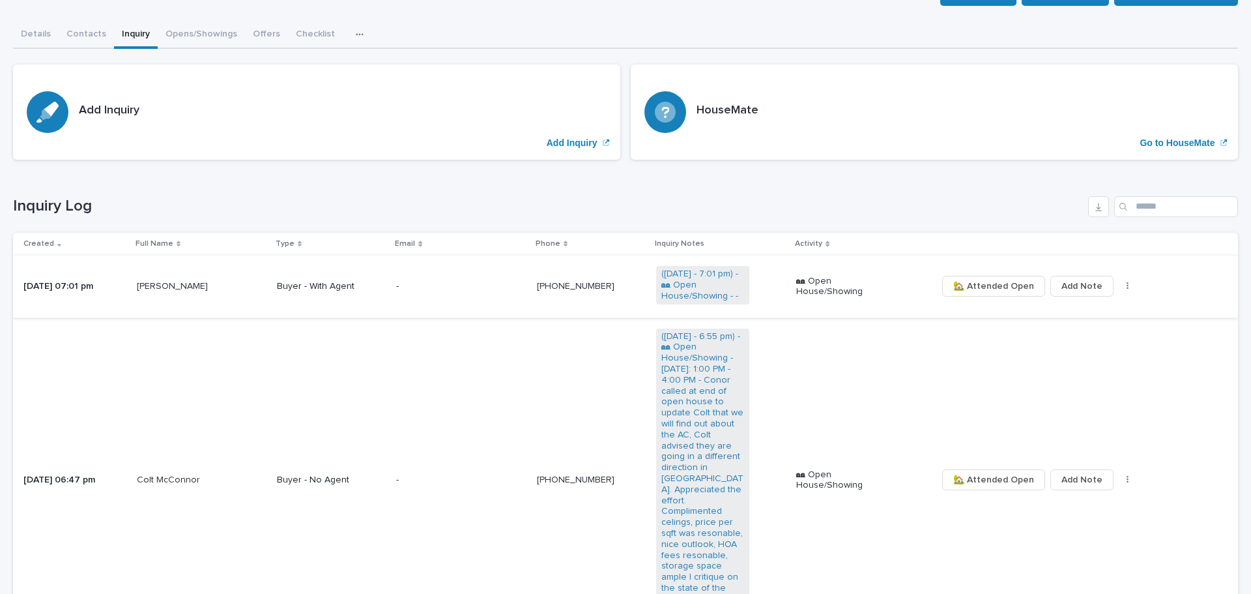
click at [984, 285] on span "🏡 Attended Open" at bounding box center [993, 286] width 81 height 22
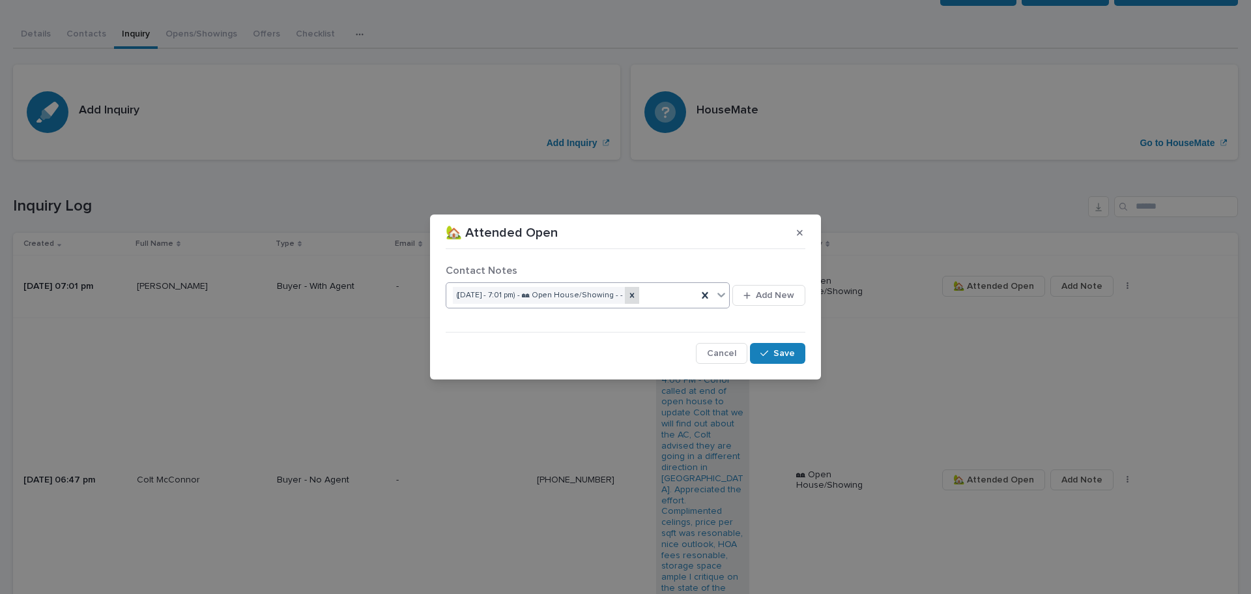
click at [635, 296] on icon at bounding box center [632, 295] width 9 height 9
click at [751, 294] on icon "button" at bounding box center [747, 295] width 7 height 8
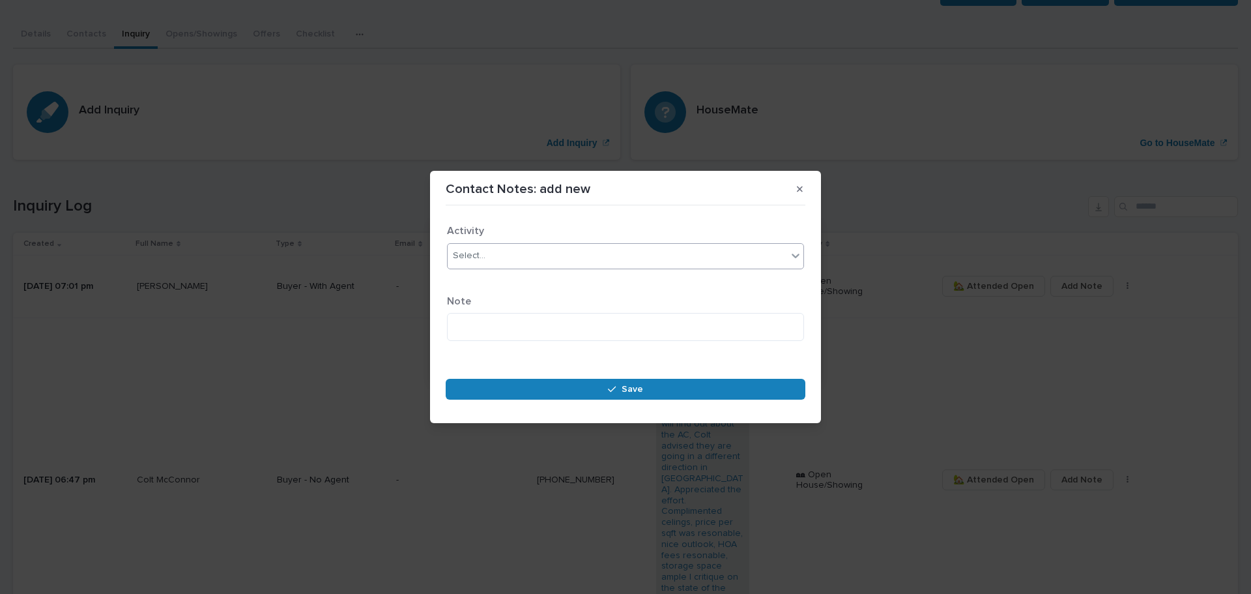
click at [554, 255] on div "Select..." at bounding box center [617, 256] width 339 height 22
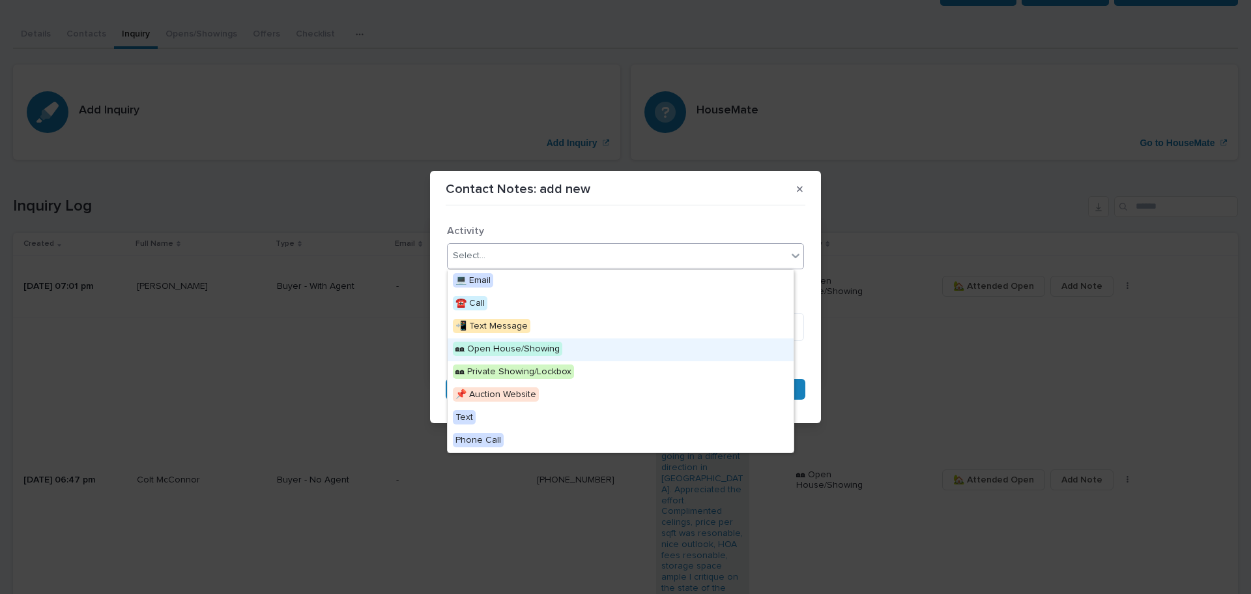
click at [538, 349] on span "🏘 Open House/Showing" at bounding box center [507, 348] width 109 height 14
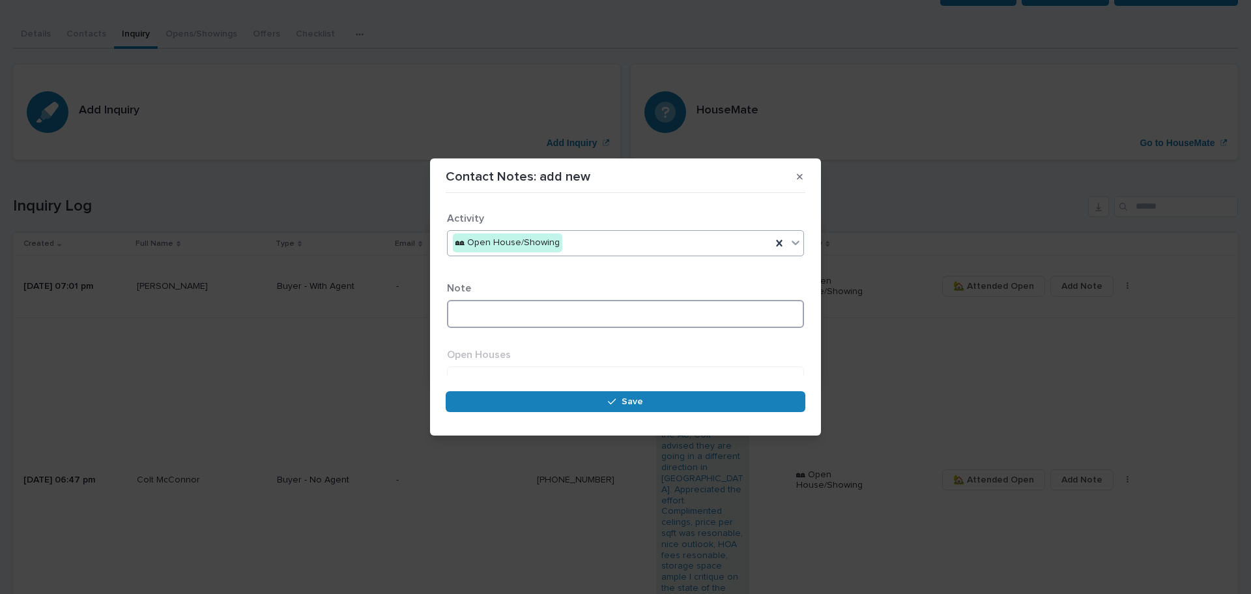
click at [535, 318] on textarea at bounding box center [625, 314] width 357 height 28
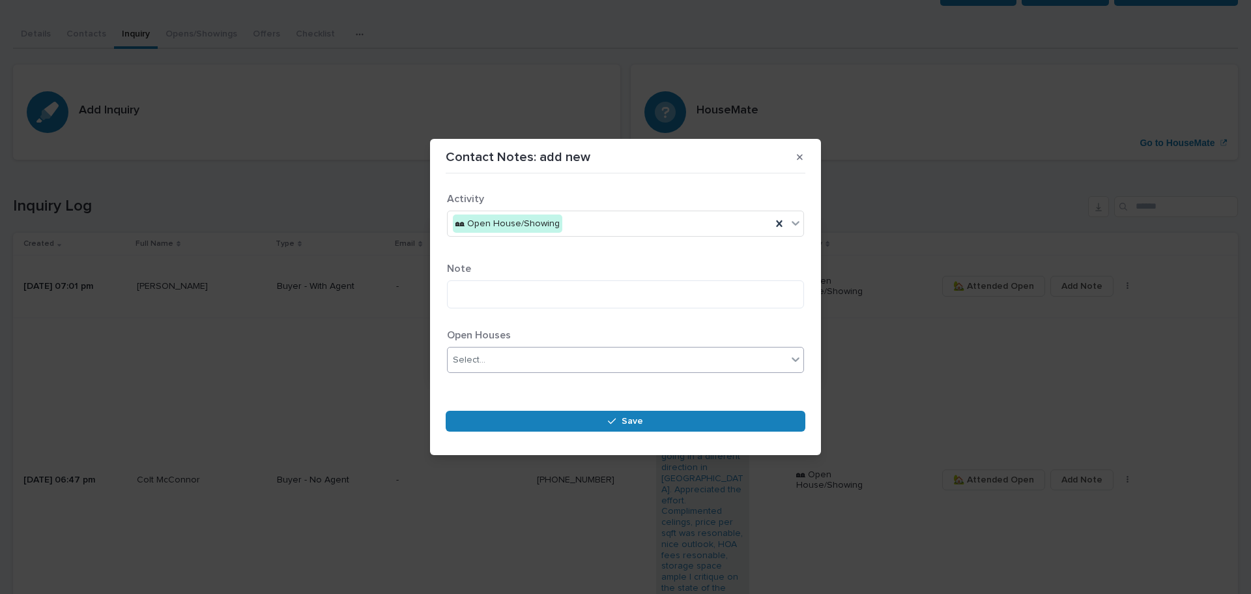
click at [555, 353] on div "Select..." at bounding box center [617, 360] width 339 height 22
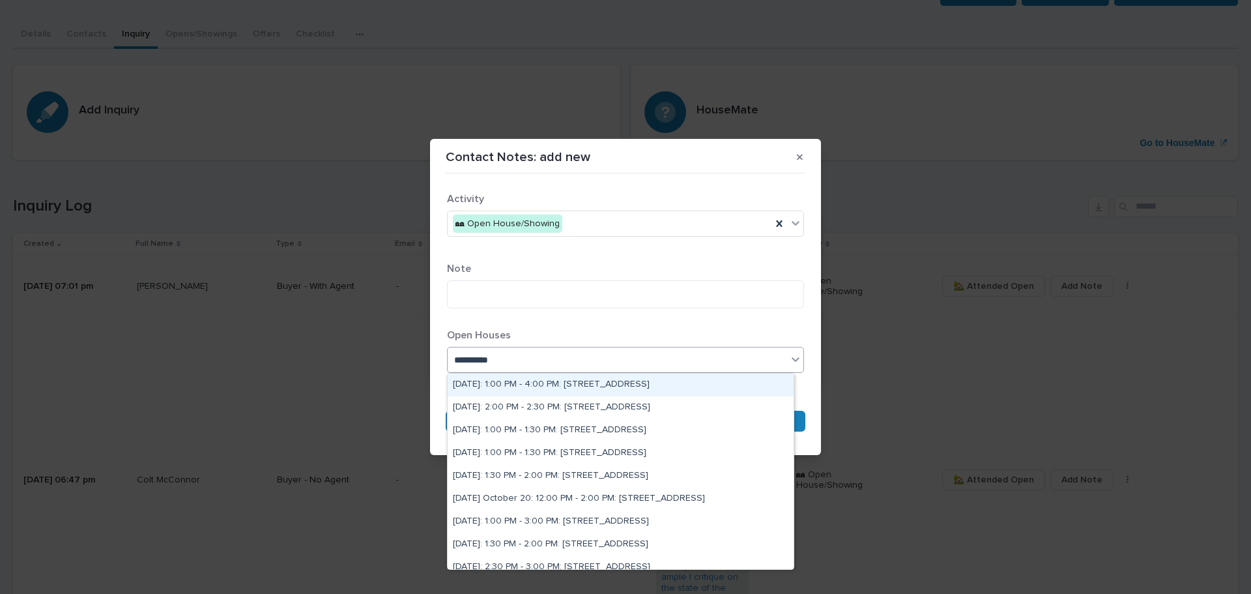
type input "**********"
click at [579, 385] on div "Sunday October 12: 1:00 PM - 4:00 PM: 430 Lake St #304, Huntington Beach, CA 92…" at bounding box center [621, 384] width 346 height 23
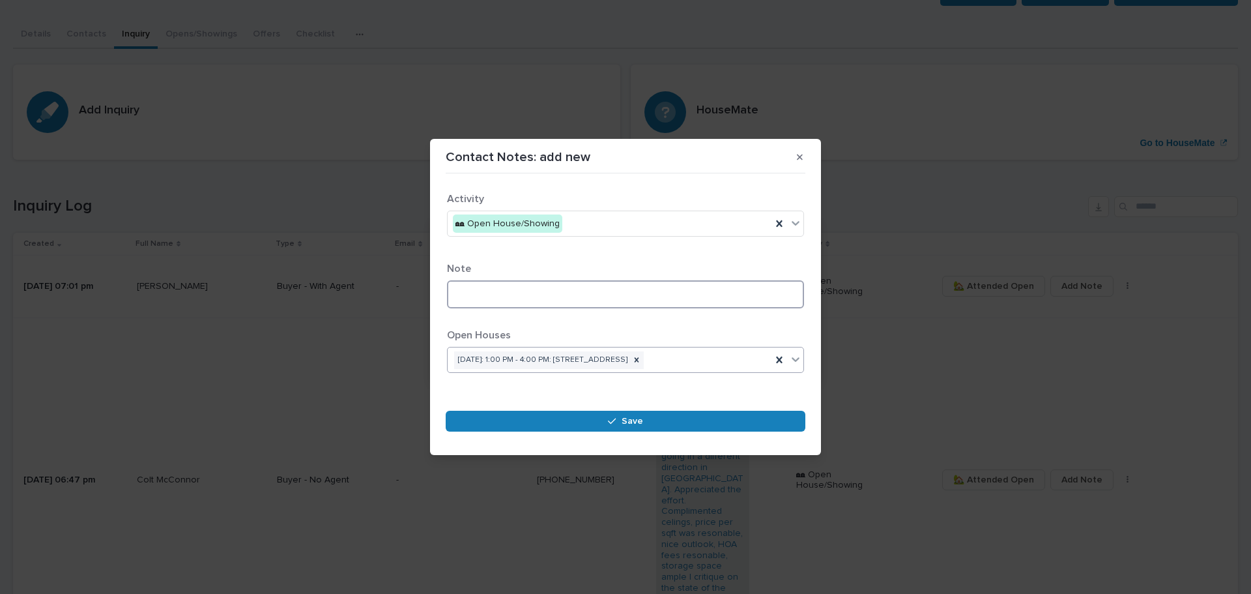
click at [564, 283] on textarea at bounding box center [625, 294] width 357 height 28
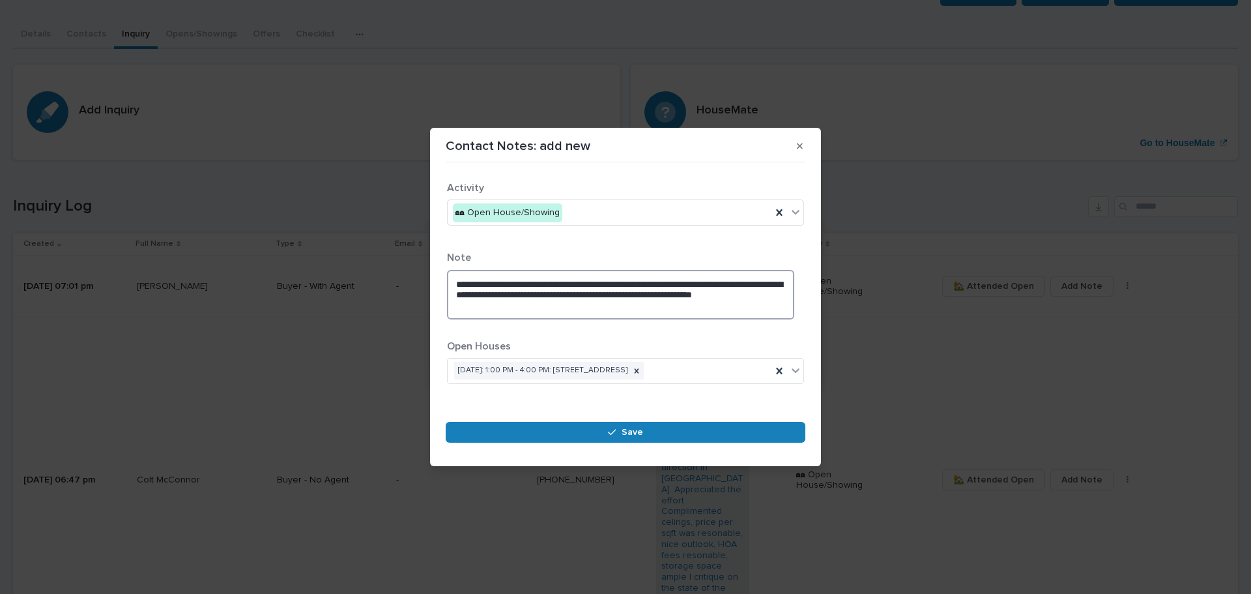
click at [513, 285] on textarea "**********" at bounding box center [620, 295] width 347 height 50
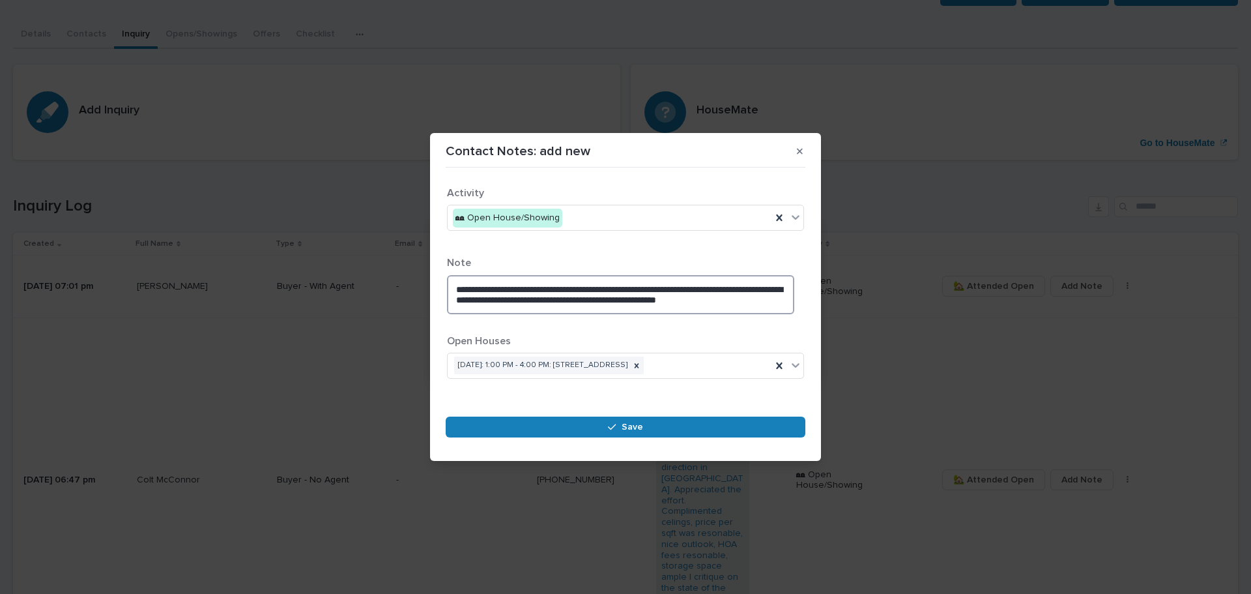
click at [752, 289] on textarea "**********" at bounding box center [620, 294] width 347 height 39
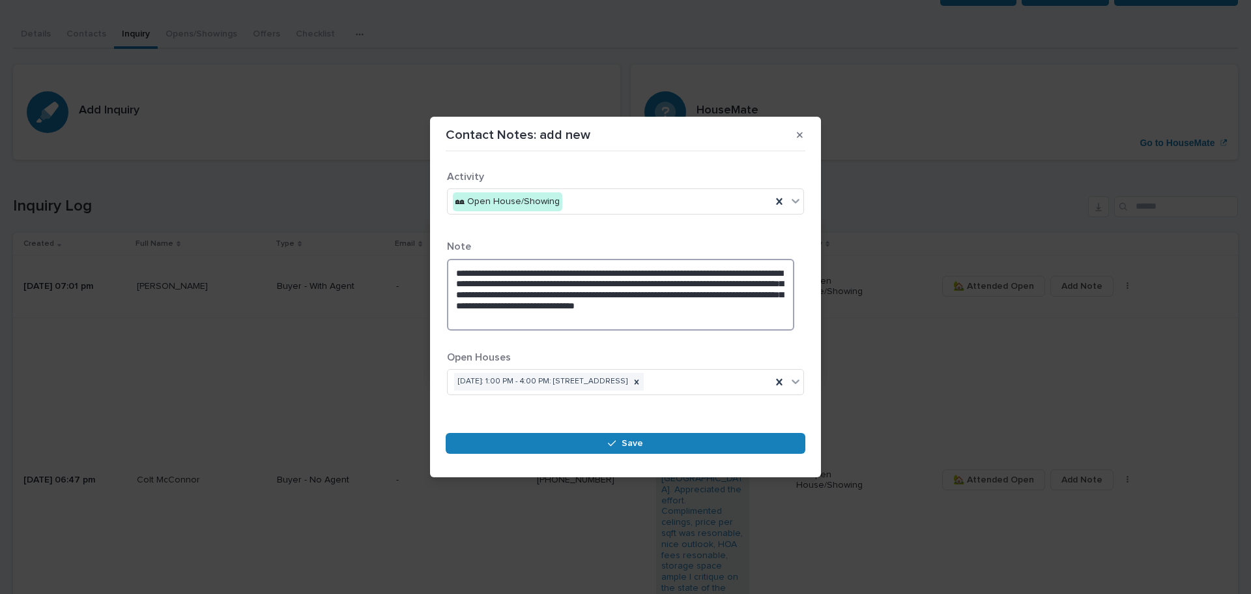
click at [555, 295] on textarea "**********" at bounding box center [620, 295] width 347 height 72
click at [585, 297] on textarea "**********" at bounding box center [620, 295] width 347 height 72
click at [508, 304] on textarea "**********" at bounding box center [620, 295] width 347 height 72
type textarea "**********"
click at [640, 450] on span "Save" at bounding box center [633, 443] width 22 height 18
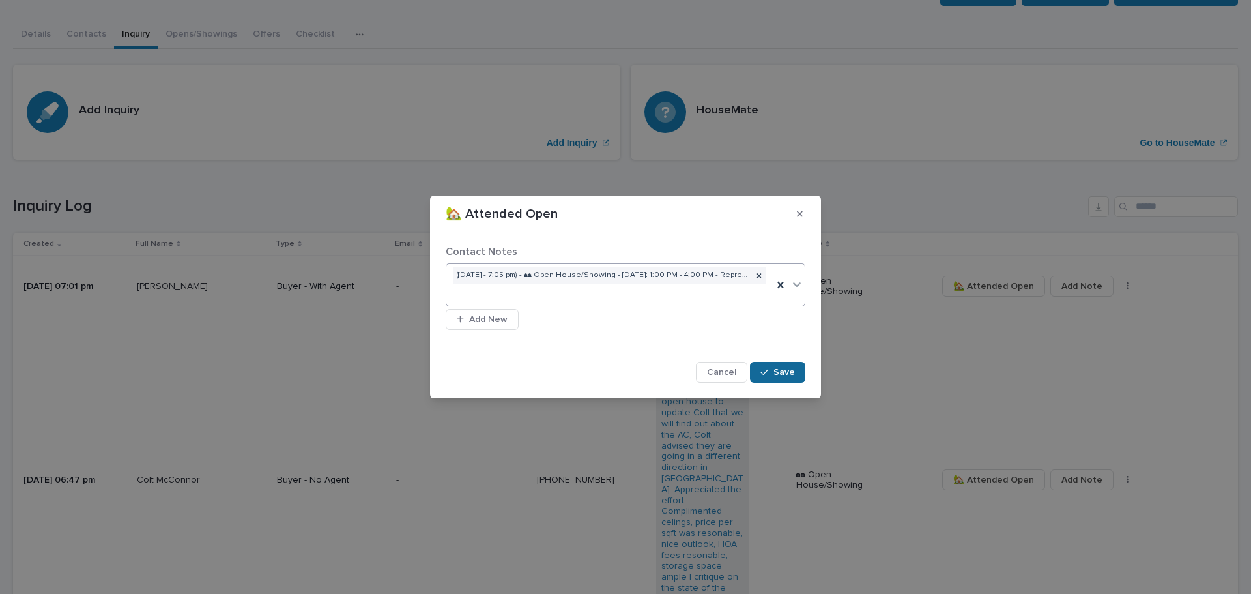
click at [780, 380] on span "Save" at bounding box center [784, 372] width 22 height 18
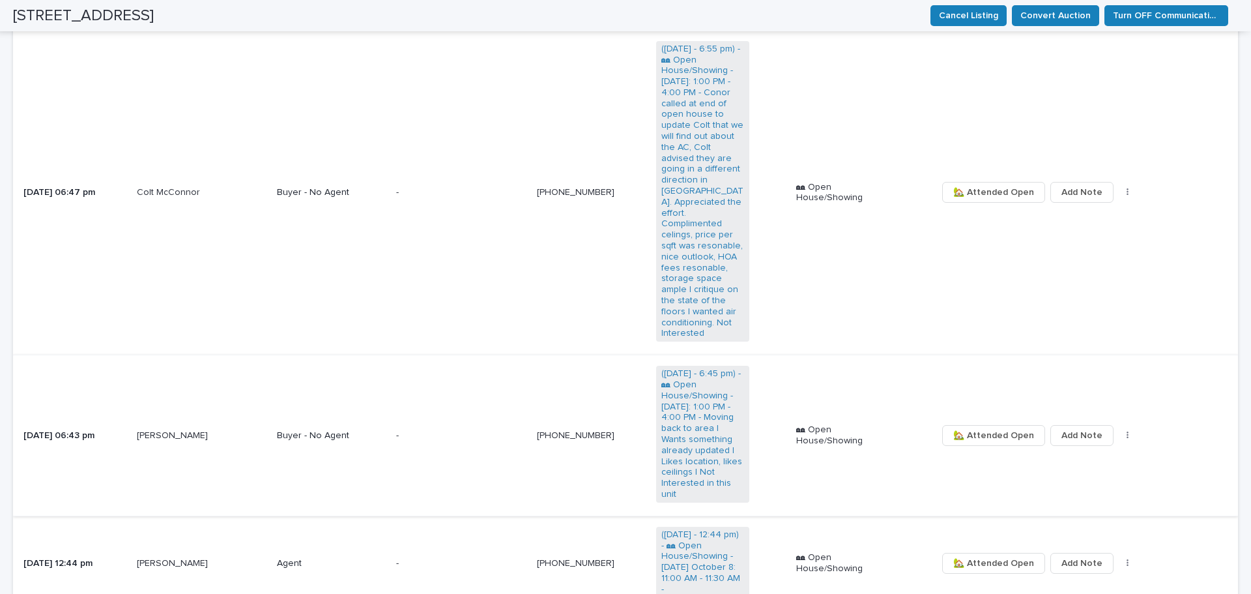
scroll to position [782, 0]
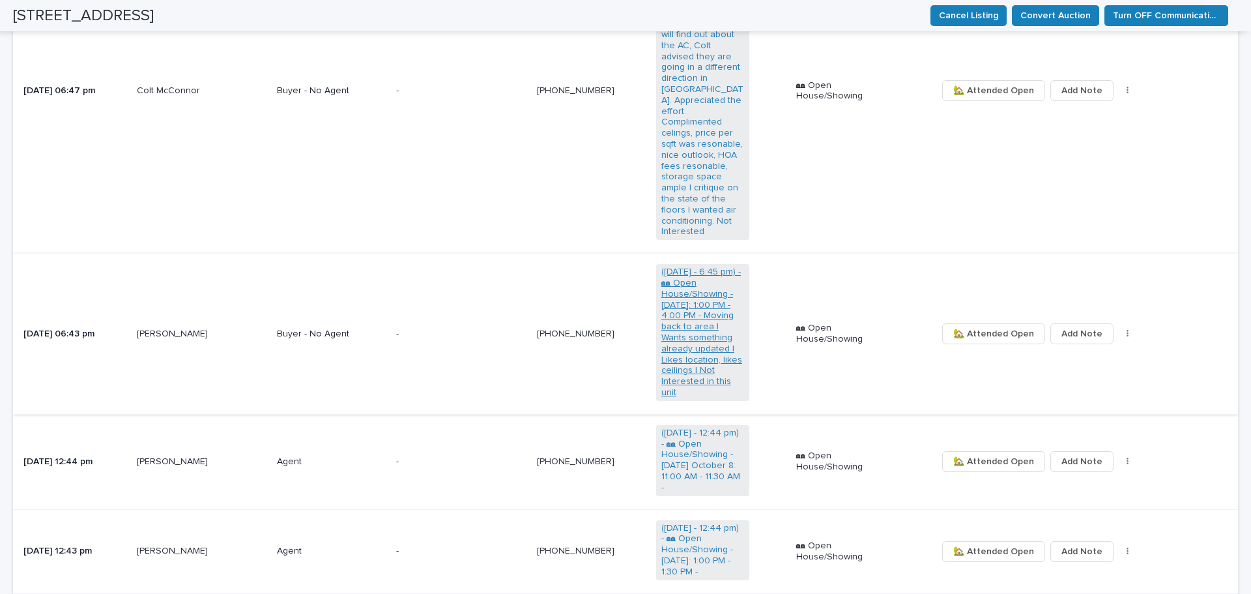
click at [710, 294] on link "(Sun 12 Oct - 6:45 pm) - 🏘 Open House/Showing - Saturday October 11: 1:00 PM - …" at bounding box center [702, 333] width 83 height 132
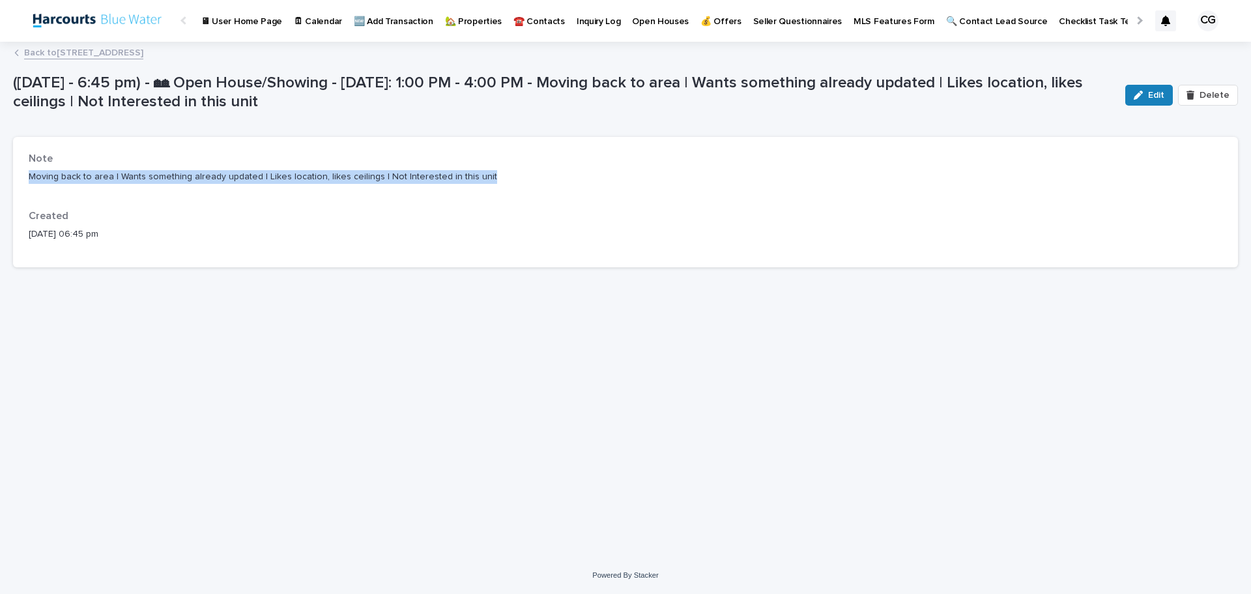
drag, startPoint x: 438, startPoint y: 174, endPoint x: 28, endPoint y: 179, distance: 409.9
click at [27, 179] on div "Note Moving back to area | Wants something already updated | Likes location, li…" at bounding box center [625, 202] width 1225 height 130
drag, startPoint x: 81, startPoint y: 167, endPoint x: 1152, endPoint y: 89, distance: 1074.2
click at [1152, 89] on span "Edit" at bounding box center [1156, 95] width 16 height 18
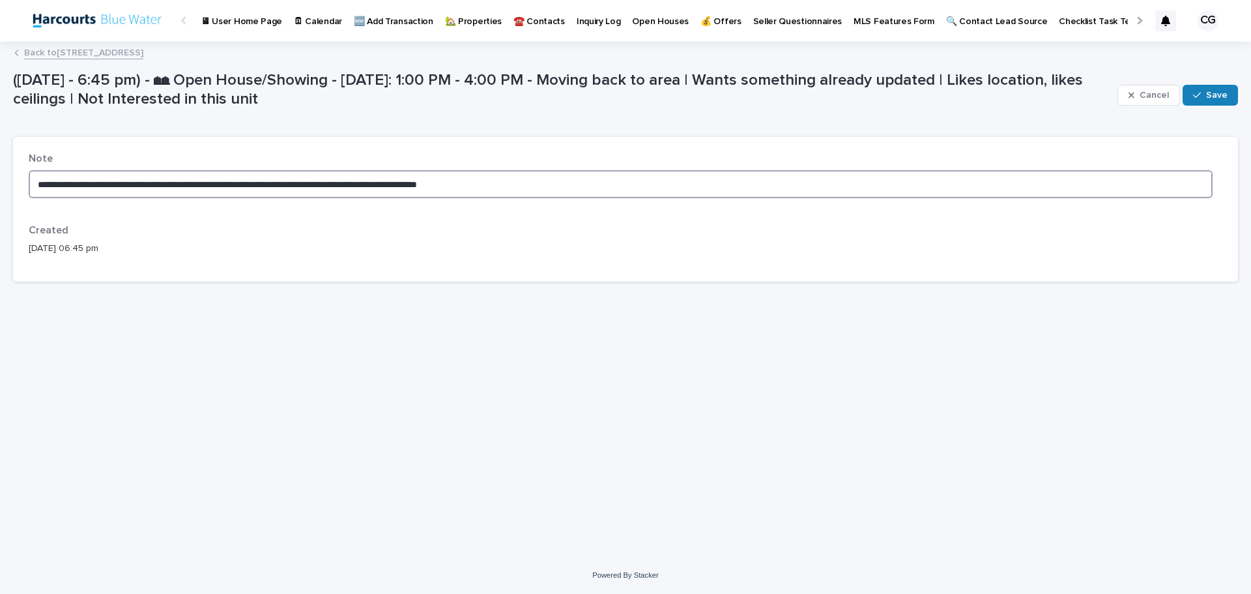
drag, startPoint x: 511, startPoint y: 176, endPoint x: 72, endPoint y: 180, distance: 439.2
click at [16, 188] on div "**********" at bounding box center [625, 209] width 1225 height 145
click at [119, 48] on link "Back to 430 Lake St #304, Huntington Beach, CA 92648" at bounding box center [83, 51] width 119 height 15
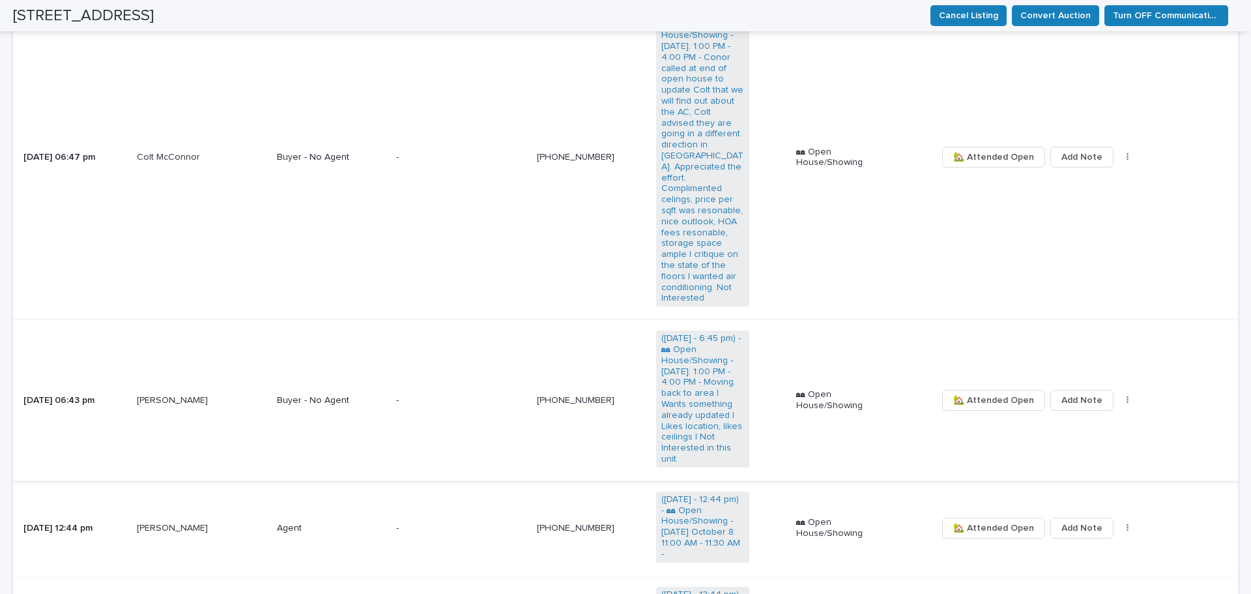
scroll to position [717, 0]
click at [973, 388] on span "🏡 Attended Open" at bounding box center [993, 399] width 81 height 22
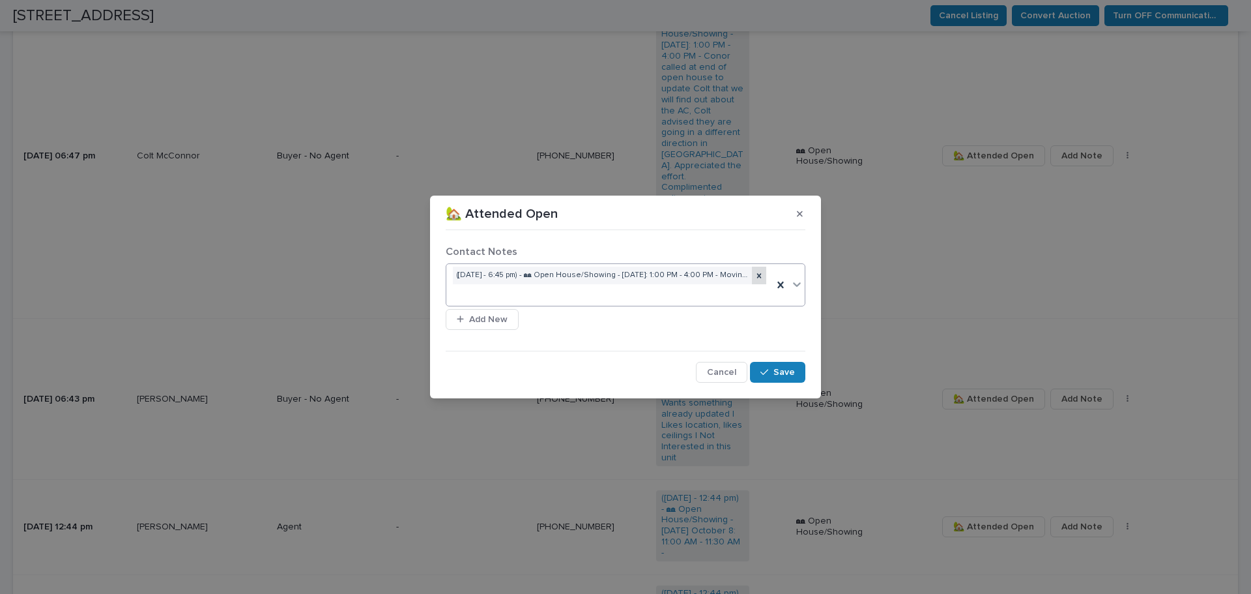
click at [761, 272] on icon at bounding box center [759, 275] width 9 height 9
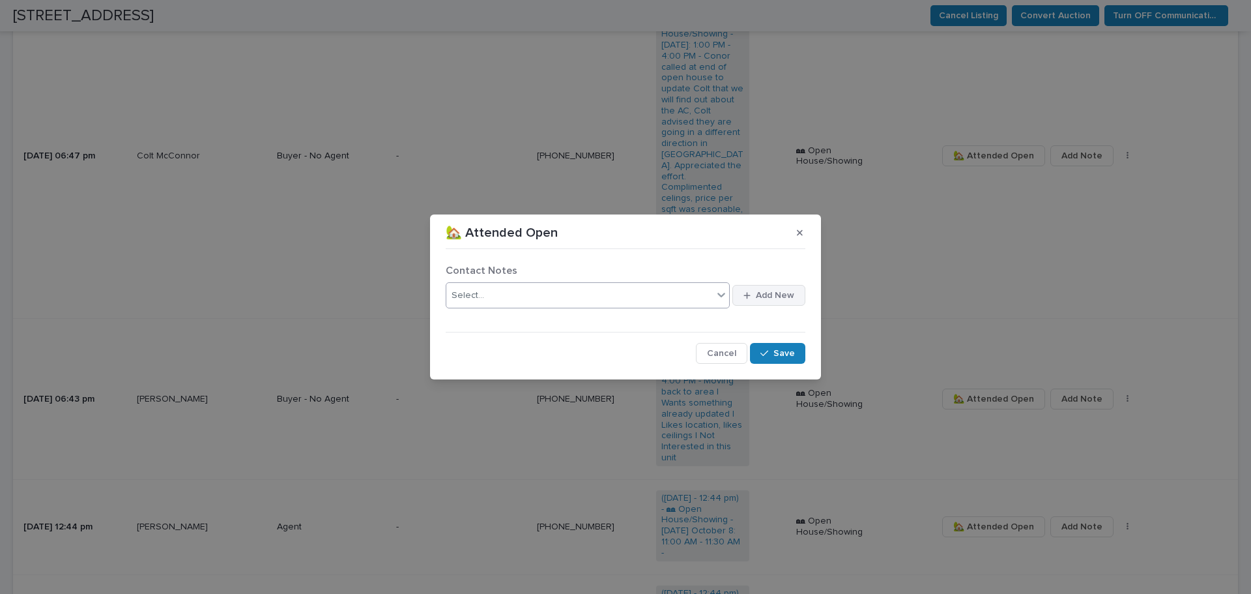
click at [762, 302] on span "Add New" at bounding box center [775, 295] width 38 height 18
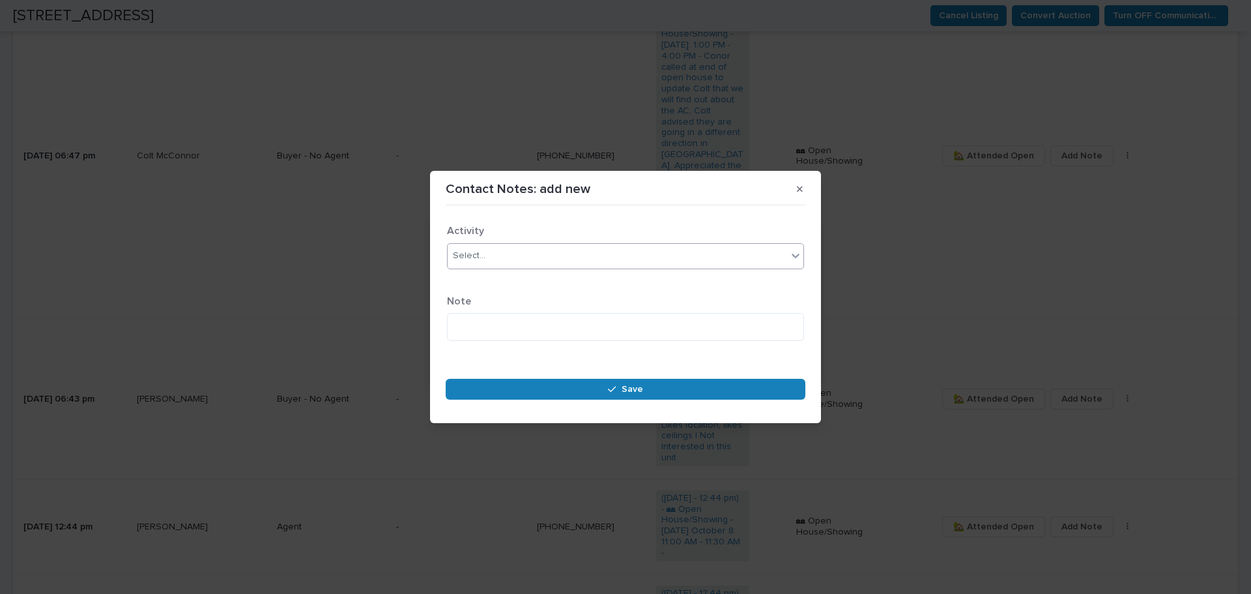
click at [550, 253] on div "Select..." at bounding box center [617, 256] width 339 height 22
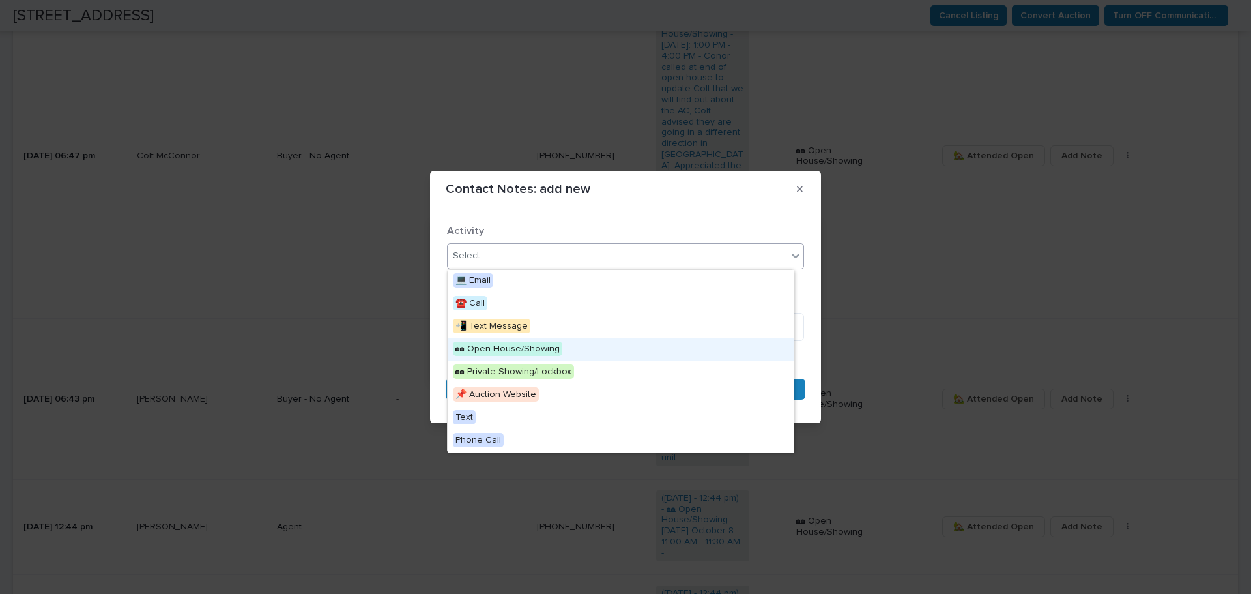
click at [553, 342] on span "🏘 Open House/Showing" at bounding box center [507, 348] width 109 height 14
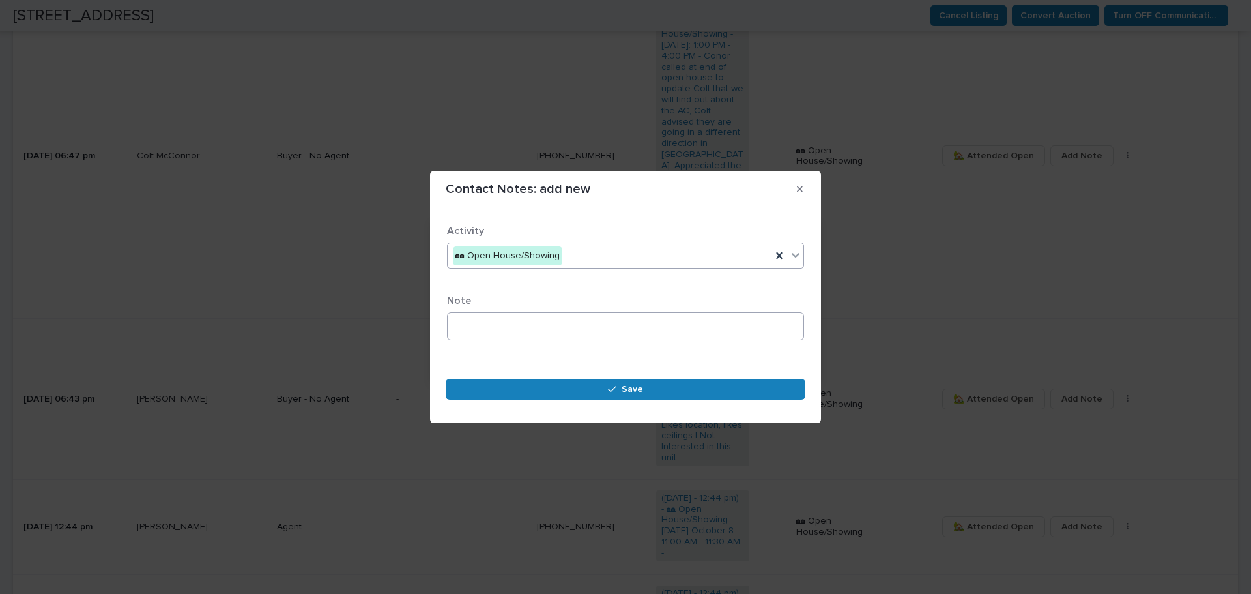
click at [508, 323] on div "Note" at bounding box center [625, 323] width 357 height 56
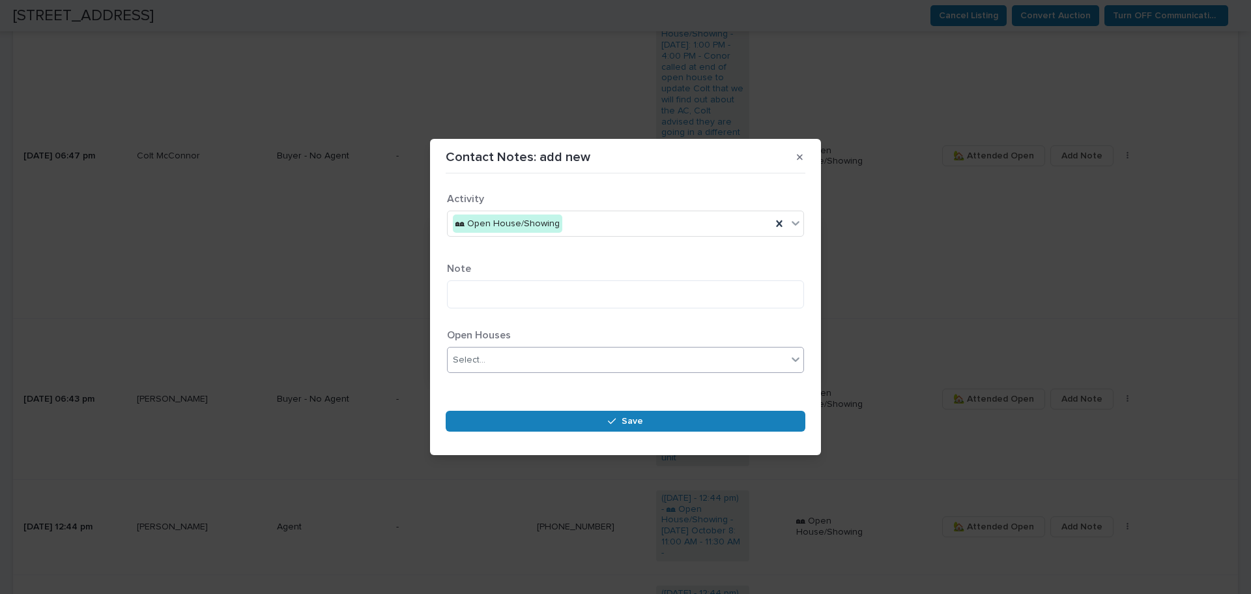
click at [498, 353] on div "Select..." at bounding box center [617, 360] width 339 height 22
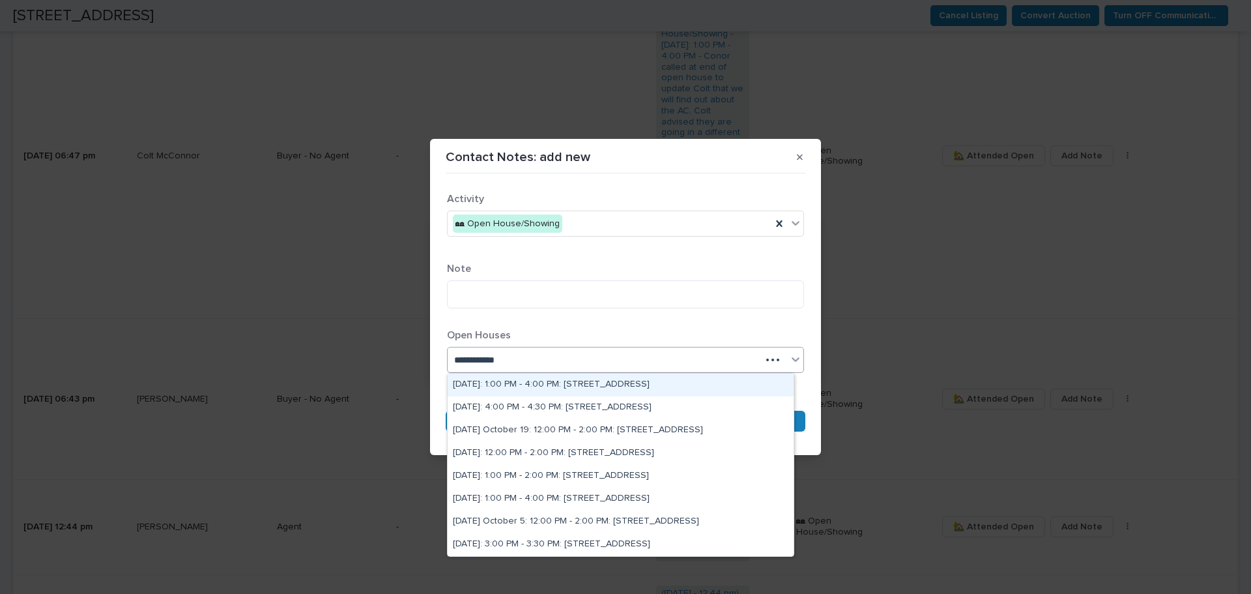
type input "**********"
click at [541, 383] on div "Saturday October 11: 1:00 PM - 4:00 PM: 430 Lake St #304, Huntington Beach, CA …" at bounding box center [621, 384] width 346 height 23
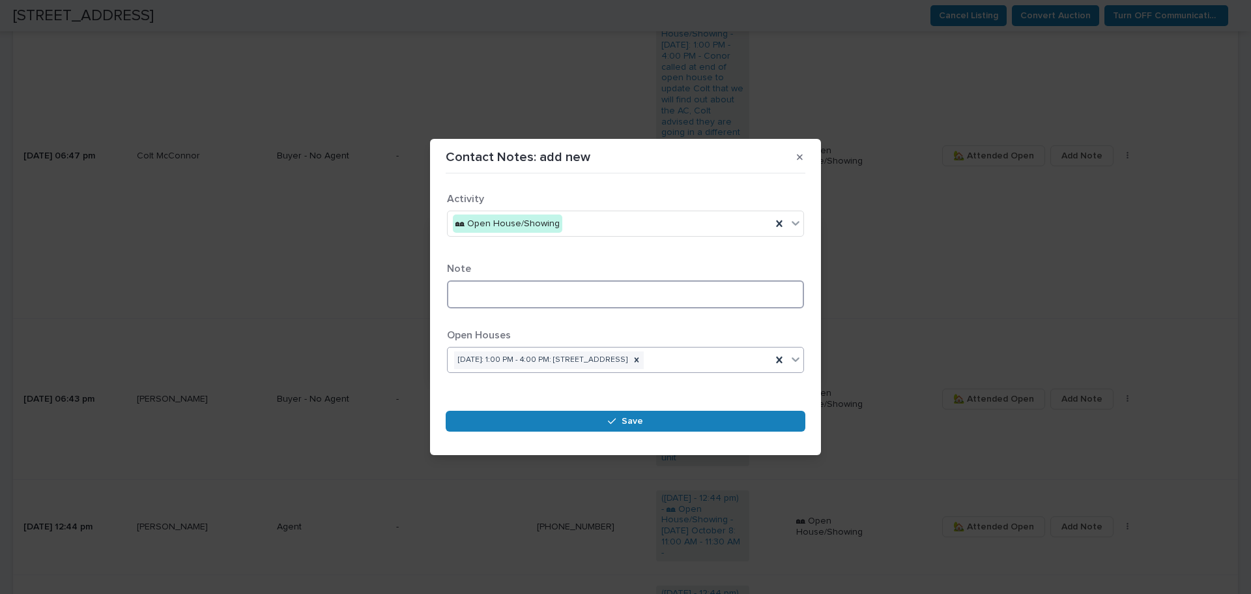
click at [515, 290] on textarea at bounding box center [625, 294] width 357 height 28
paste textarea "**********"
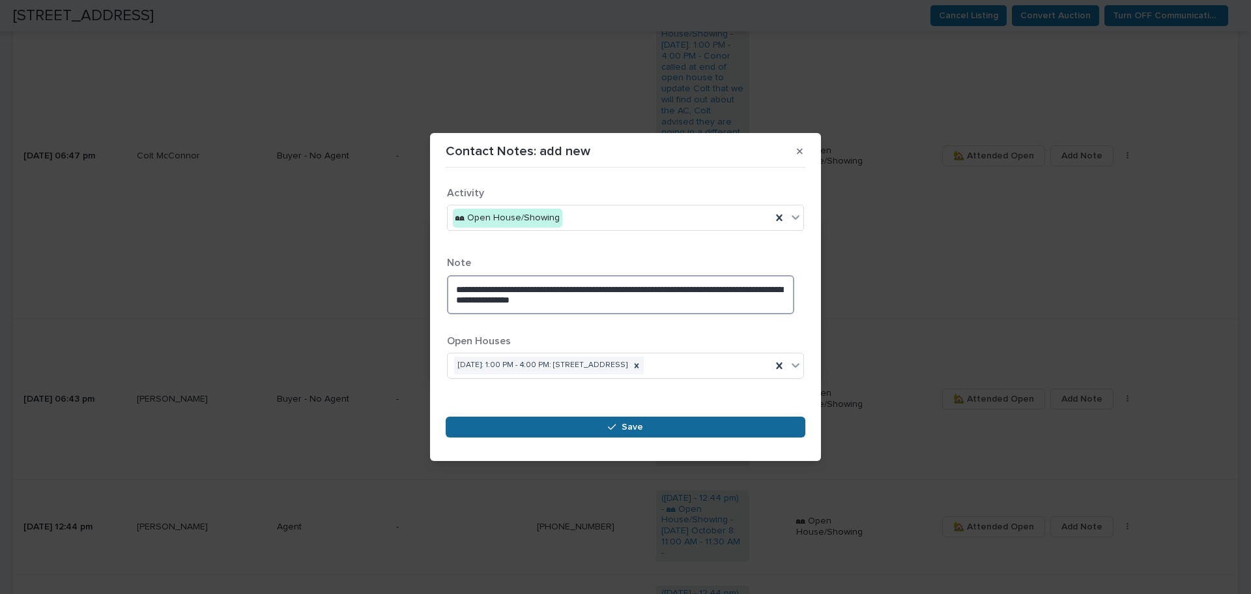
type textarea "**********"
click at [627, 435] on span "Save" at bounding box center [633, 427] width 22 height 18
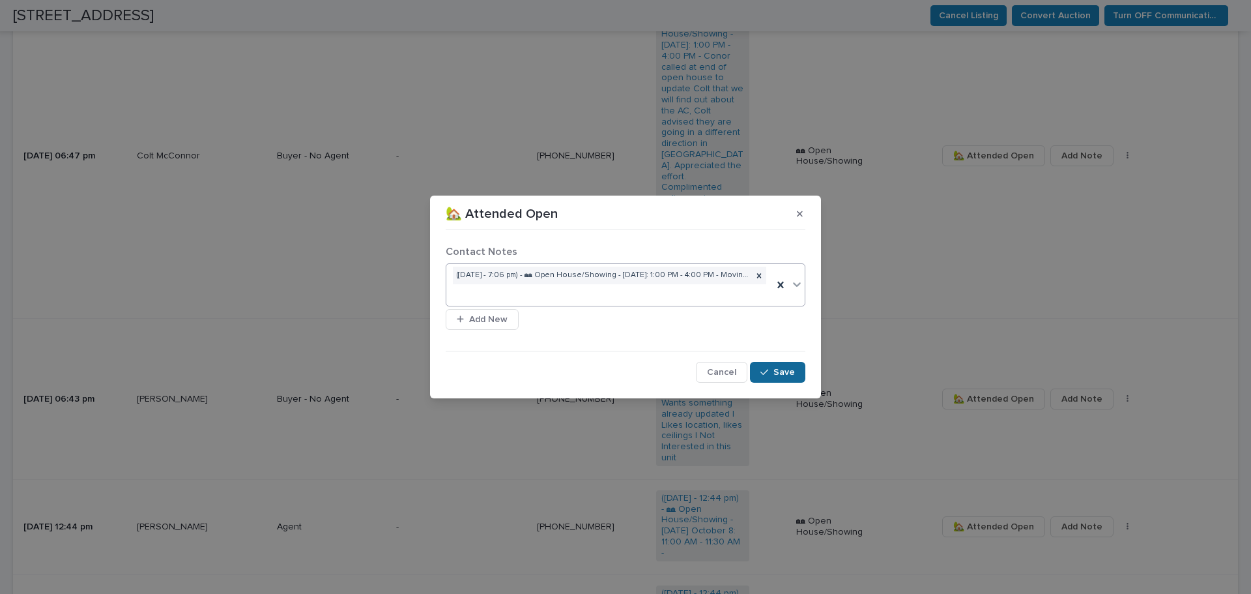
click at [795, 368] on button "Save" at bounding box center [777, 372] width 55 height 21
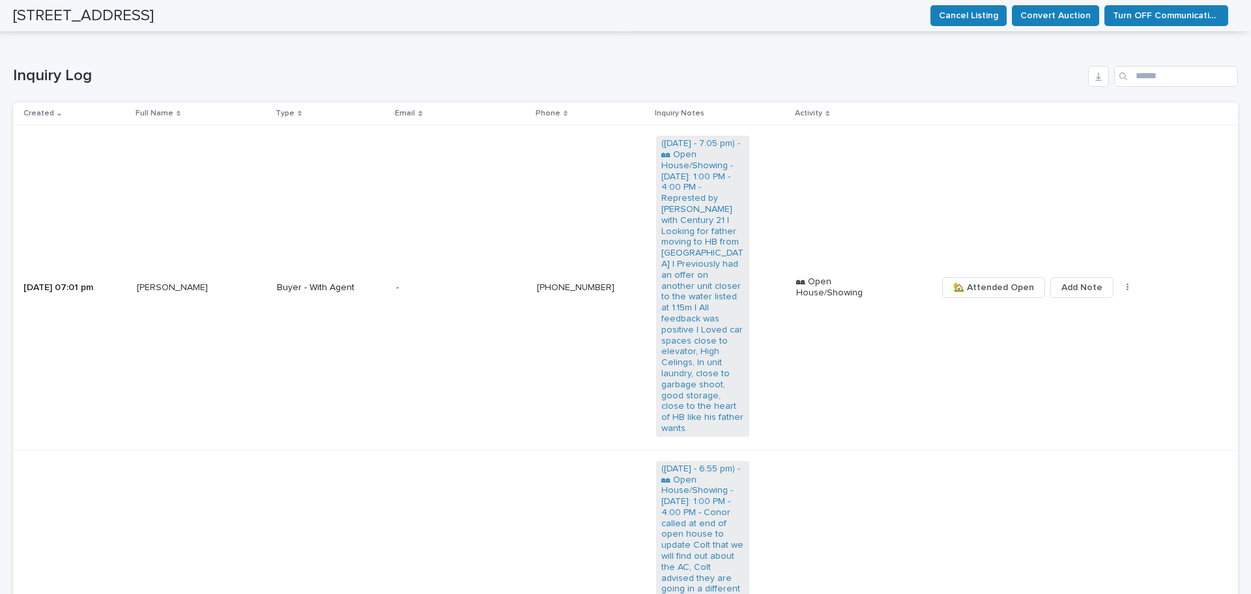
scroll to position [0, 0]
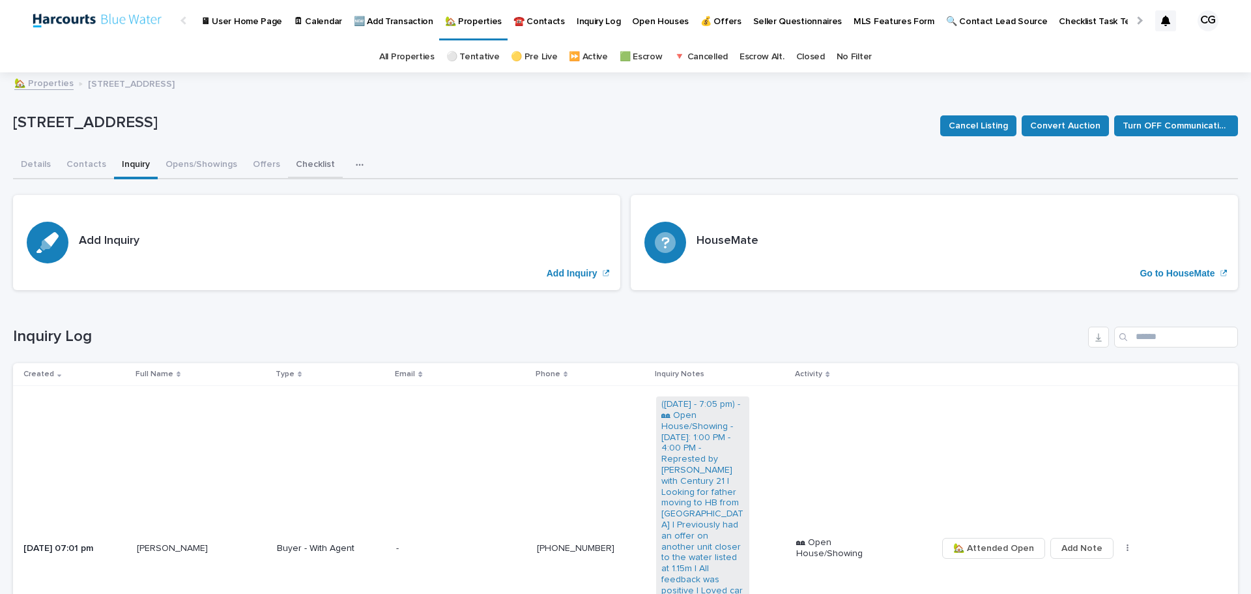
click at [169, 169] on button "Opens/Showings" at bounding box center [201, 165] width 87 height 27
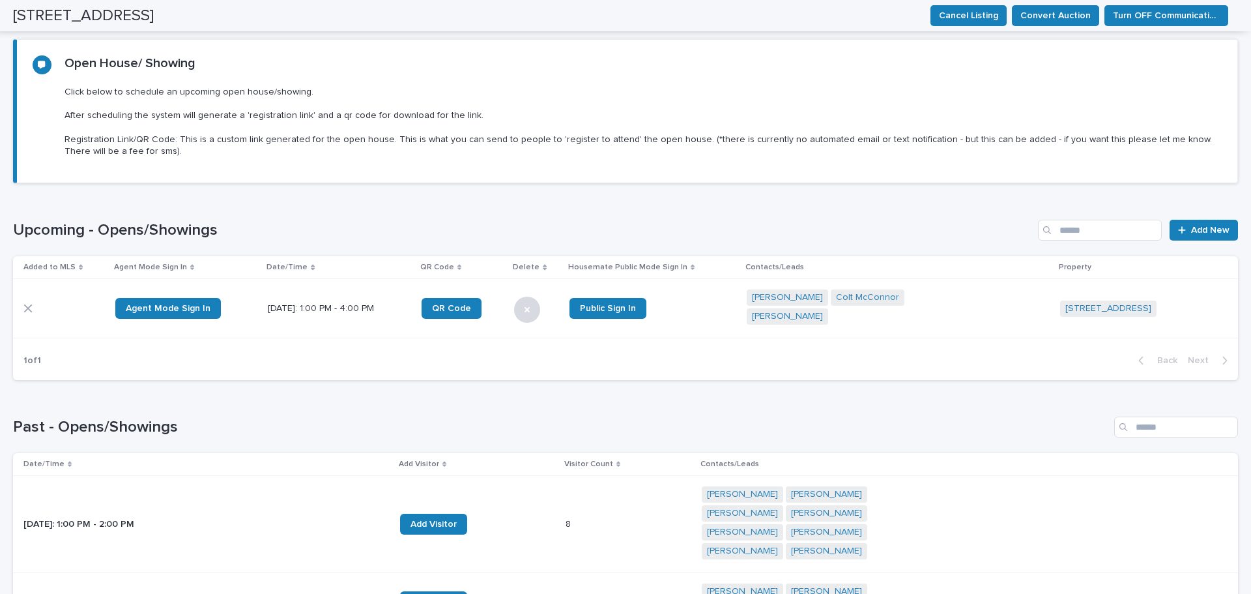
scroll to position [360, 0]
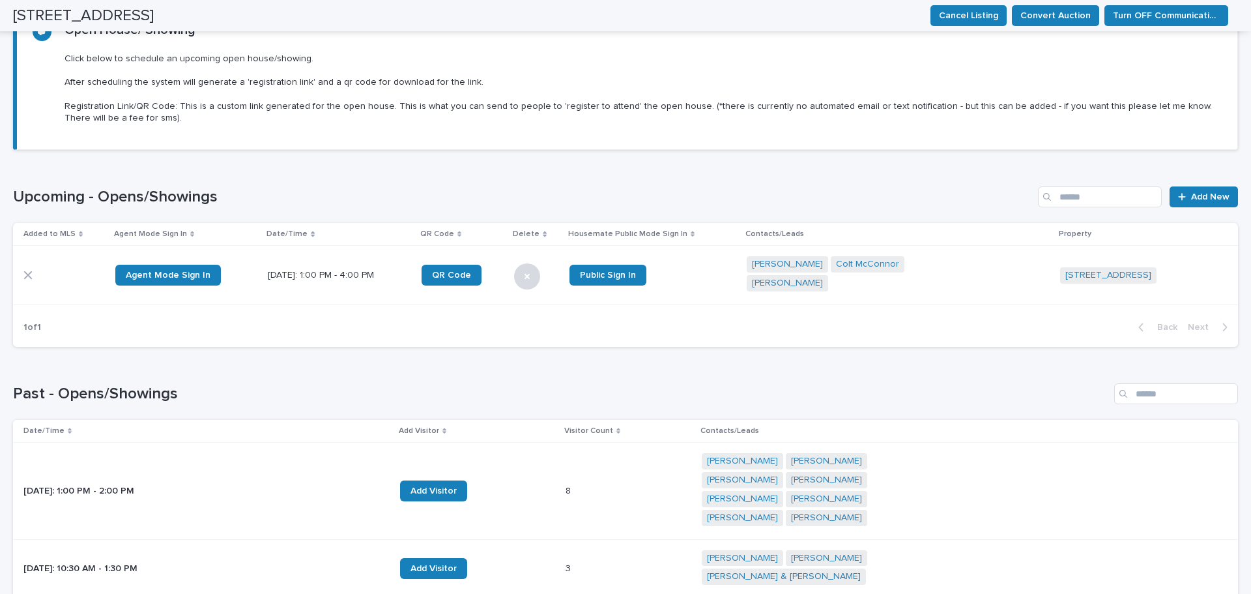
click at [308, 272] on p "[DATE]: 1:00 PM - 4:00 PM" at bounding box center [339, 275] width 143 height 11
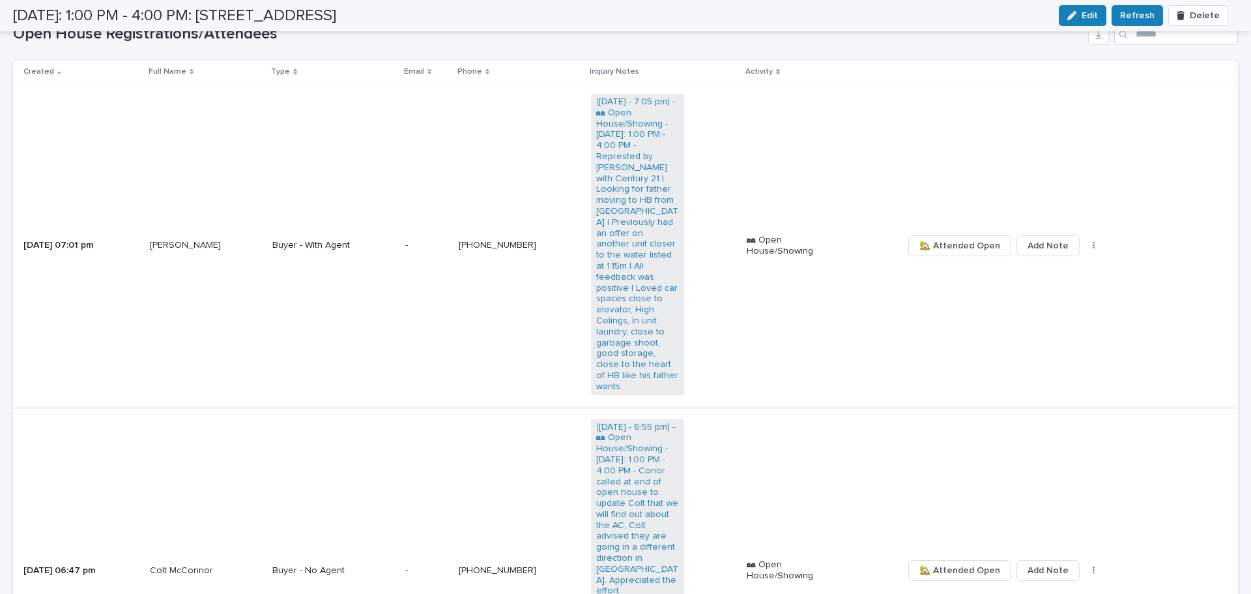
scroll to position [848, 0]
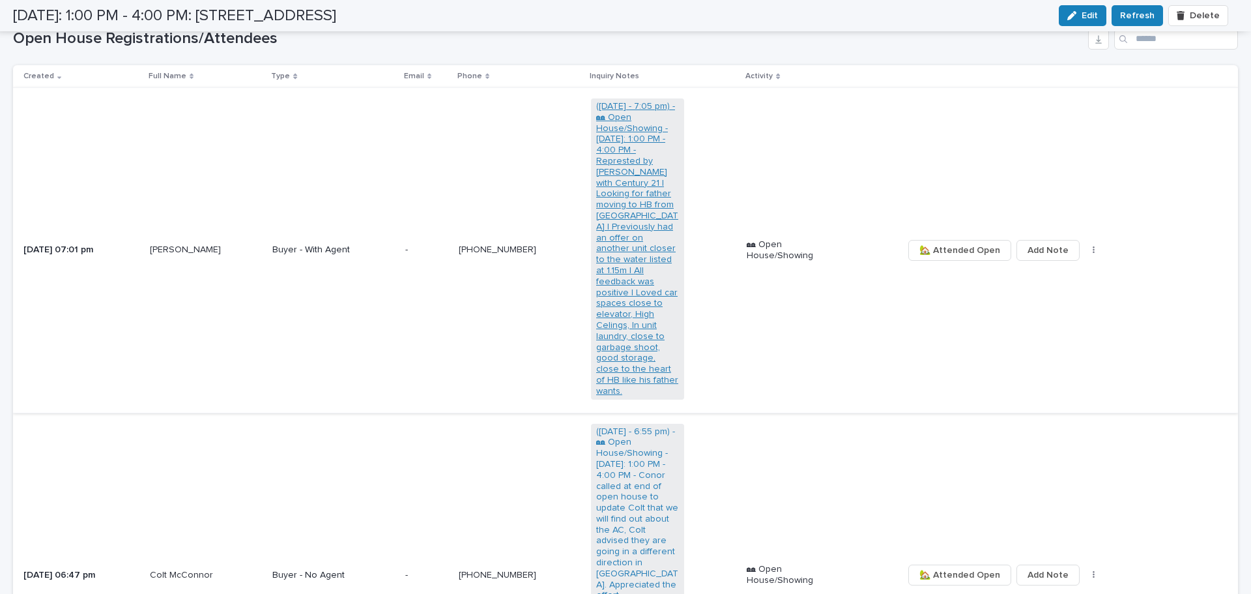
click at [619, 182] on link "(Sun 12 Oct - 7:05 pm) - 🏘 Open House/Showing - Sunday October 12: 1:00 PM - 4:…" at bounding box center [637, 249] width 83 height 296
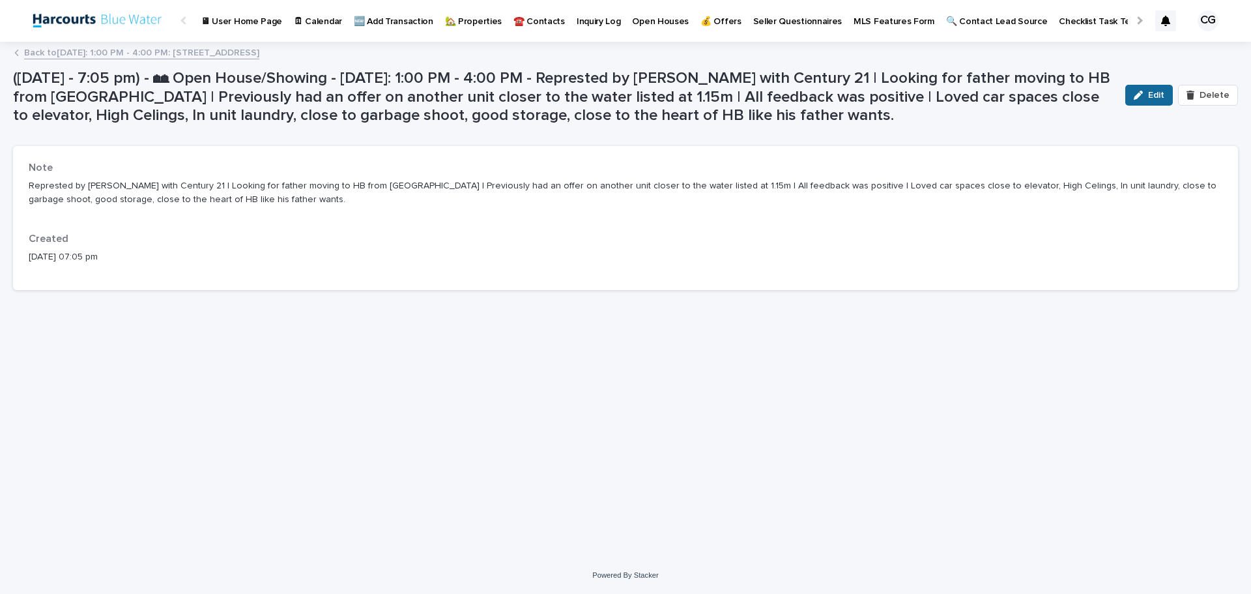
click at [1138, 91] on div "button" at bounding box center [1141, 95] width 14 height 9
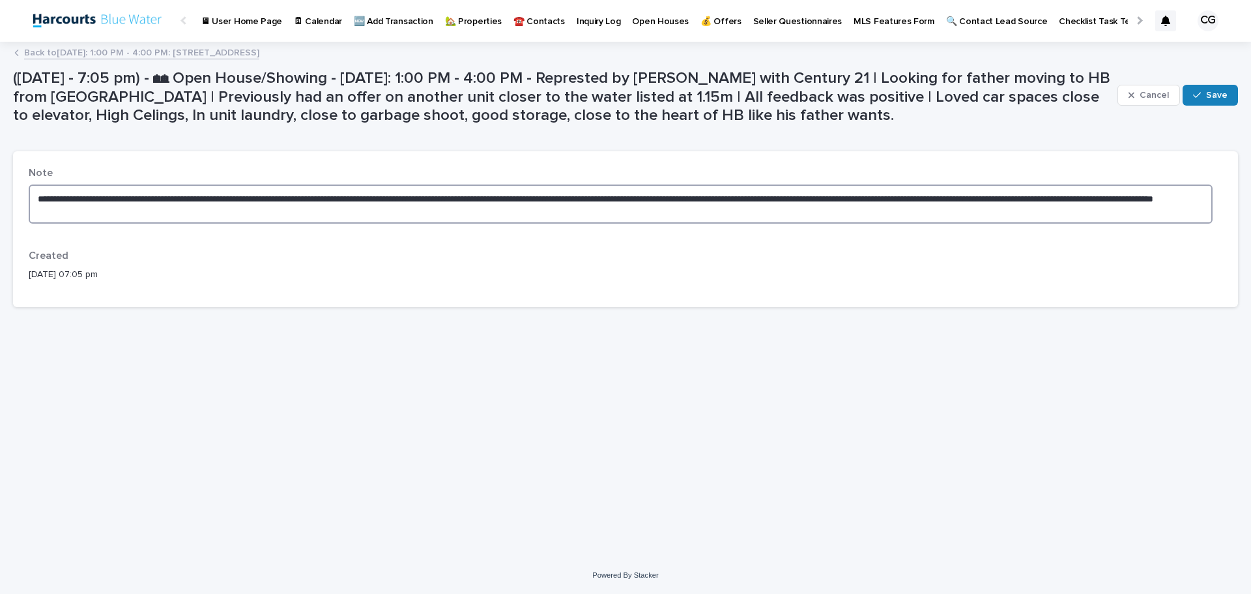
click at [59, 199] on textarea "**********" at bounding box center [621, 203] width 1184 height 39
click at [67, 199] on textarea "**********" at bounding box center [621, 203] width 1184 height 39
click at [236, 196] on textarea "**********" at bounding box center [621, 203] width 1184 height 39
type textarea "**********"
click at [1214, 103] on span "Save" at bounding box center [1217, 95] width 22 height 18
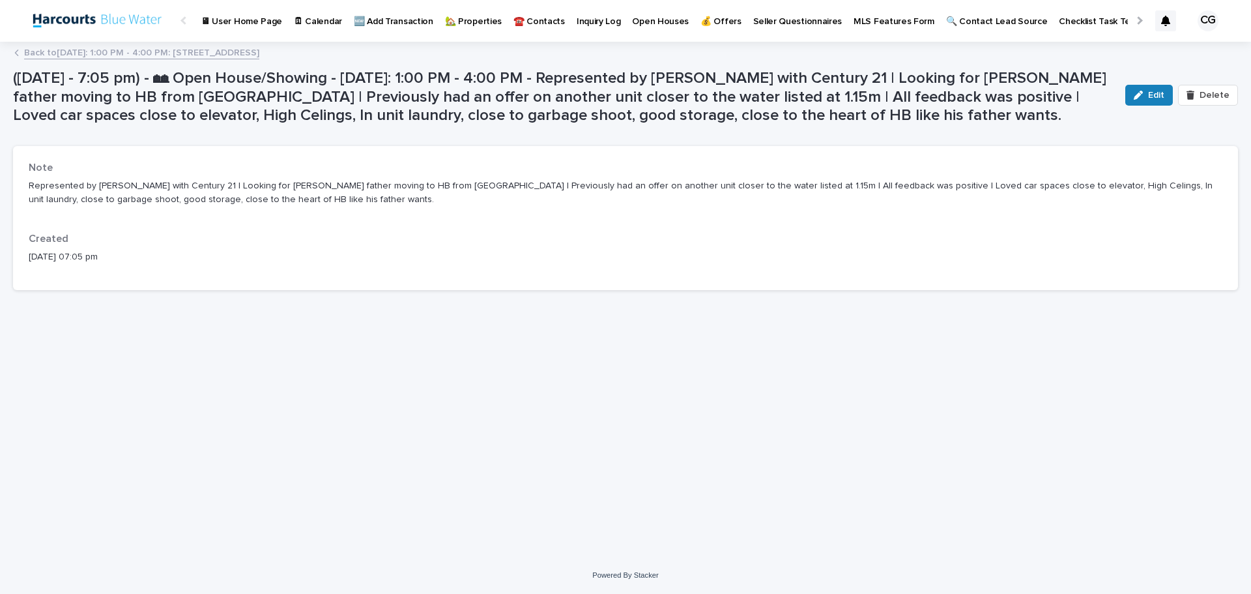
click at [57, 44] on link "Back to Sunday October 12: 1:00 PM - 4:00 PM: 430 Lake St #304, Huntington Beac…" at bounding box center [141, 51] width 235 height 15
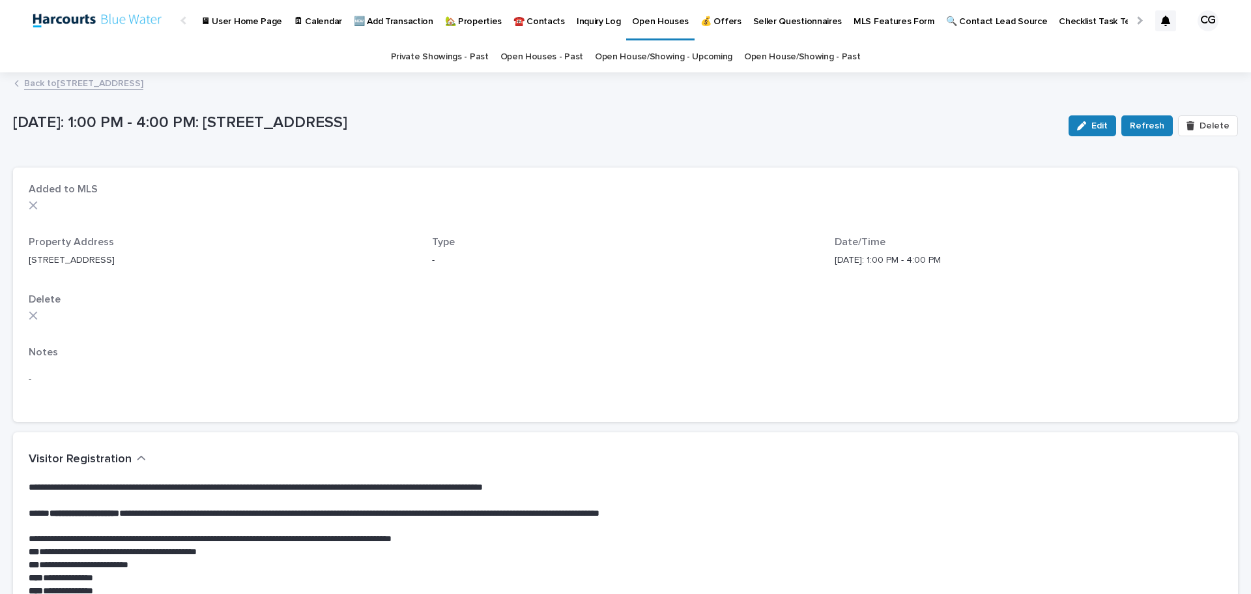
click at [88, 83] on link "Back to 430 Lake St #304, Huntington Beach, CA 92648" at bounding box center [83, 82] width 119 height 15
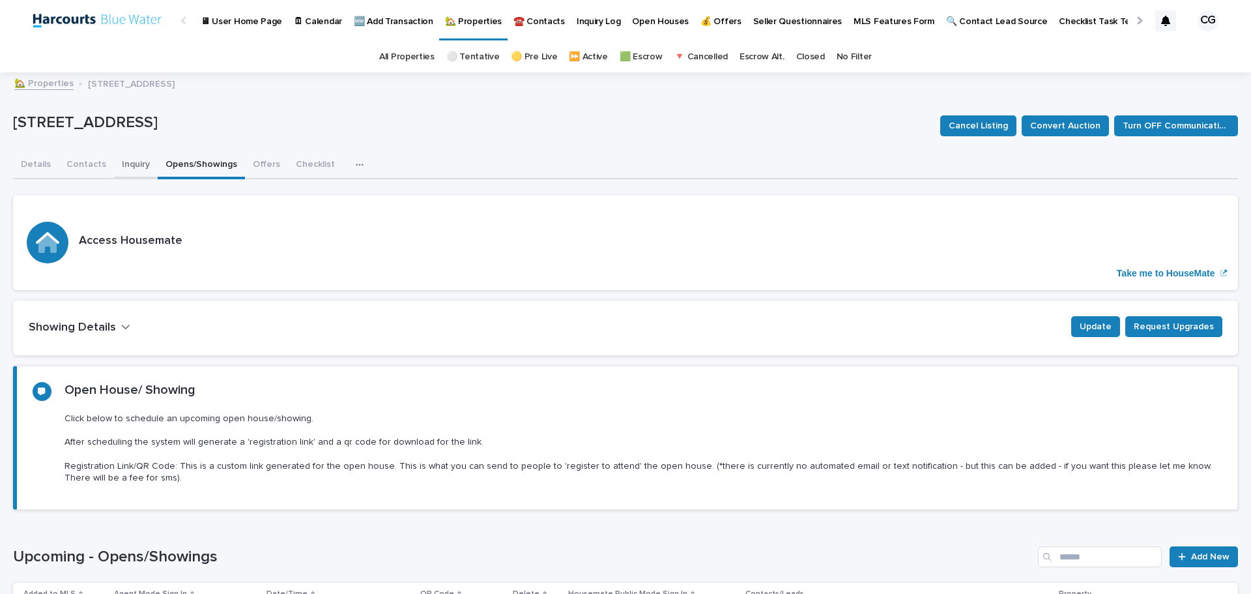
click at [135, 162] on button "Inquiry" at bounding box center [136, 165] width 44 height 27
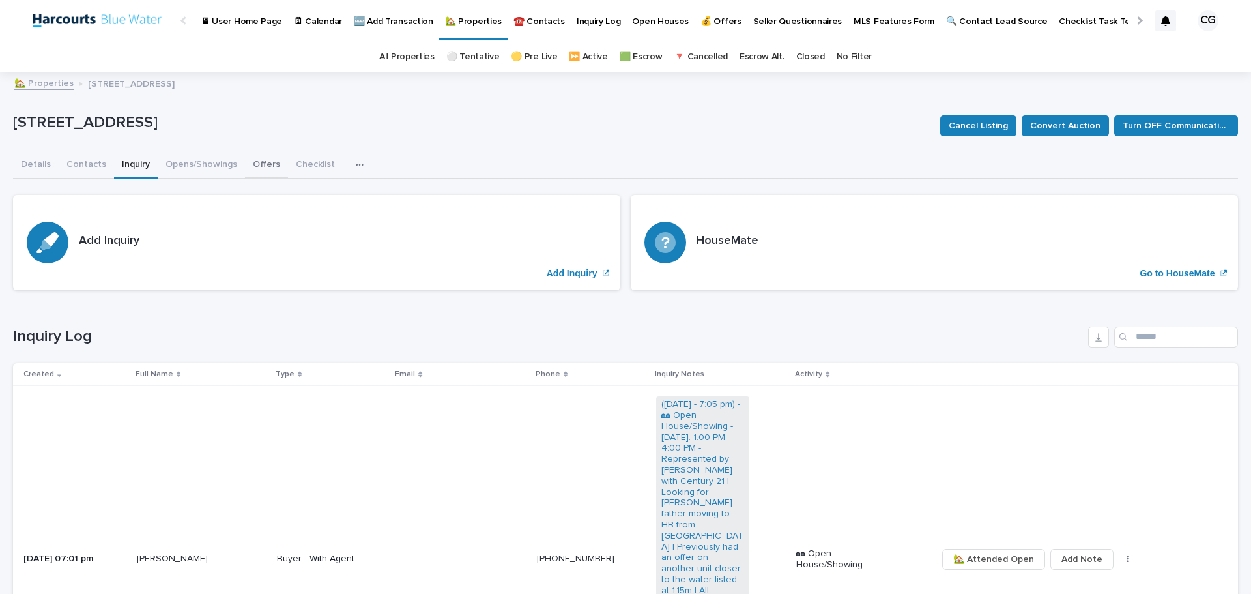
click at [258, 171] on button "Offers" at bounding box center [266, 165] width 43 height 27
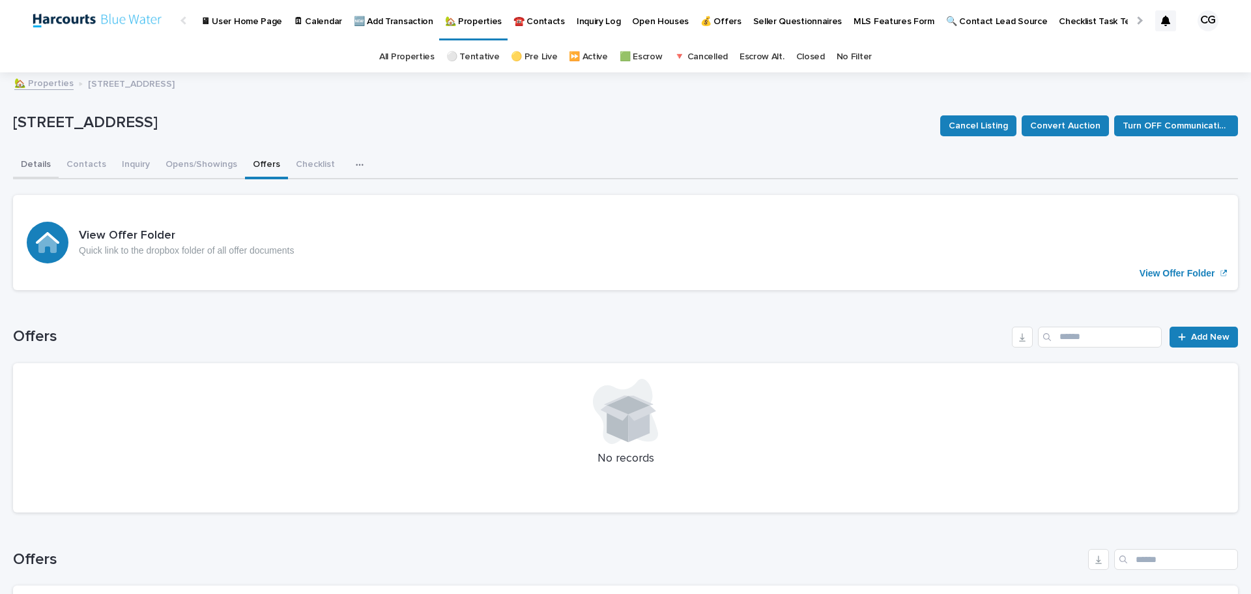
click at [33, 165] on button "Details" at bounding box center [36, 165] width 46 height 27
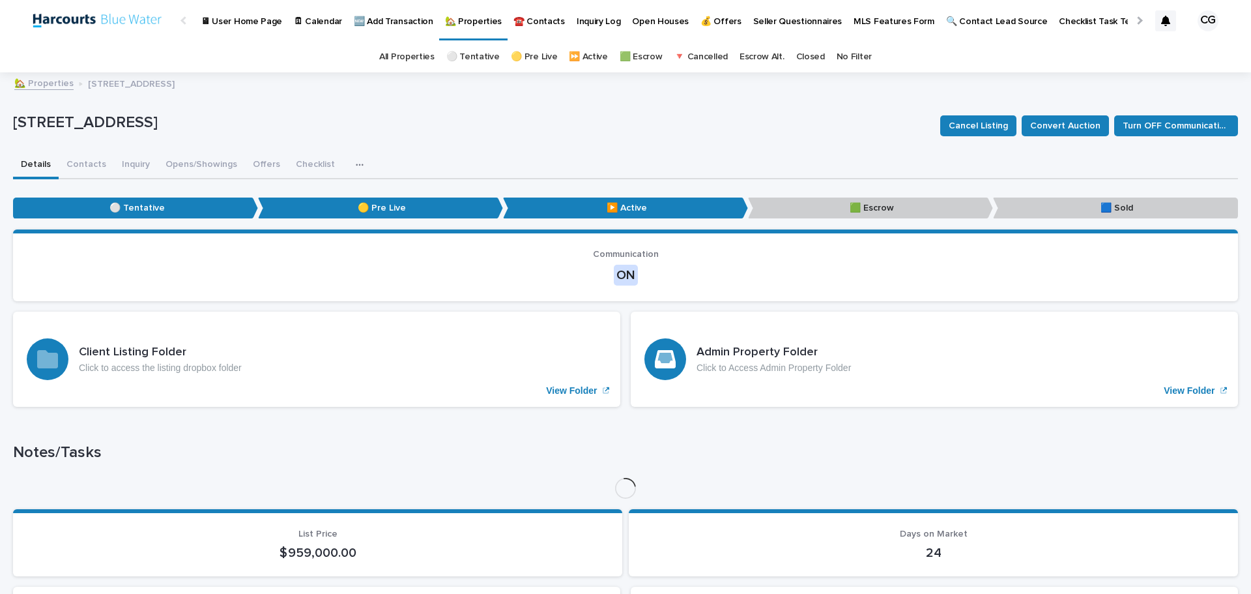
click at [56, 84] on link "🏡 Properties" at bounding box center [43, 82] width 59 height 15
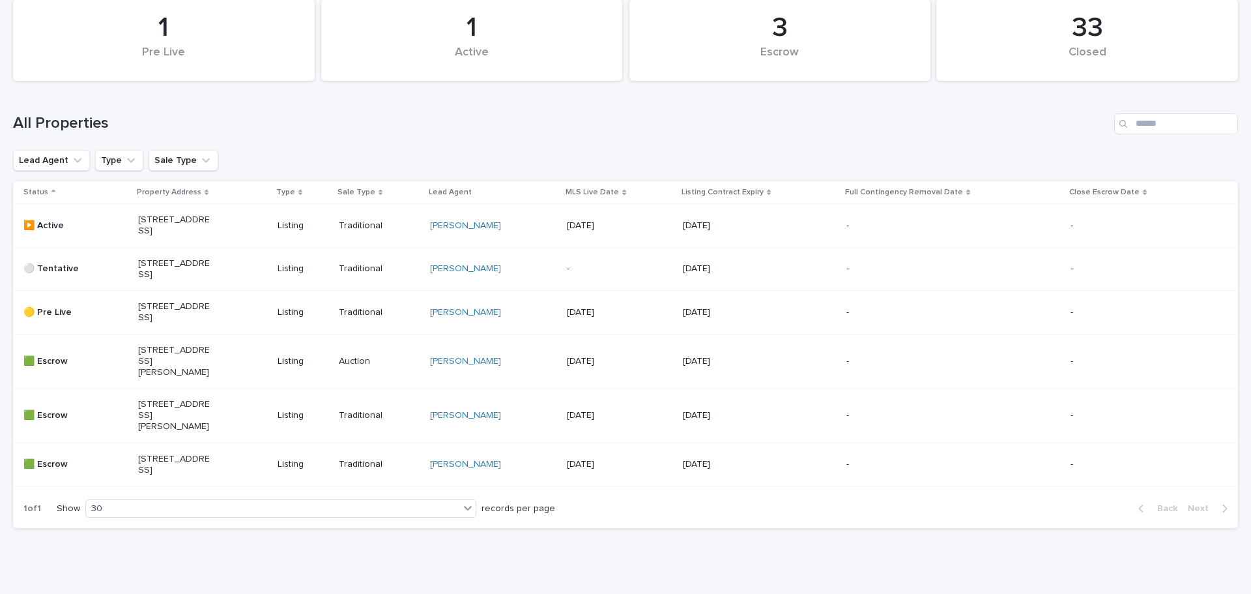
scroll to position [130, 0]
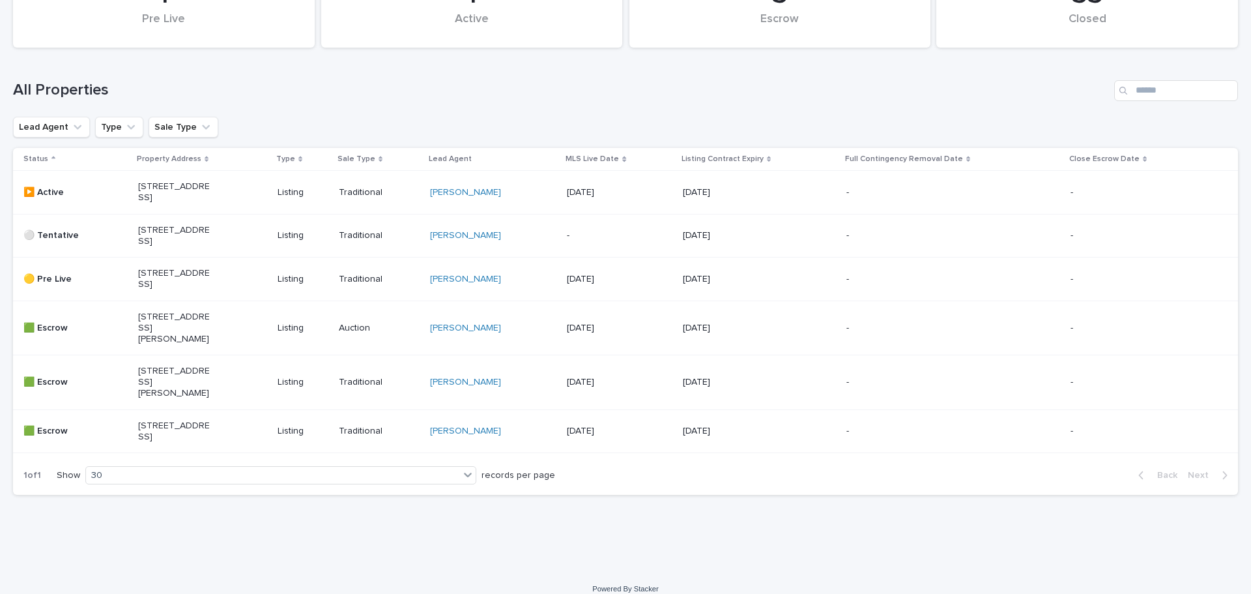
click at [194, 238] on p "987 Clarktest Ave, Newport Beach, CA 92660" at bounding box center [174, 236] width 72 height 22
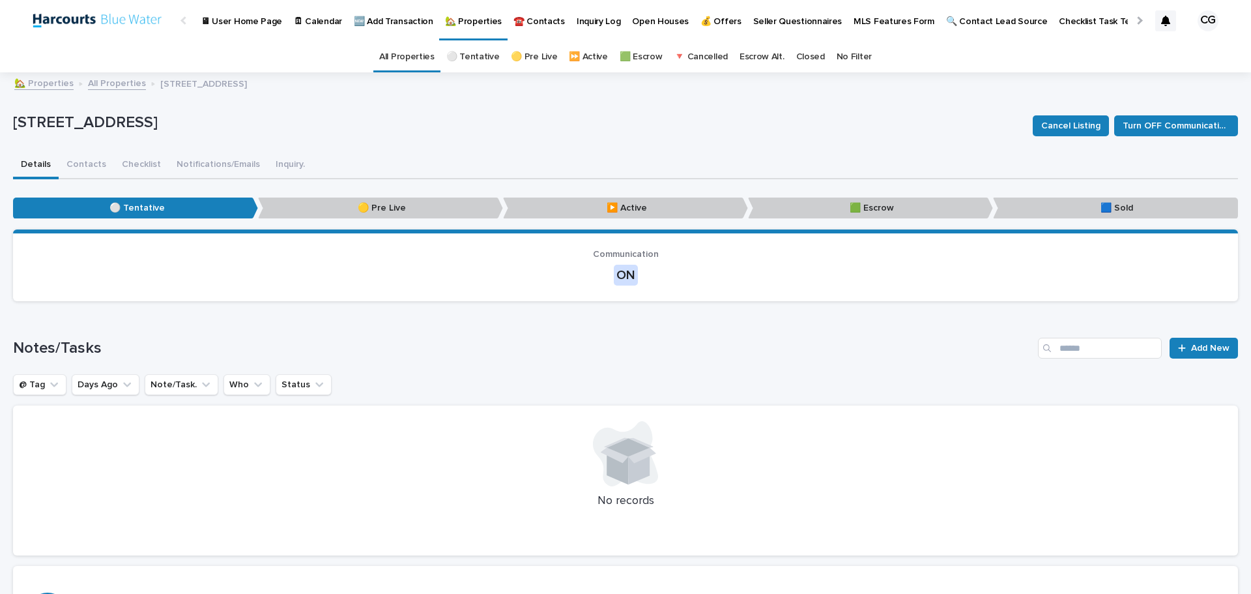
click at [110, 89] on link "All Properties" at bounding box center [117, 82] width 58 height 15
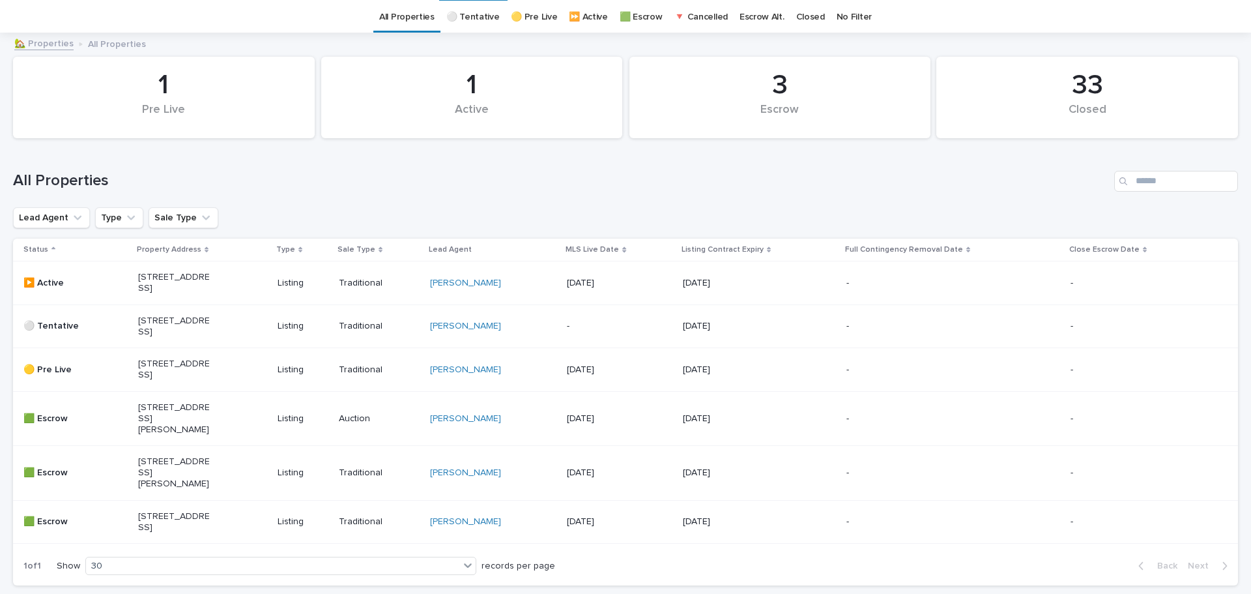
scroll to position [42, 0]
click at [238, 384] on div "20 Corniche Drive, A, Dana Point, CA 92629" at bounding box center [202, 367] width 129 height 33
